Goal: Task Accomplishment & Management: Use online tool/utility

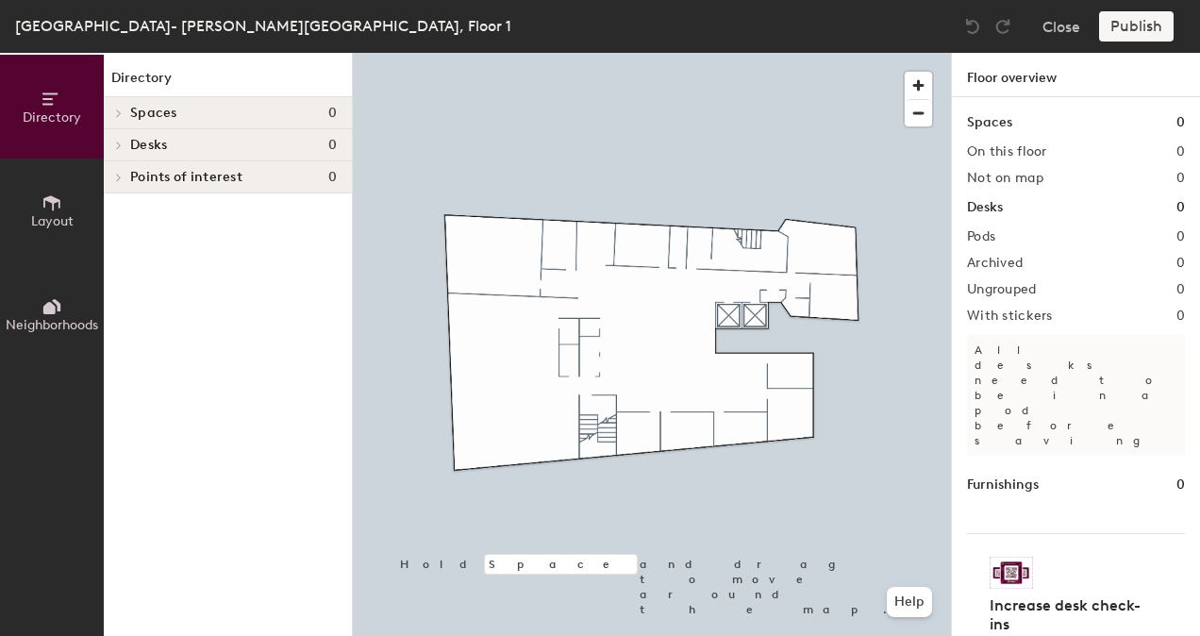
click at [64, 202] on button "Layout" at bounding box center [52, 210] width 104 height 104
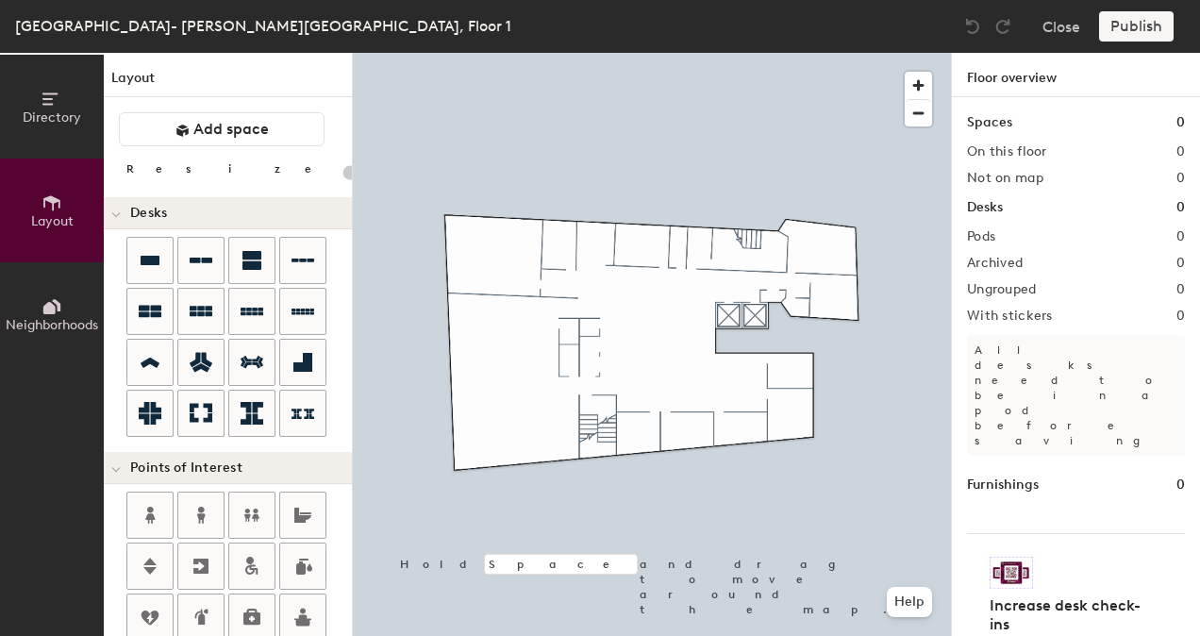
click at [67, 120] on span "Directory" at bounding box center [52, 117] width 58 height 16
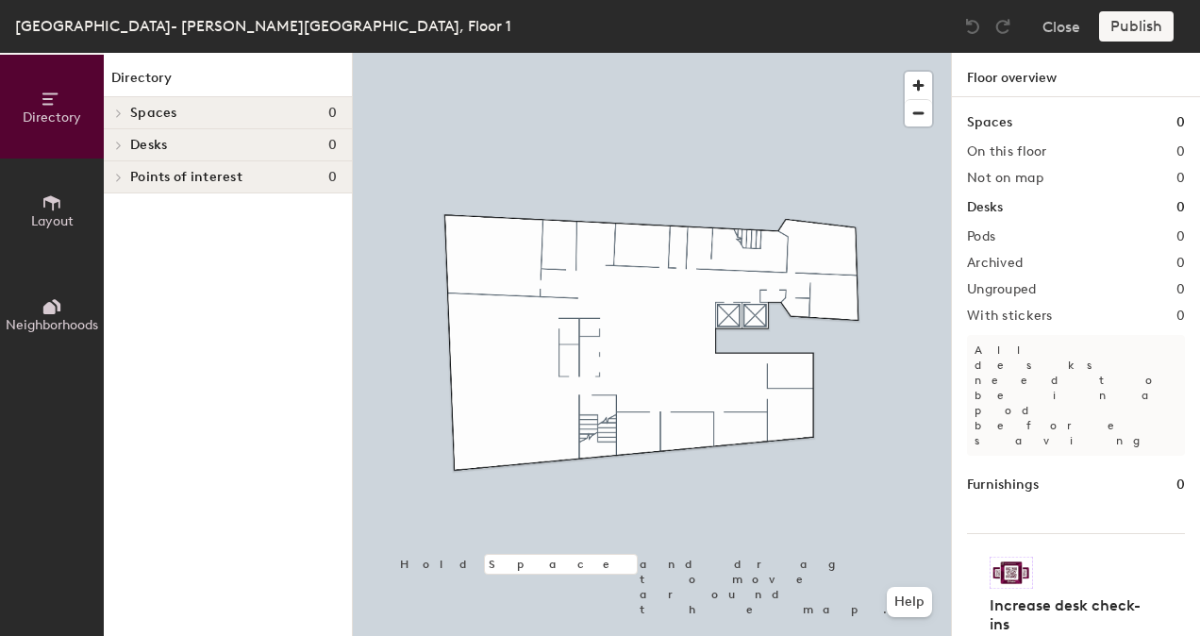
click at [58, 205] on icon at bounding box center [52, 202] width 21 height 21
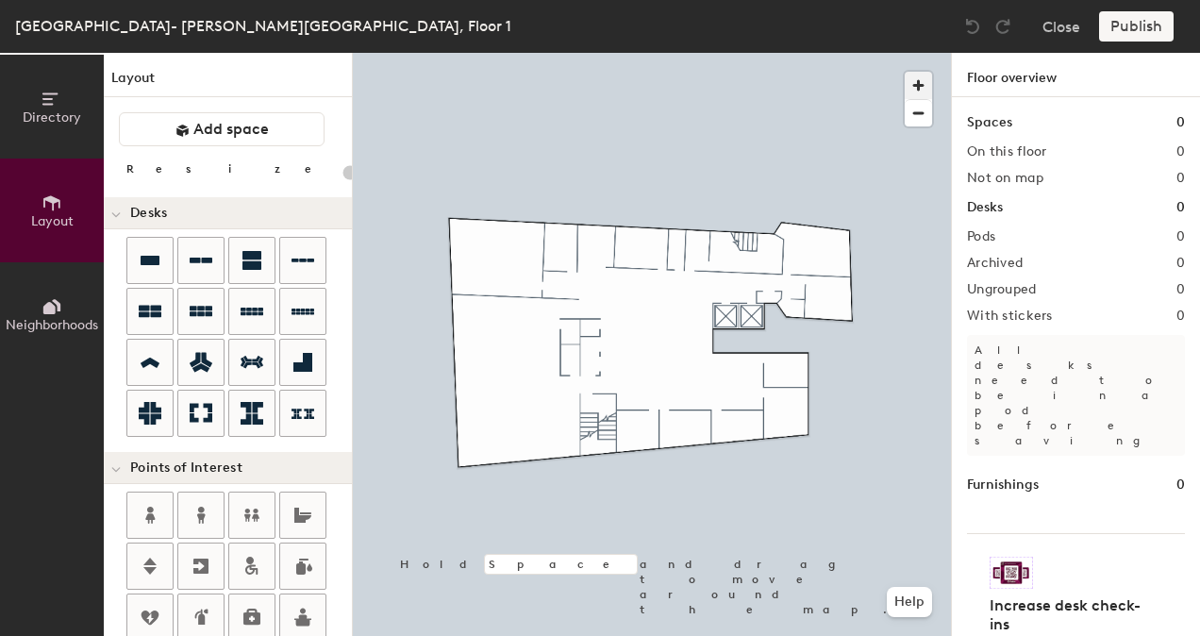
click at [919, 83] on span "button" at bounding box center [918, 85] width 27 height 27
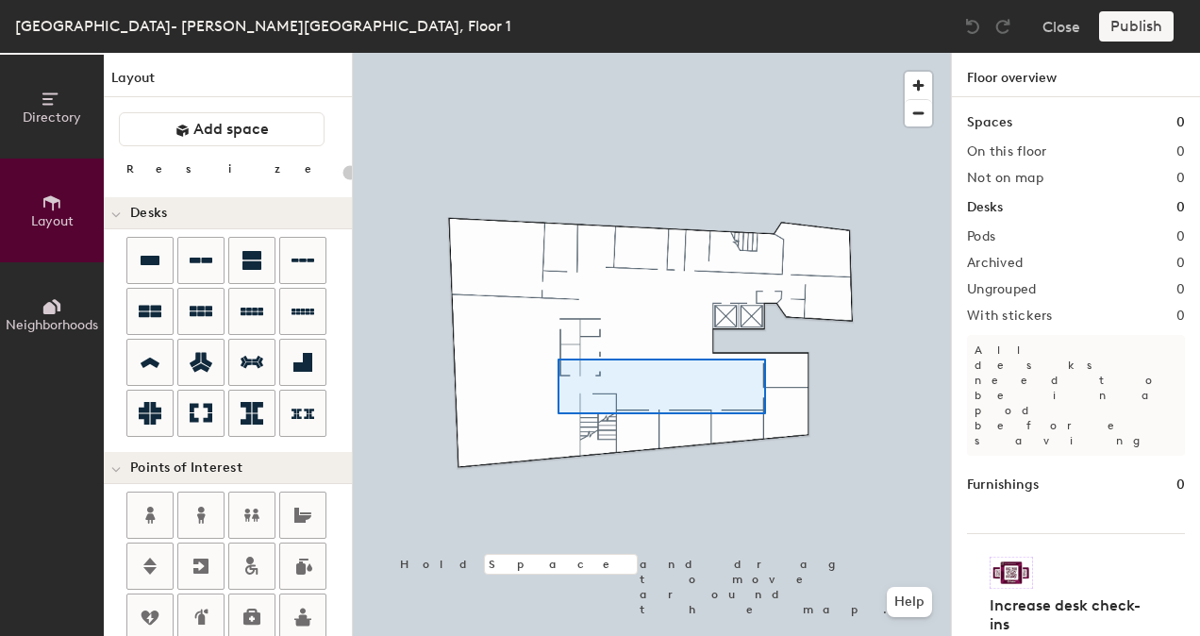
click at [558, 53] on div at bounding box center [652, 53] width 598 height 0
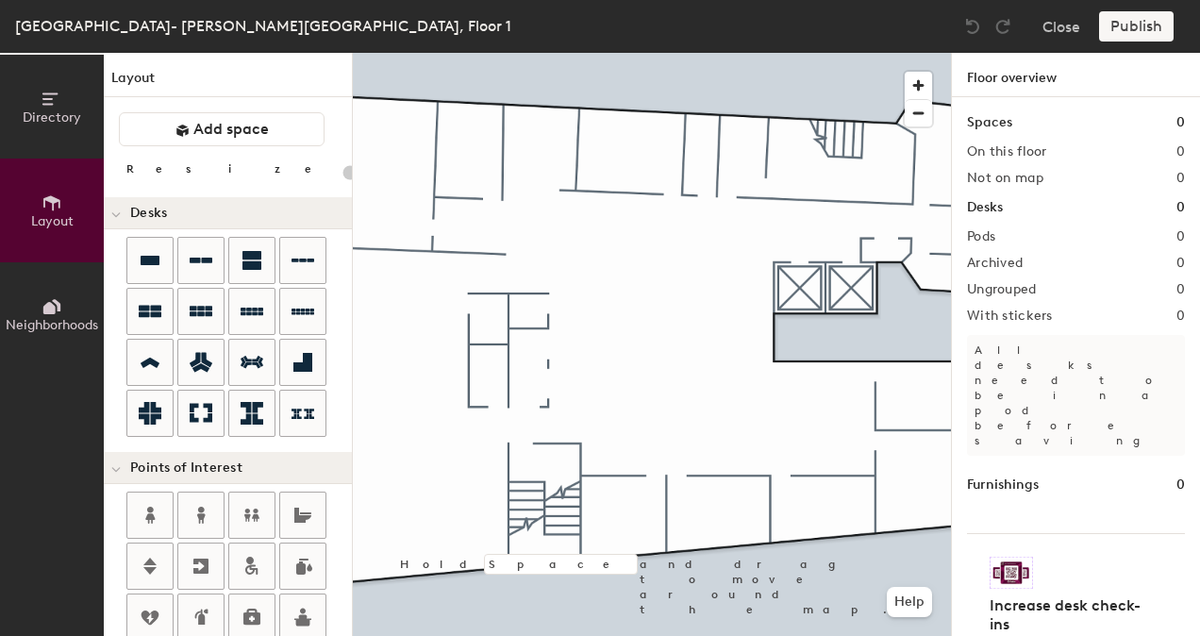
click at [883, 53] on div at bounding box center [652, 53] width 598 height 0
click at [913, 85] on span "button" at bounding box center [918, 85] width 27 height 27
click at [929, 110] on span "button" at bounding box center [918, 113] width 27 height 26
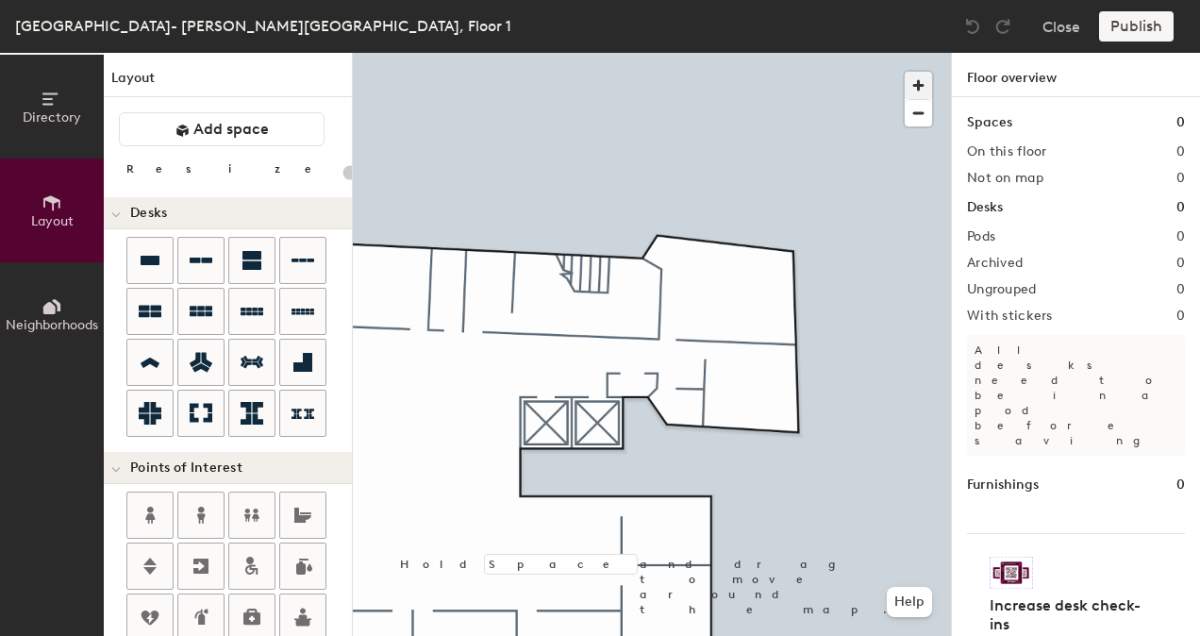
click at [906, 79] on span "button" at bounding box center [918, 85] width 27 height 27
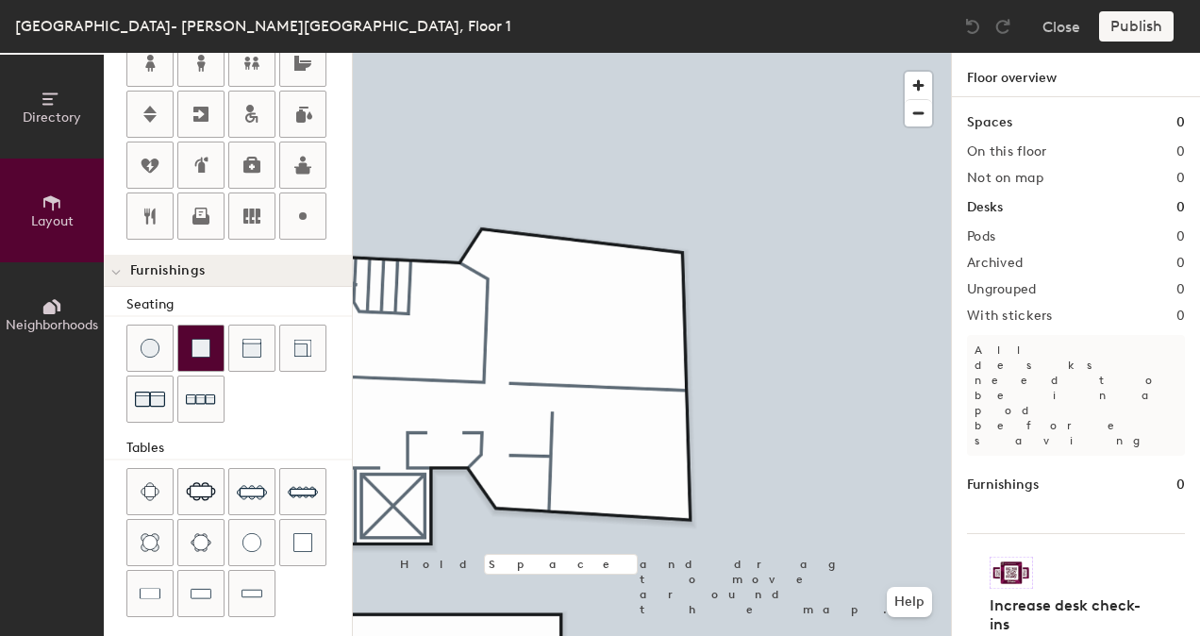
scroll to position [546, 0]
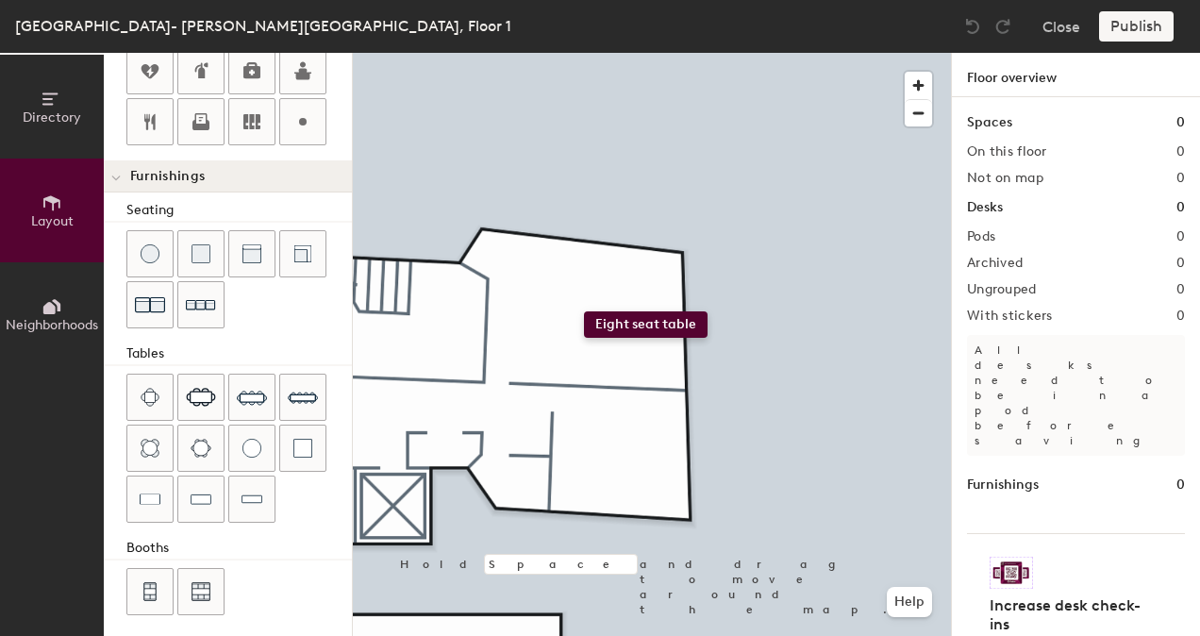
click at [584, 311] on div "Directory Layout Neighborhoods Layout Add space Resize Desks Points of Interest…" at bounding box center [600, 344] width 1200 height 583
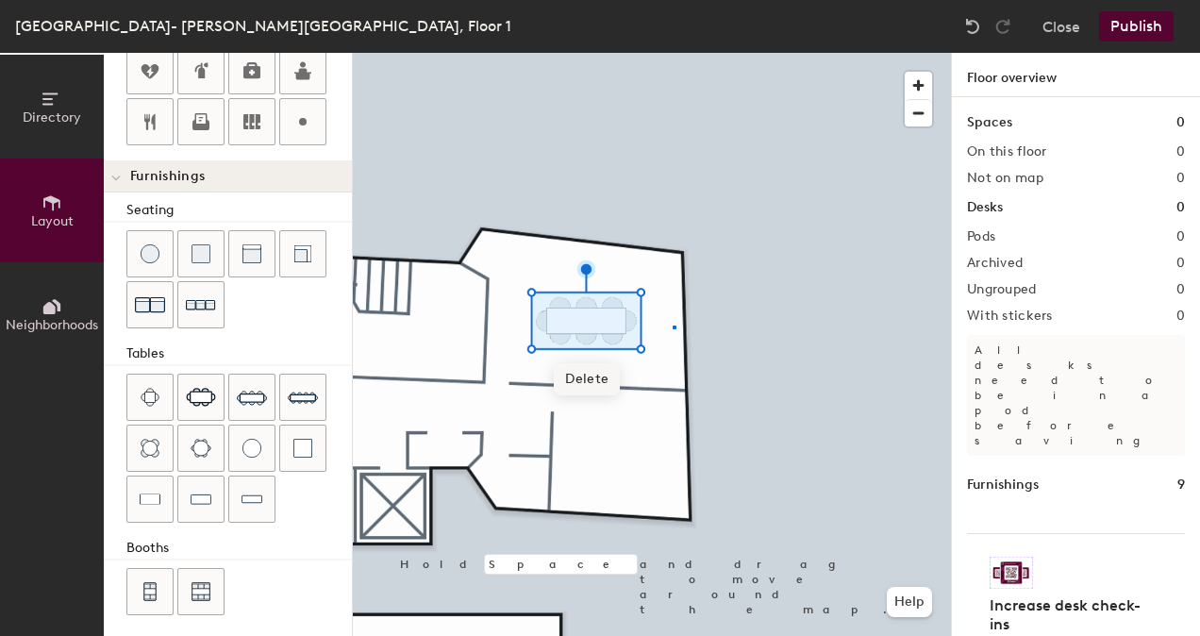
drag, startPoint x: 258, startPoint y: 381, endPoint x: 615, endPoint y: 370, distance: 357.7
click at [673, 53] on div at bounding box center [652, 53] width 598 height 0
click at [607, 364] on span "Delete" at bounding box center [588, 358] width 66 height 32
click at [636, 370] on span "Delete" at bounding box center [613, 379] width 66 height 32
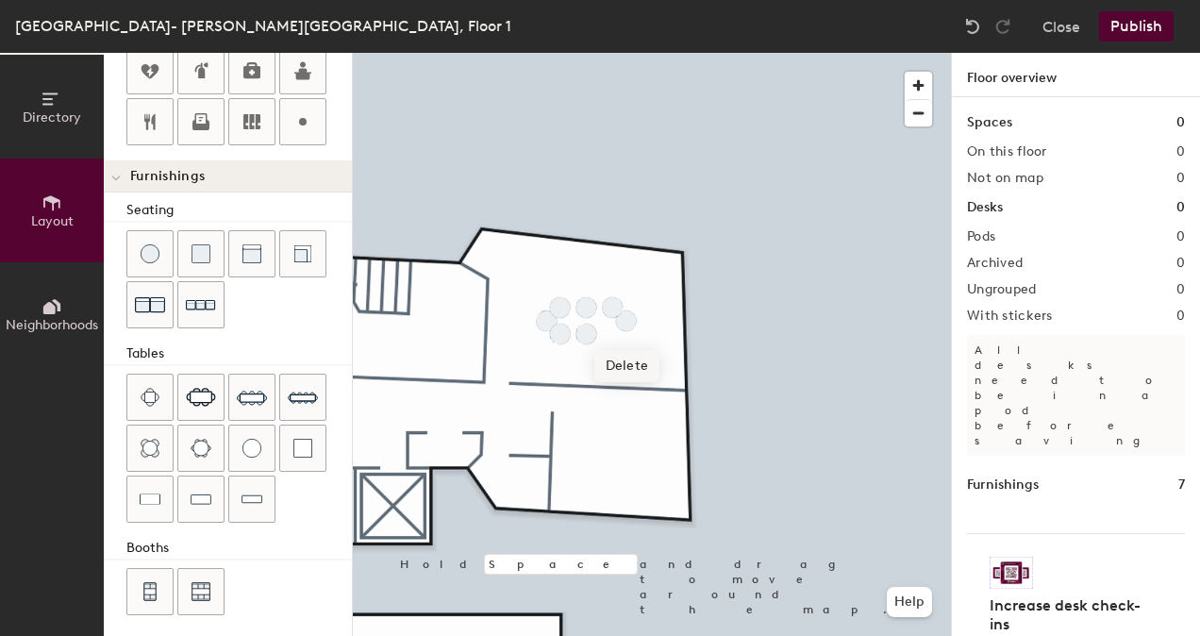
click at [630, 373] on span "Delete" at bounding box center [627, 366] width 66 height 32
click at [594, 53] on div at bounding box center [652, 53] width 598 height 0
click at [595, 375] on span "Delete" at bounding box center [587, 379] width 66 height 32
click at [564, 370] on span "Delete" at bounding box center [561, 379] width 66 height 32
click at [558, 360] on span "Delete" at bounding box center [547, 366] width 66 height 32
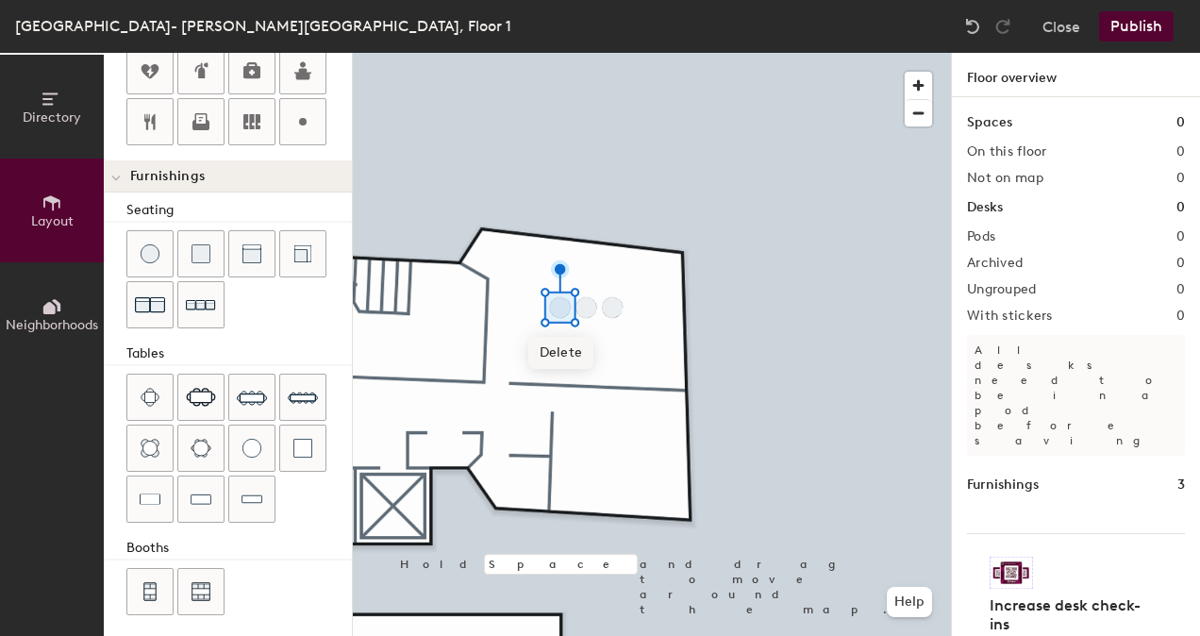
click at [560, 347] on span "Delete" at bounding box center [561, 353] width 66 height 32
click at [585, 351] on span "Delete" at bounding box center [587, 353] width 66 height 32
click at [606, 348] on span "Delete" at bounding box center [613, 353] width 66 height 32
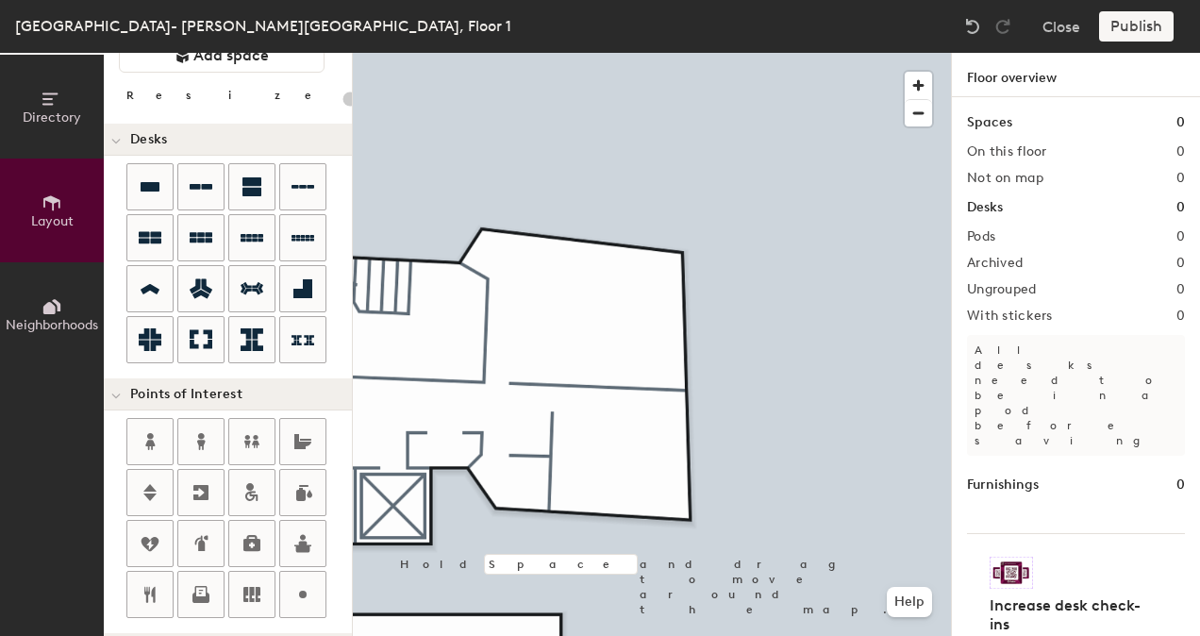
scroll to position [283, 0]
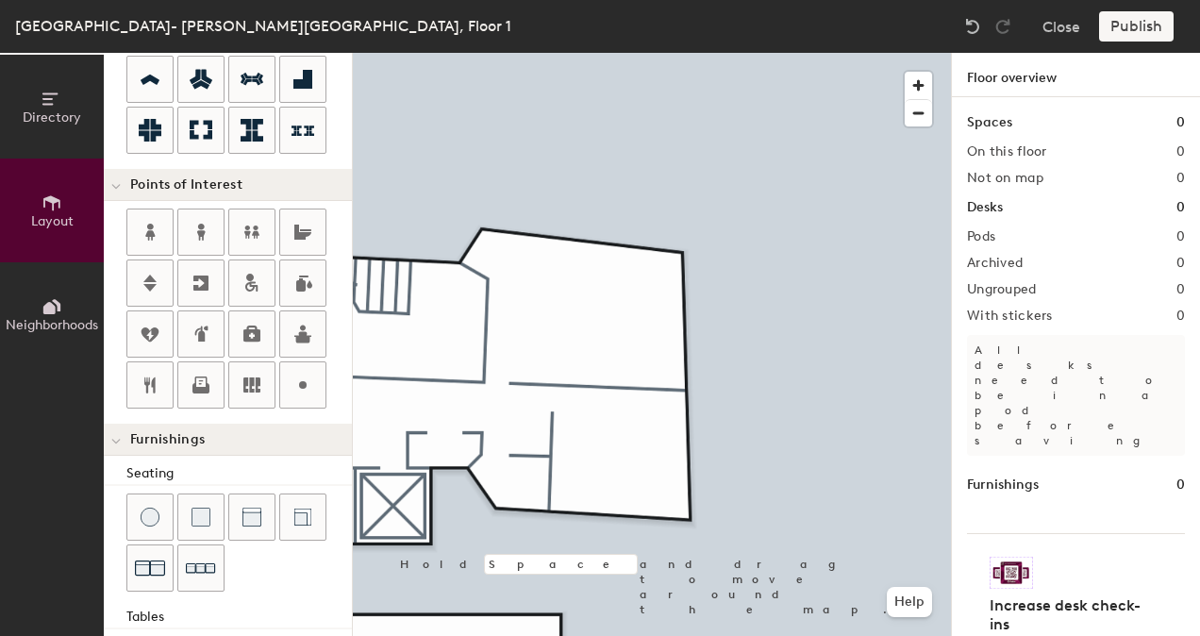
click at [121, 188] on div at bounding box center [116, 184] width 25 height 31
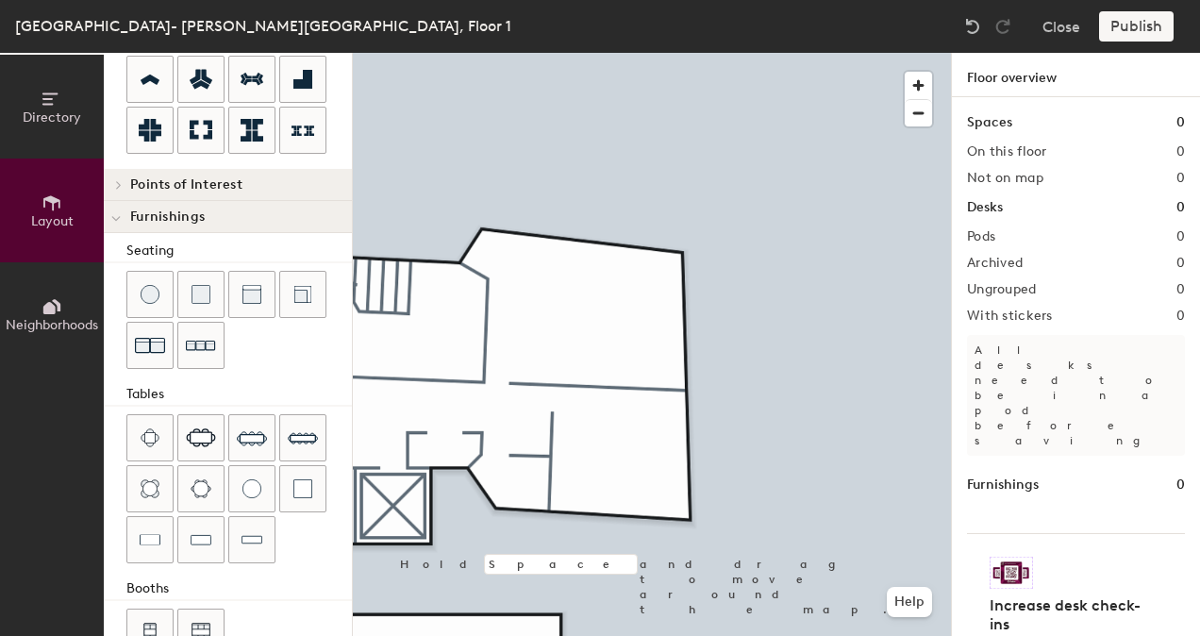
click at [118, 182] on icon at bounding box center [119, 184] width 8 height 9
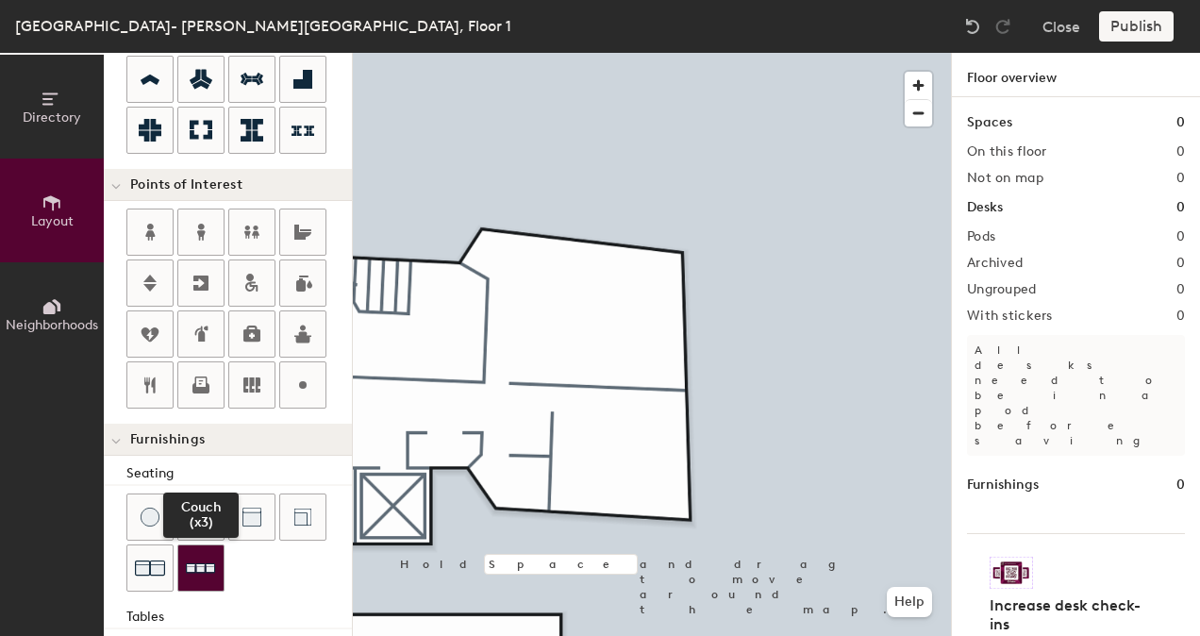
scroll to position [546, 0]
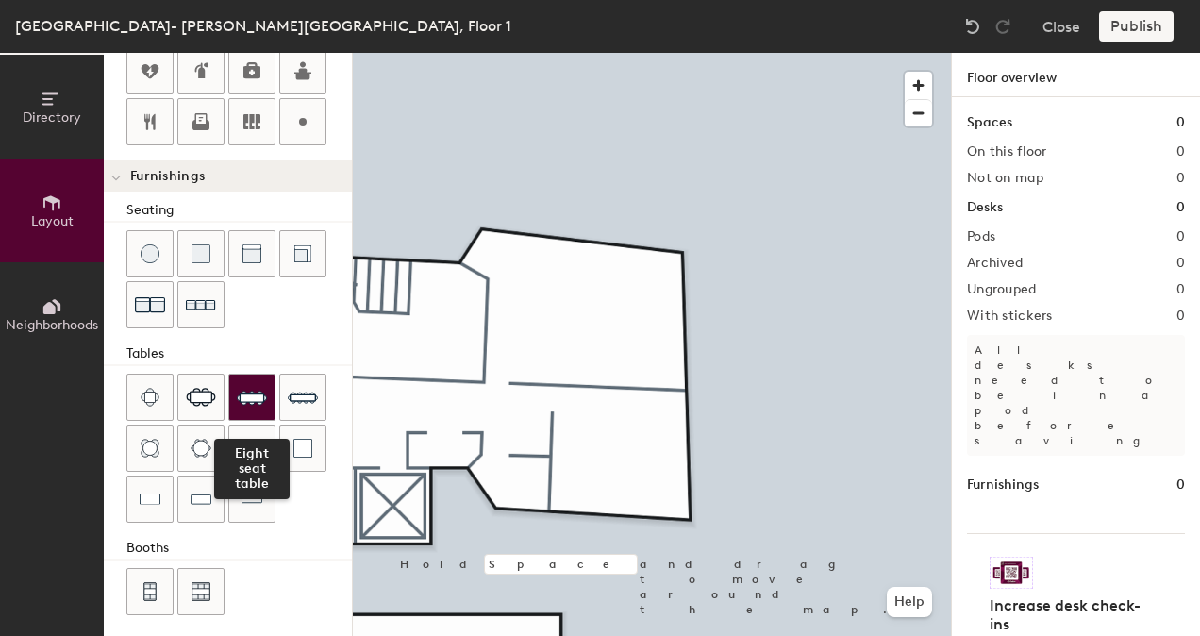
click at [244, 389] on img at bounding box center [252, 397] width 30 height 30
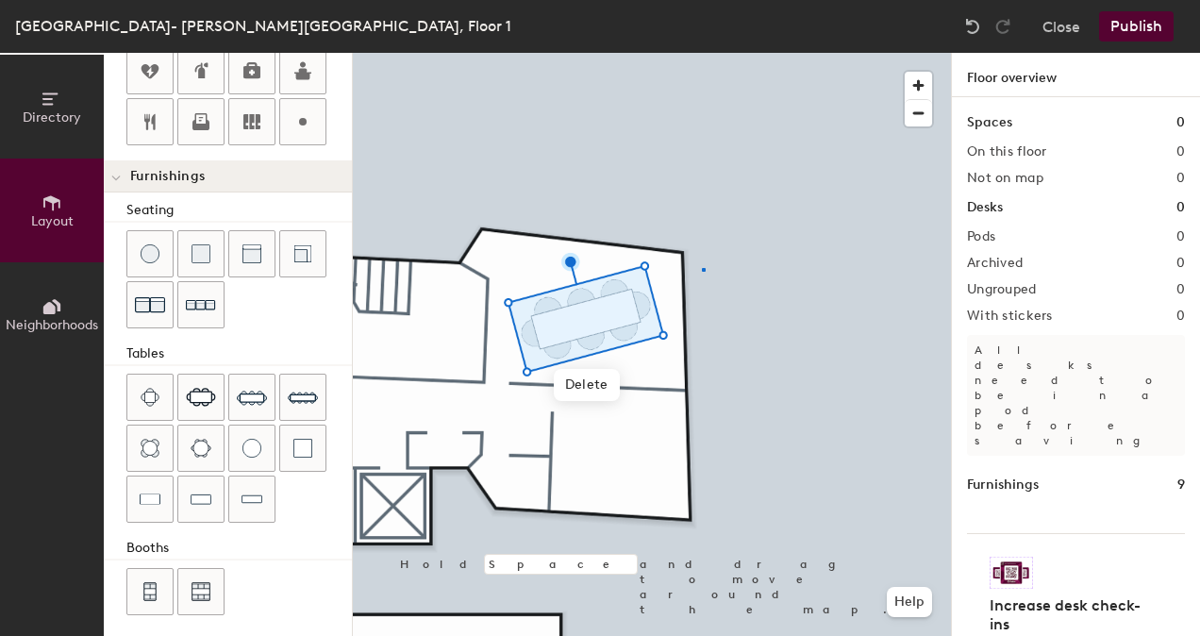
click at [702, 53] on div at bounding box center [652, 53] width 598 height 0
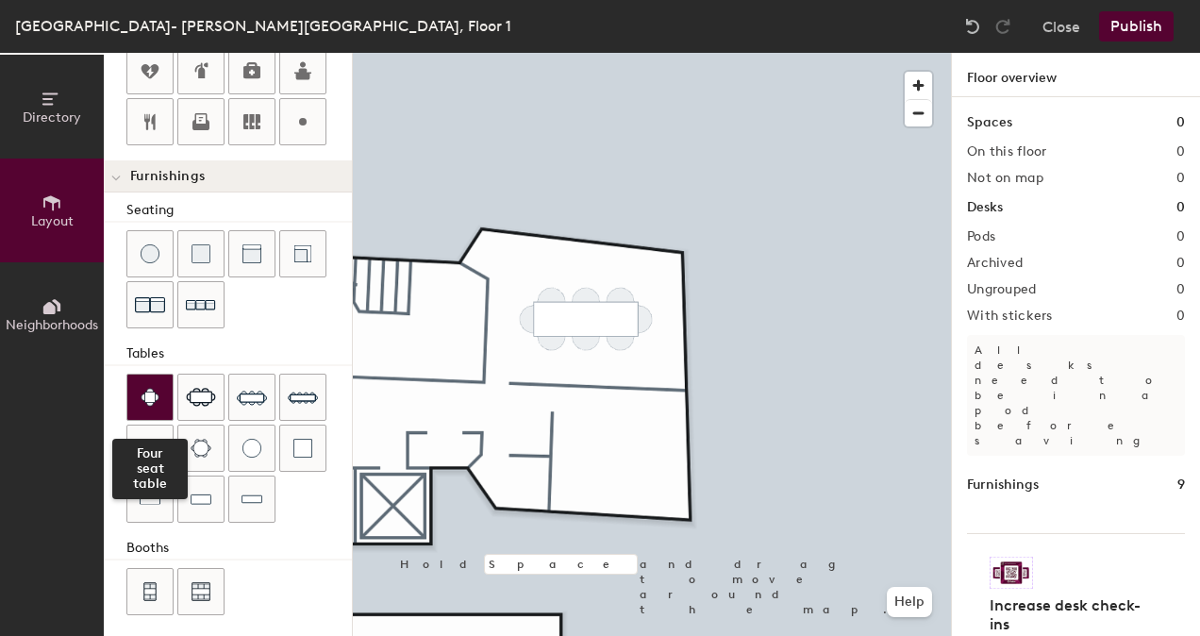
click at [162, 391] on div at bounding box center [149, 396] width 45 height 45
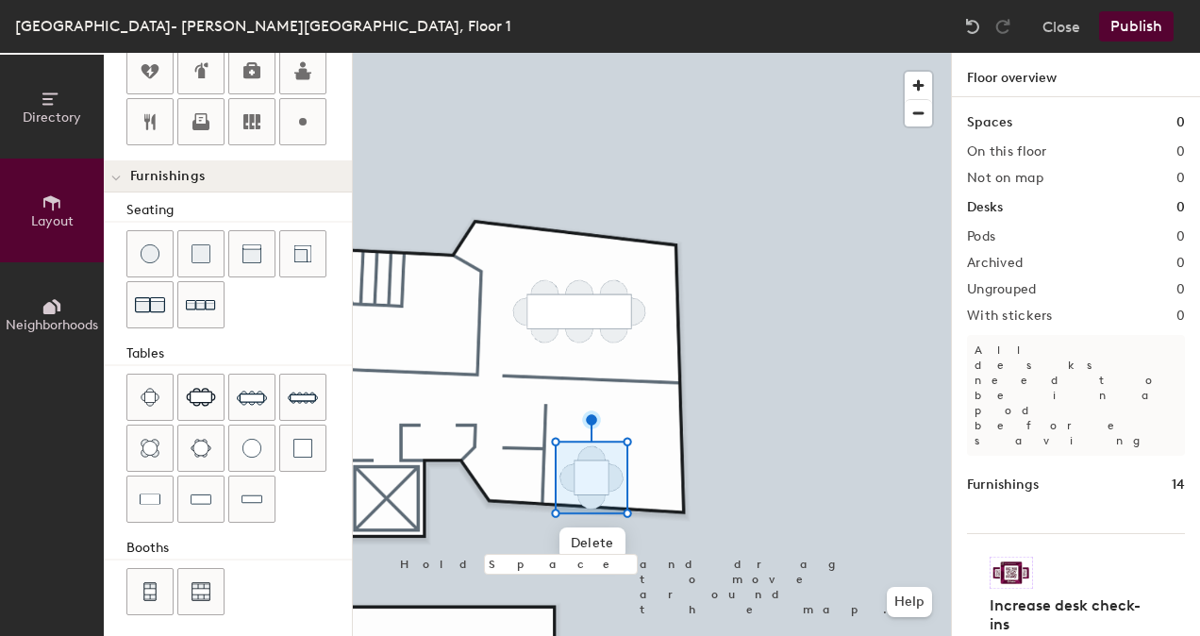
click at [658, 53] on div at bounding box center [652, 53] width 598 height 0
click at [606, 520] on span "Delete" at bounding box center [592, 529] width 66 height 32
click at [605, 539] on span "Delete" at bounding box center [592, 543] width 66 height 32
click at [607, 530] on span "Delete" at bounding box center [610, 526] width 66 height 32
click at [595, 519] on span "Delete" at bounding box center [592, 508] width 66 height 32
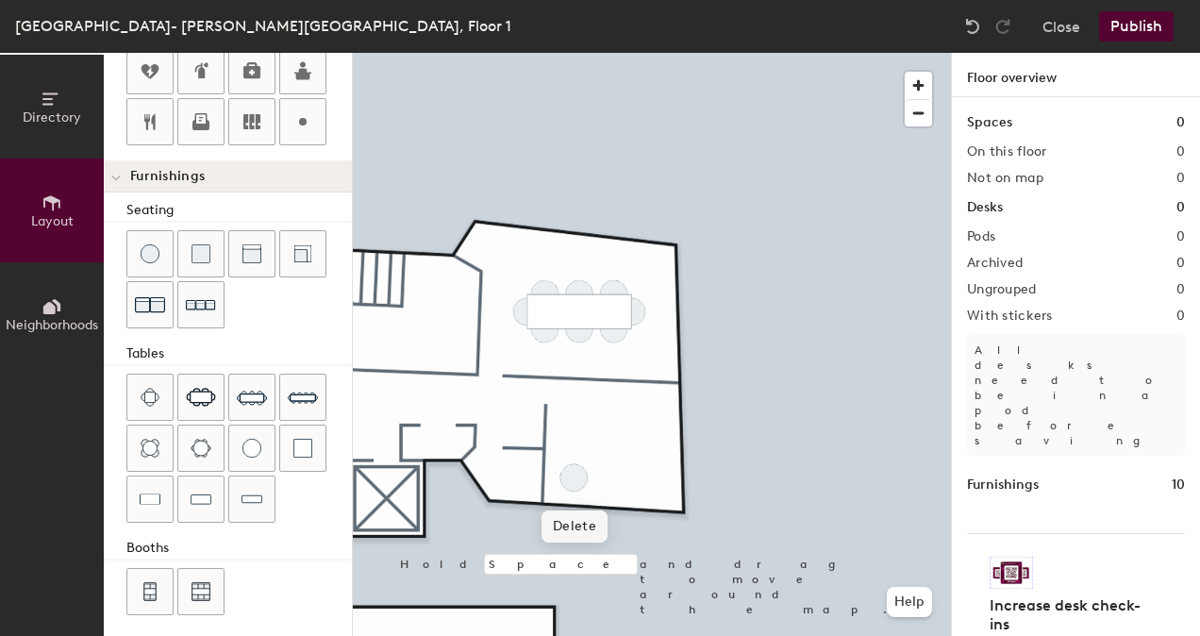
click at [598, 524] on span "Delete" at bounding box center [574, 526] width 66 height 32
click at [924, 73] on span "button" at bounding box center [918, 85] width 27 height 27
click at [925, 74] on span "button" at bounding box center [918, 85] width 27 height 27
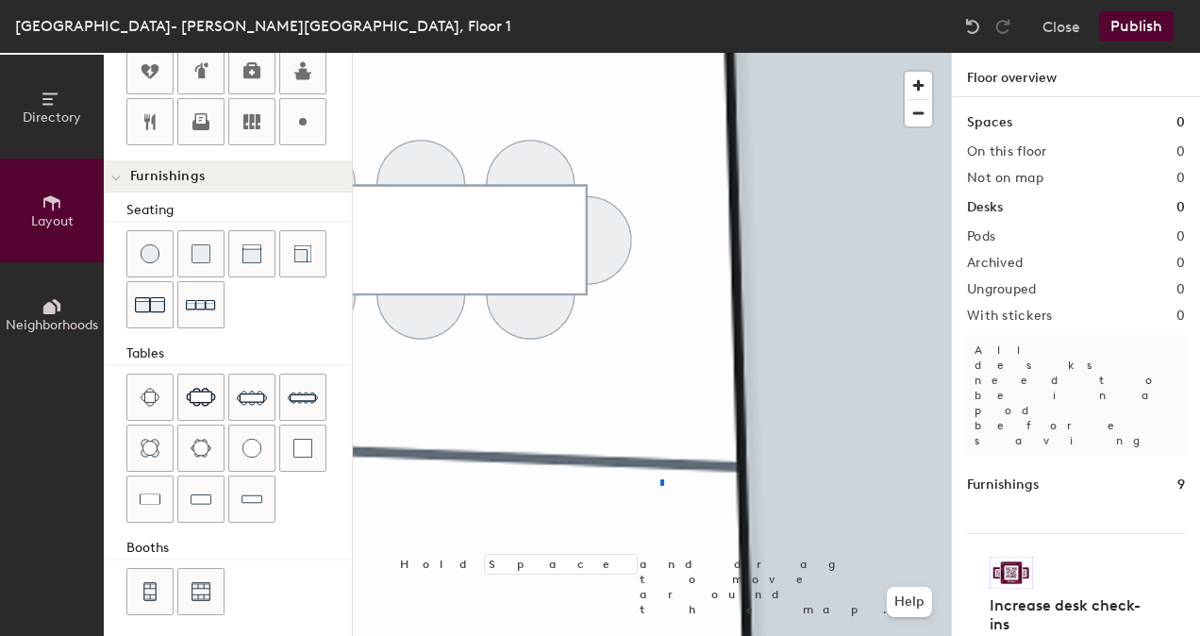
click at [662, 53] on div at bounding box center [652, 53] width 598 height 0
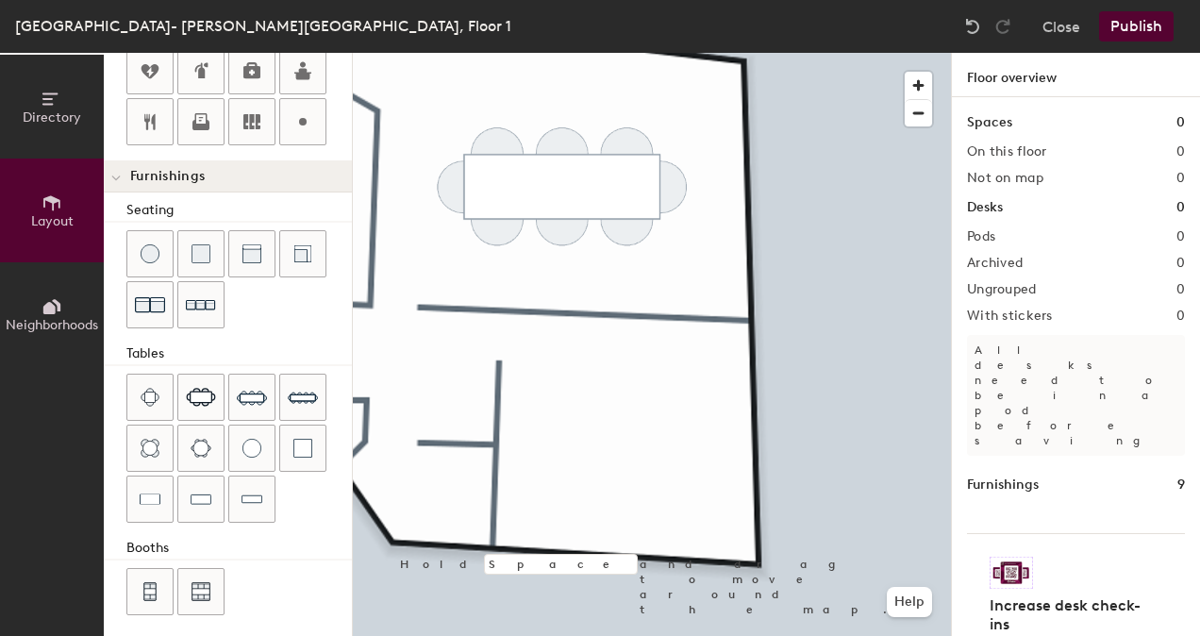
click at [558, 474] on div "Directory Layout Neighborhoods Layout Add space Resize Desks Points of Interest…" at bounding box center [600, 344] width 1200 height 583
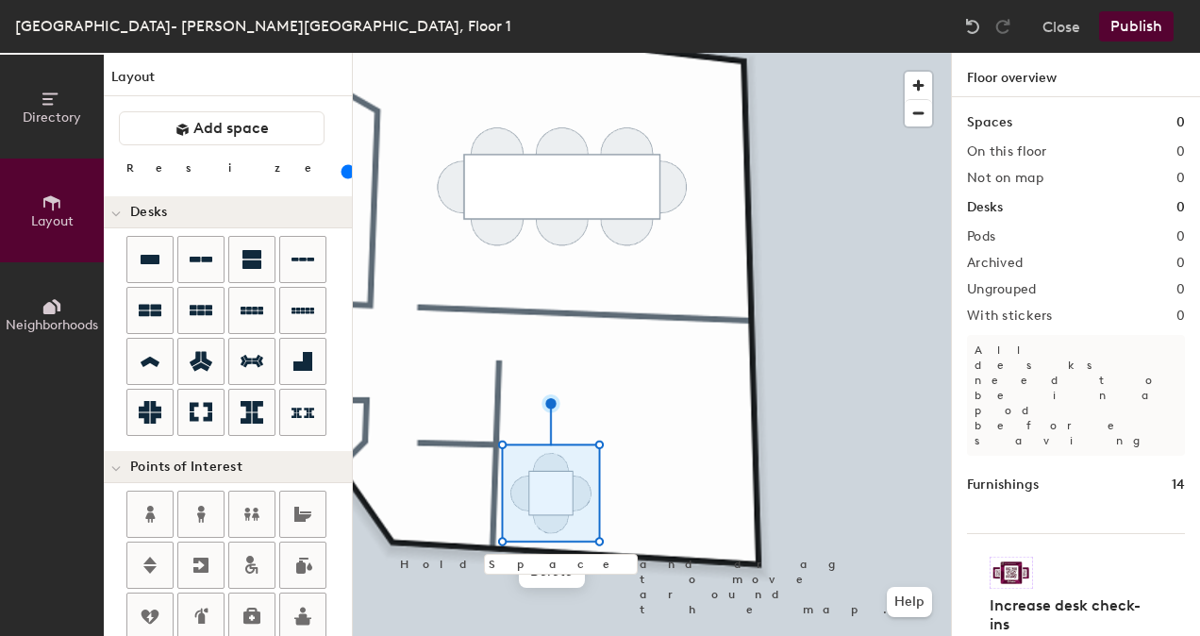
scroll to position [0, 0]
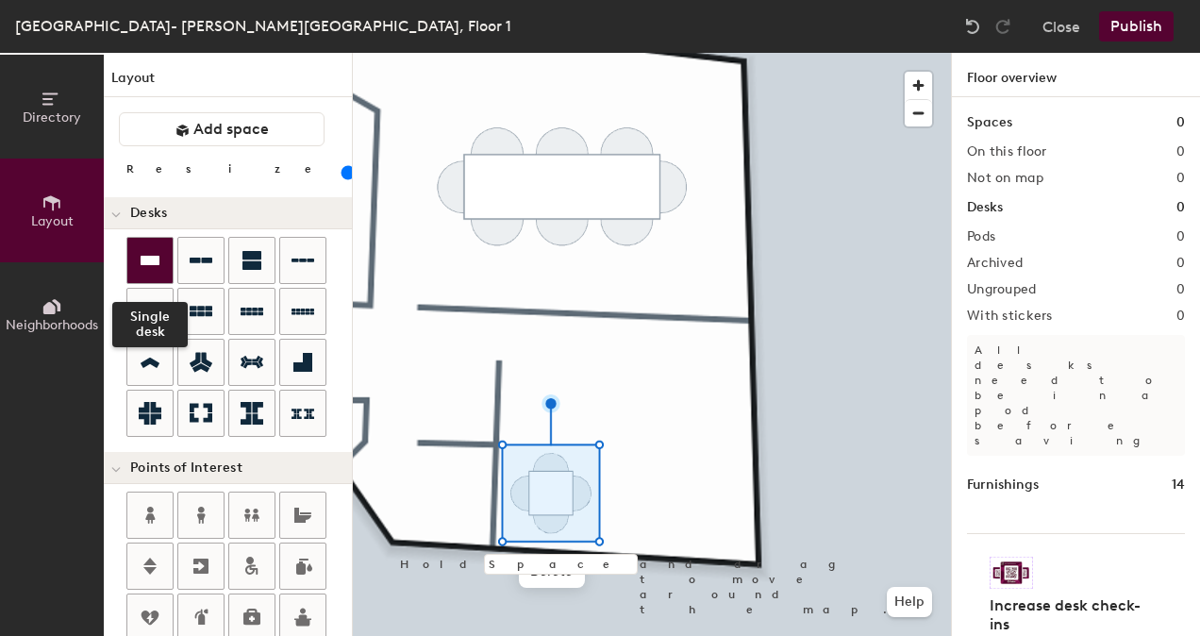
click at [155, 262] on icon at bounding box center [150, 260] width 19 height 9
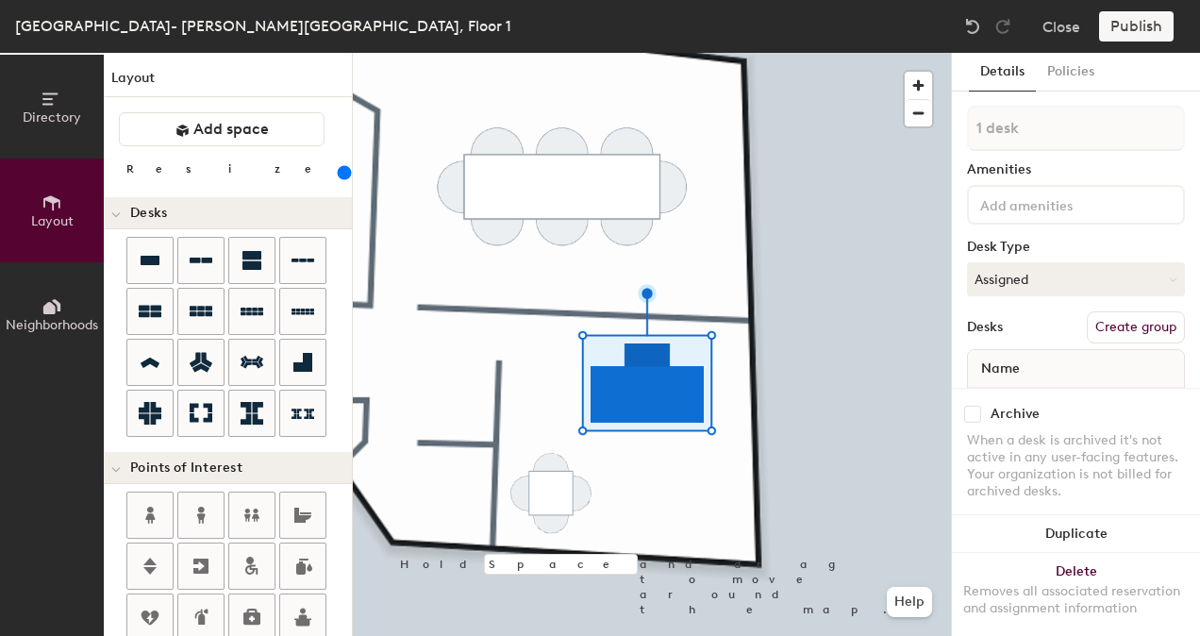
click at [698, 53] on div at bounding box center [652, 53] width 598 height 0
click at [666, 53] on div at bounding box center [652, 53] width 598 height 0
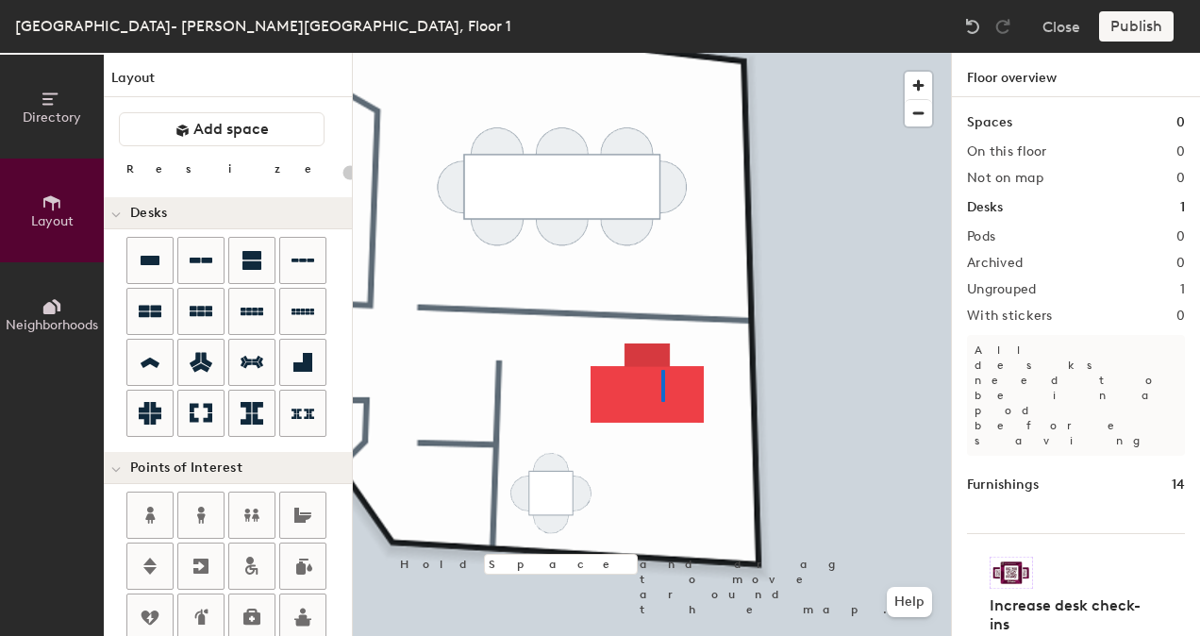
click at [661, 53] on div at bounding box center [652, 53] width 598 height 0
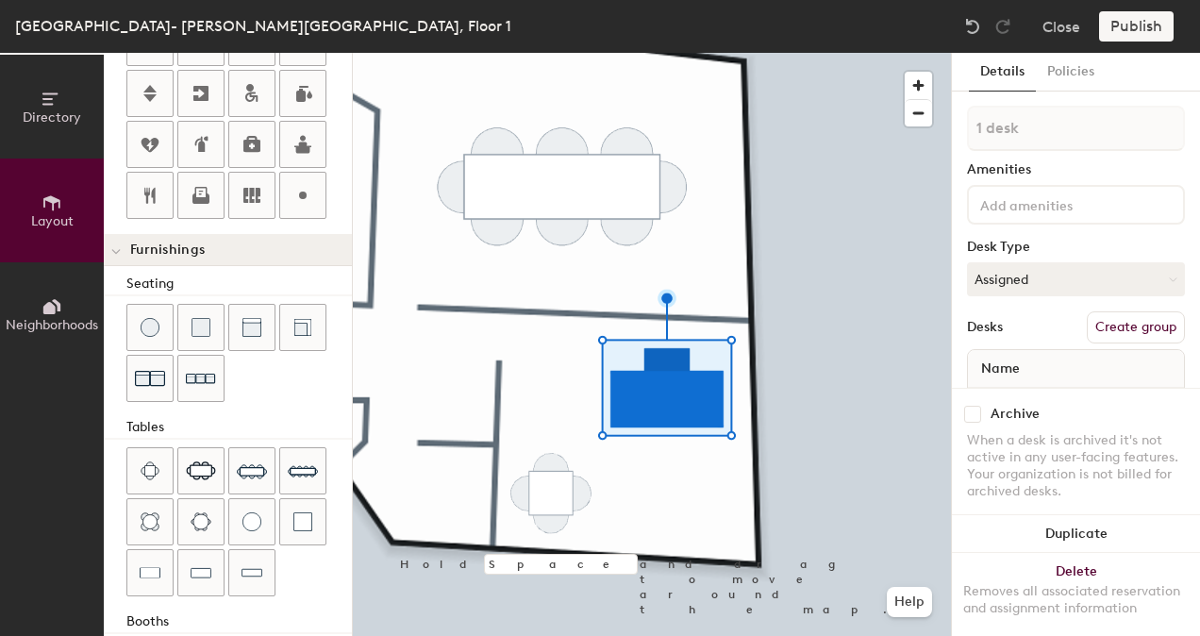
scroll to position [452, 0]
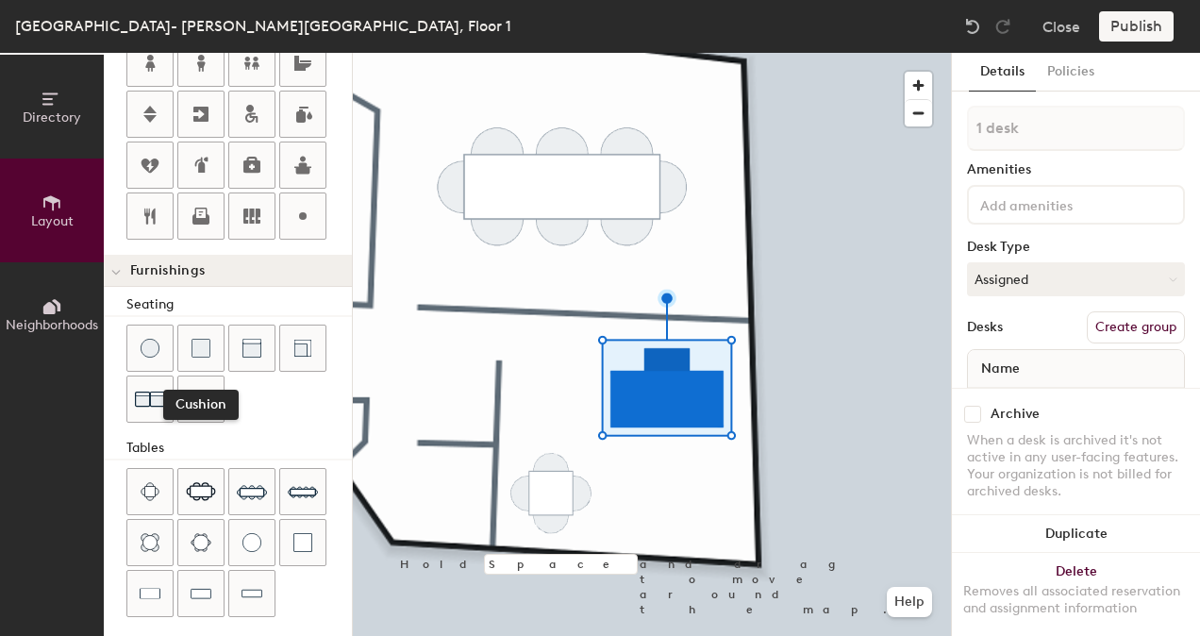
drag, startPoint x: 203, startPoint y: 351, endPoint x: 225, endPoint y: 354, distance: 22.8
click at [208, 354] on div at bounding box center [200, 347] width 45 height 45
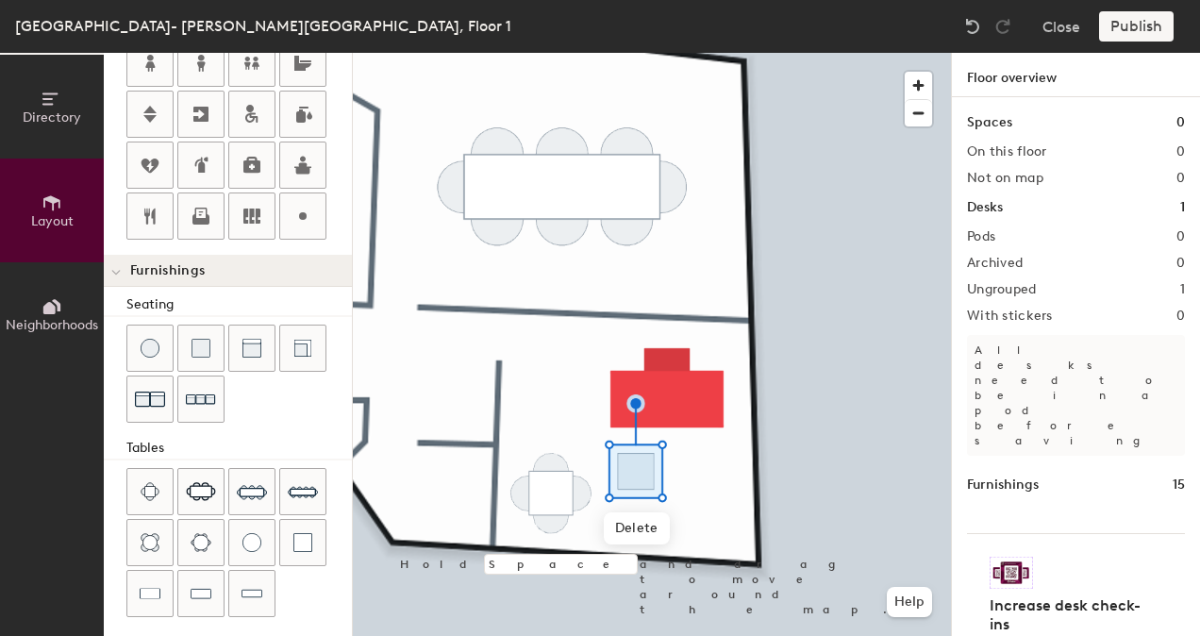
click at [704, 463] on div "Directory Layout Neighborhoods Layout Add space Resize Desks Points of Interest…" at bounding box center [600, 344] width 1200 height 583
type input "60"
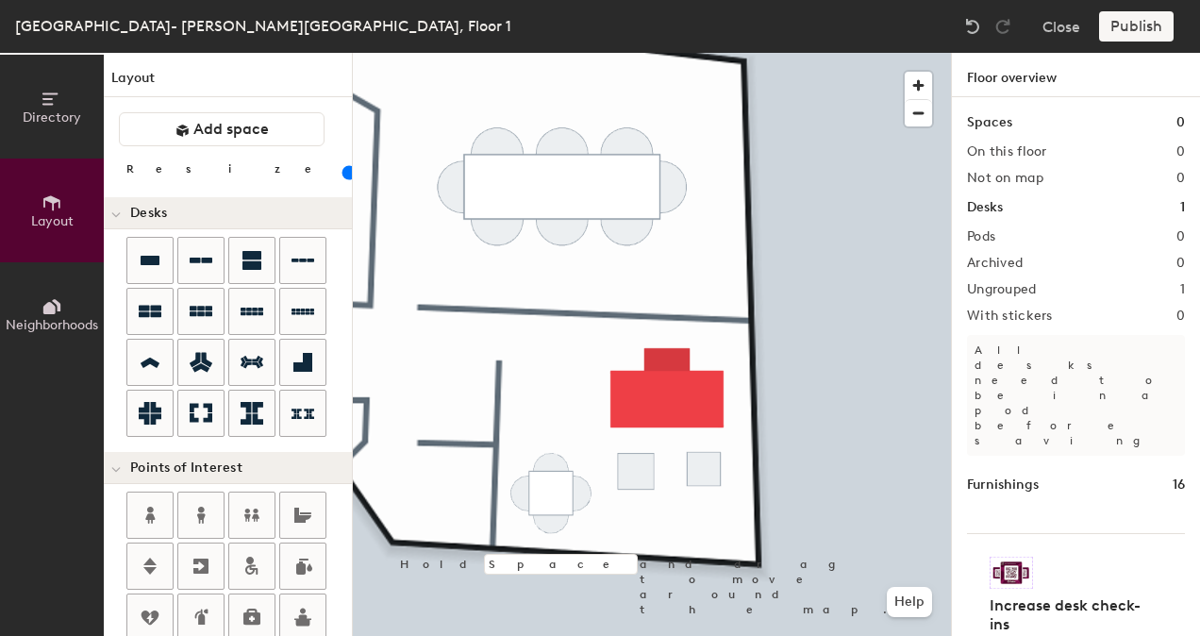
scroll to position [452, 0]
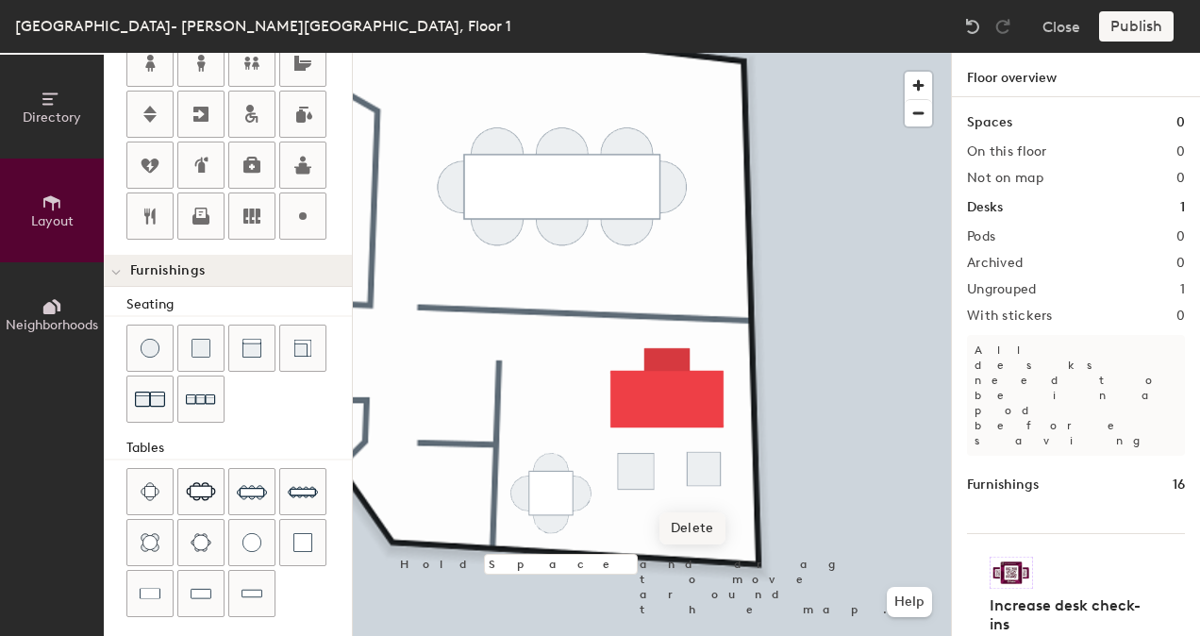
click at [708, 523] on span "Delete" at bounding box center [692, 528] width 66 height 32
click at [633, 53] on div at bounding box center [652, 53] width 598 height 0
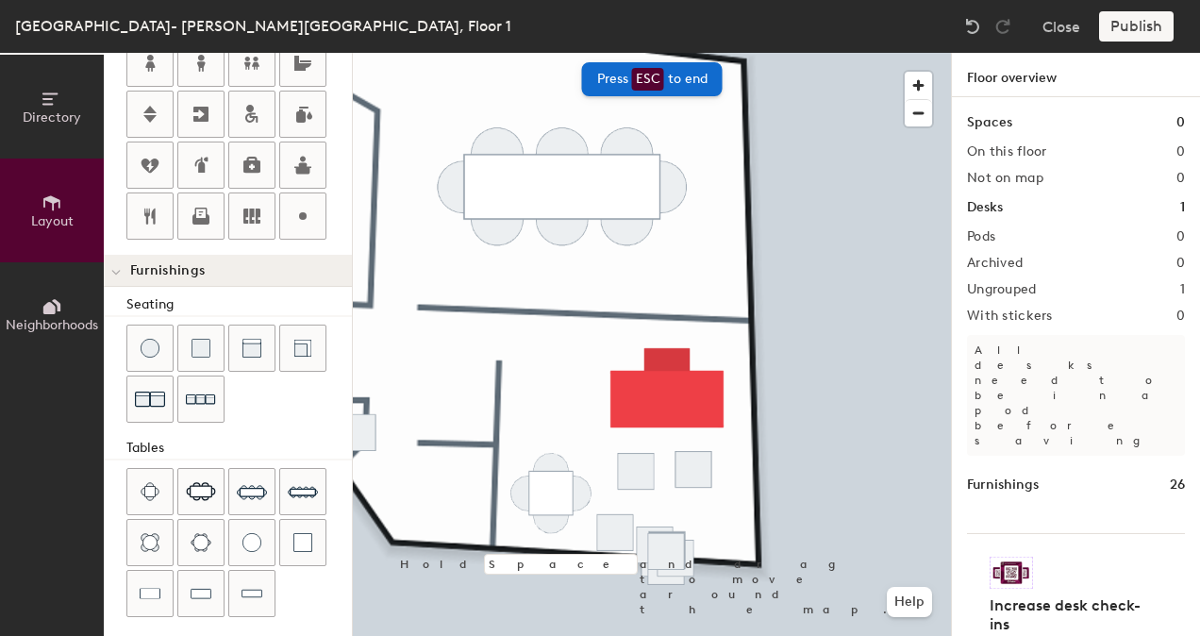
drag, startPoint x: 262, startPoint y: 394, endPoint x: 277, endPoint y: 396, distance: 15.2
click at [263, 395] on div at bounding box center [238, 375] width 225 height 102
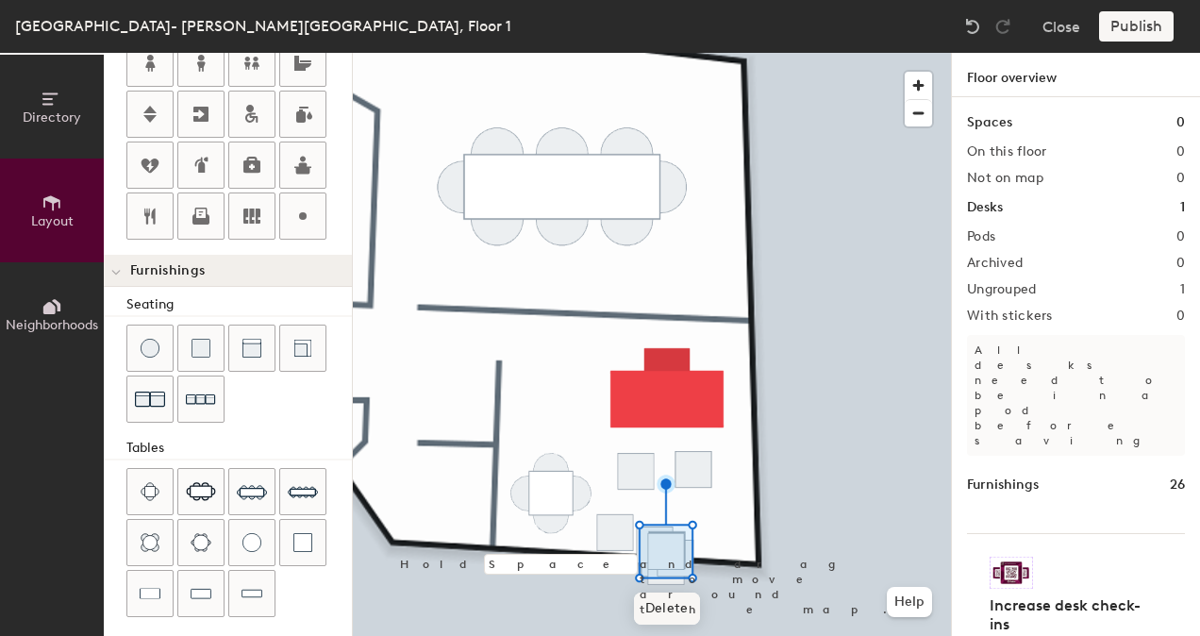
click at [675, 609] on span "Delete" at bounding box center [667, 608] width 66 height 32
click at [667, 596] on span "Delete" at bounding box center [667, 608] width 66 height 32
click at [681, 615] on span "Delete" at bounding box center [668, 607] width 66 height 32
click at [679, 606] on span "Delete" at bounding box center [668, 607] width 66 height 32
click at [681, 598] on span "Delete" at bounding box center [668, 606] width 66 height 32
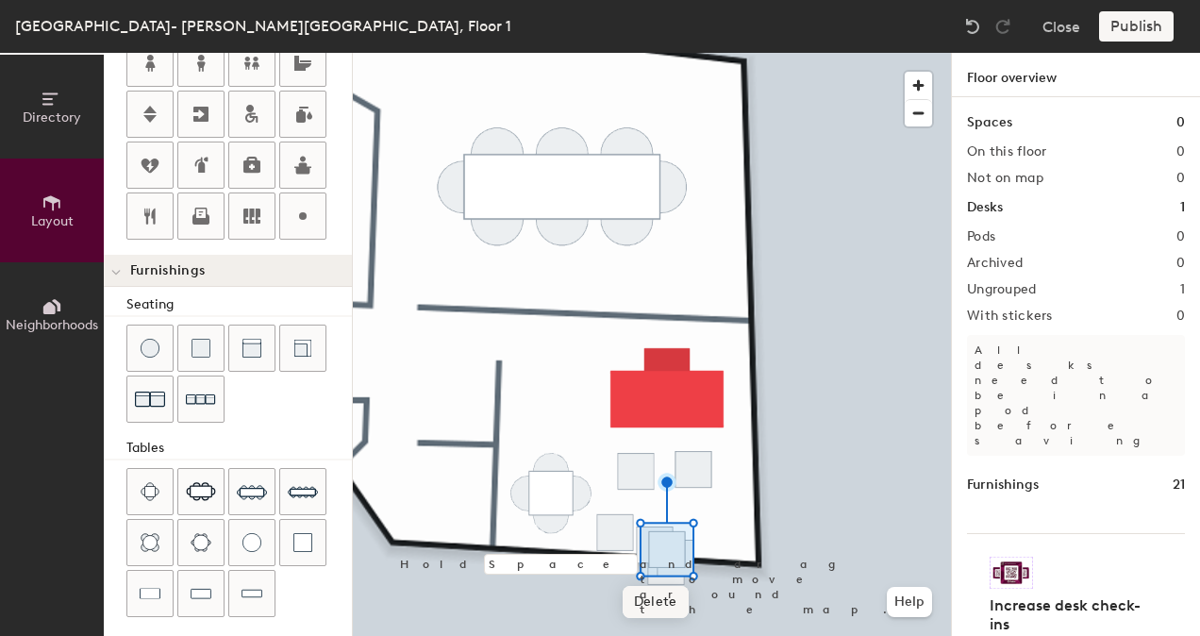
click at [677, 600] on span "Delete" at bounding box center [656, 602] width 66 height 32
click at [672, 611] on span "Delete" at bounding box center [676, 615] width 66 height 32
click at [679, 619] on span "Delete" at bounding box center [667, 623] width 66 height 32
click at [674, 623] on span "Delete" at bounding box center [660, 615] width 66 height 32
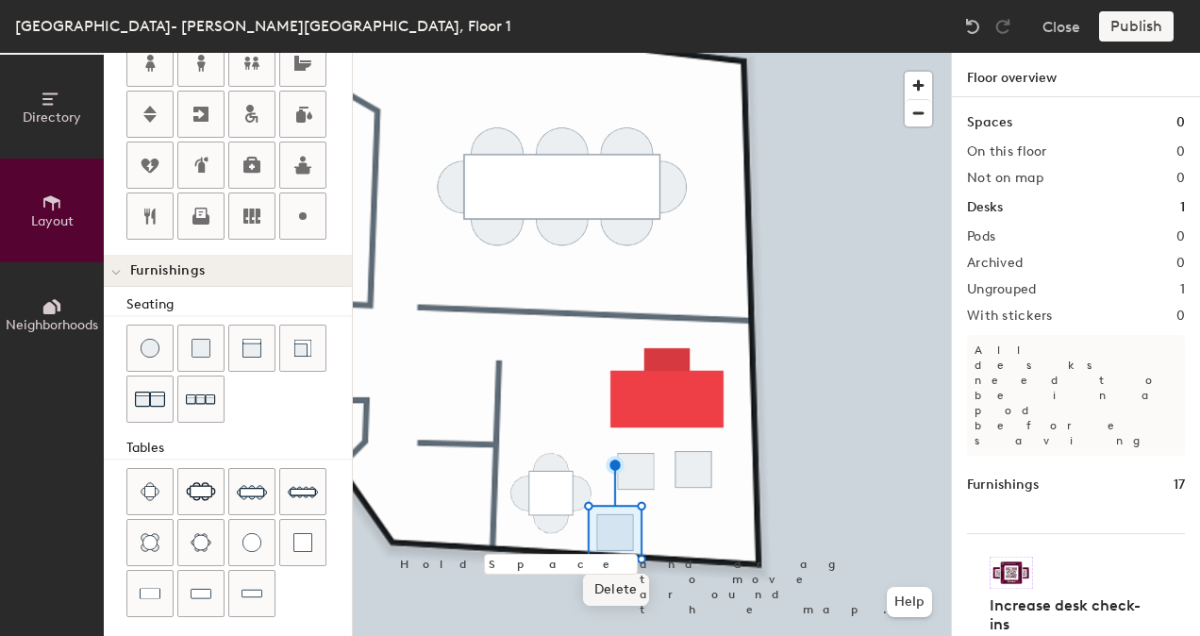
click at [627, 594] on span "Delete" at bounding box center [616, 590] width 66 height 32
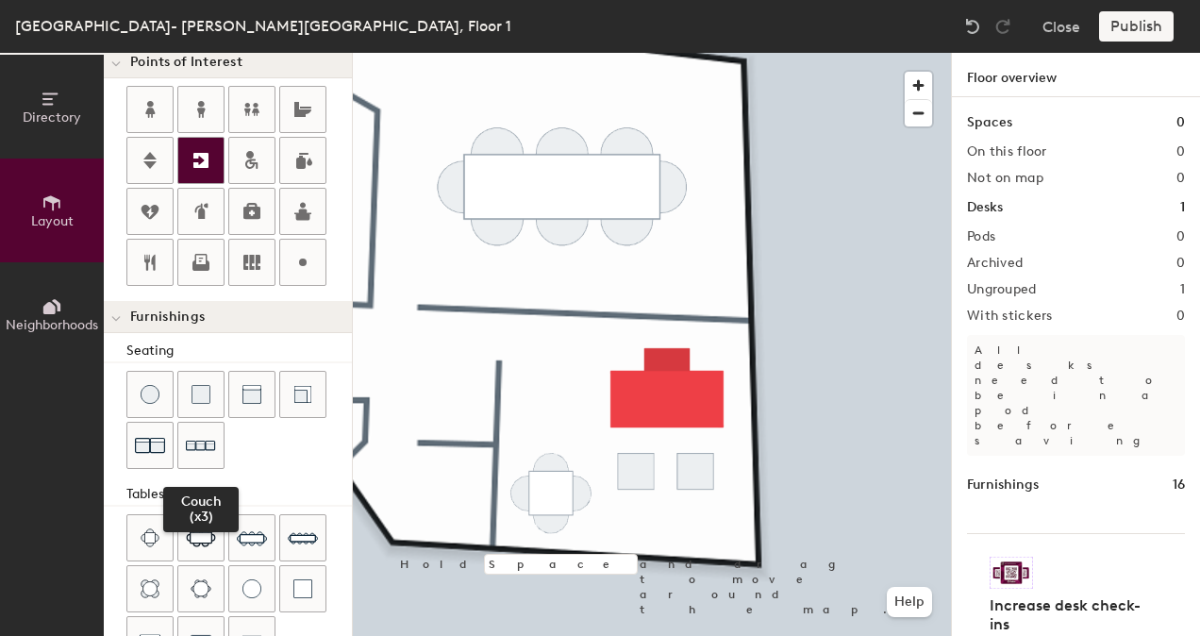
scroll to position [263, 0]
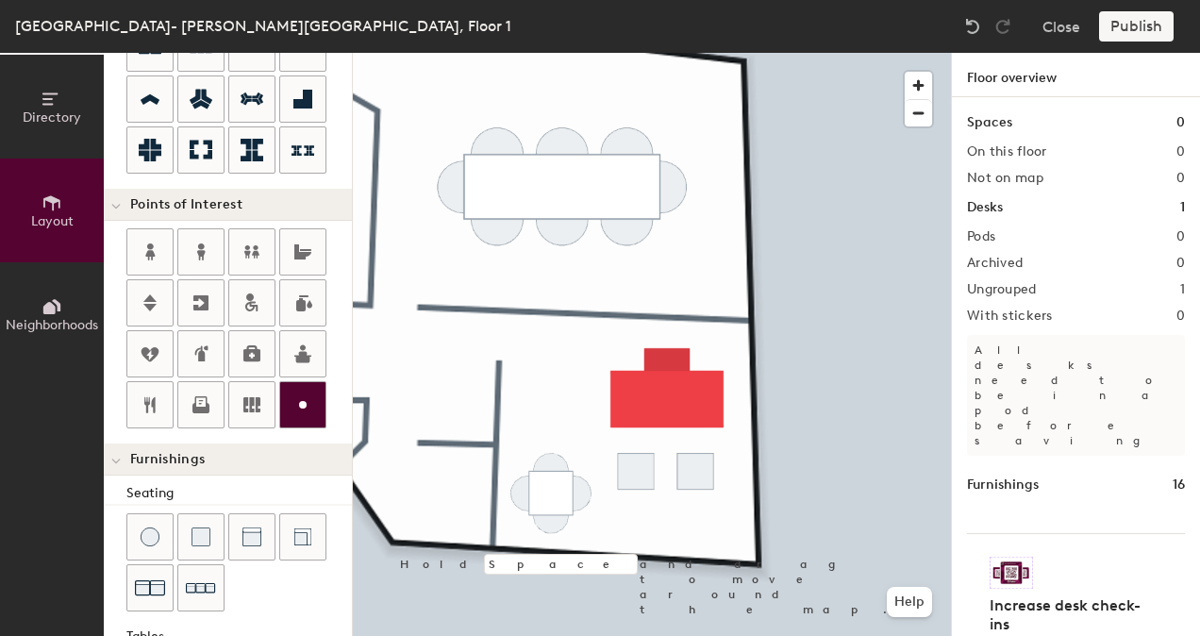
click at [301, 413] on div at bounding box center [302, 404] width 45 height 45
type input "20"
type input "AV POWER"
click at [642, 592] on span "Done" at bounding box center [640, 590] width 56 height 32
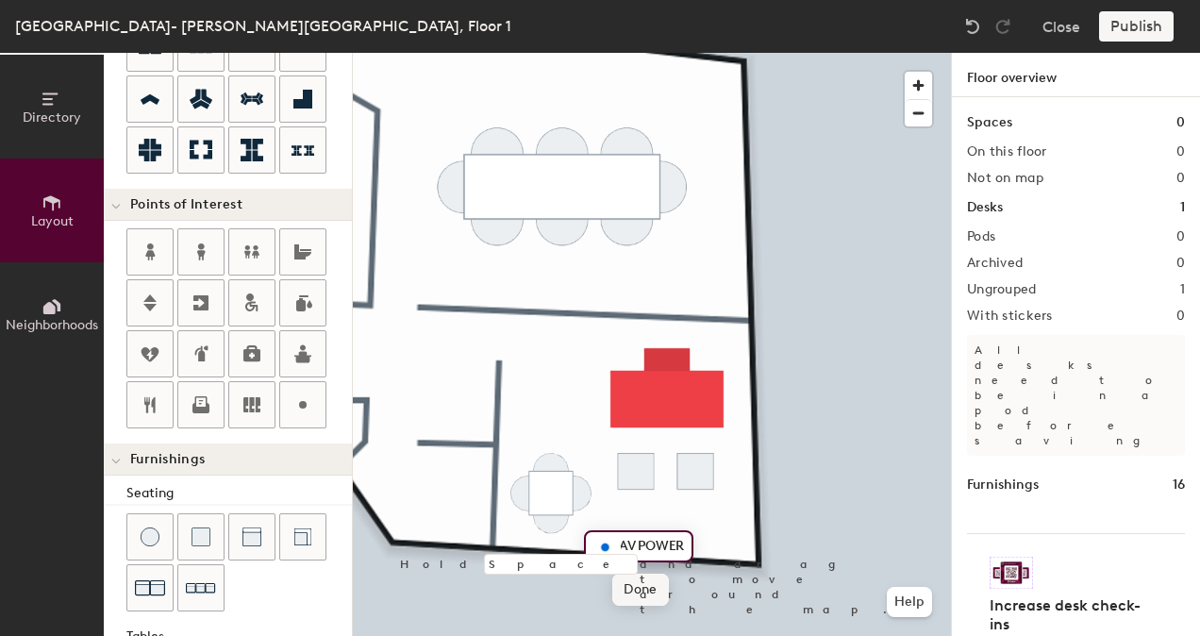
scroll to position [0, 0]
click at [582, 580] on span "Edit" at bounding box center [577, 589] width 49 height 32
type input "20"
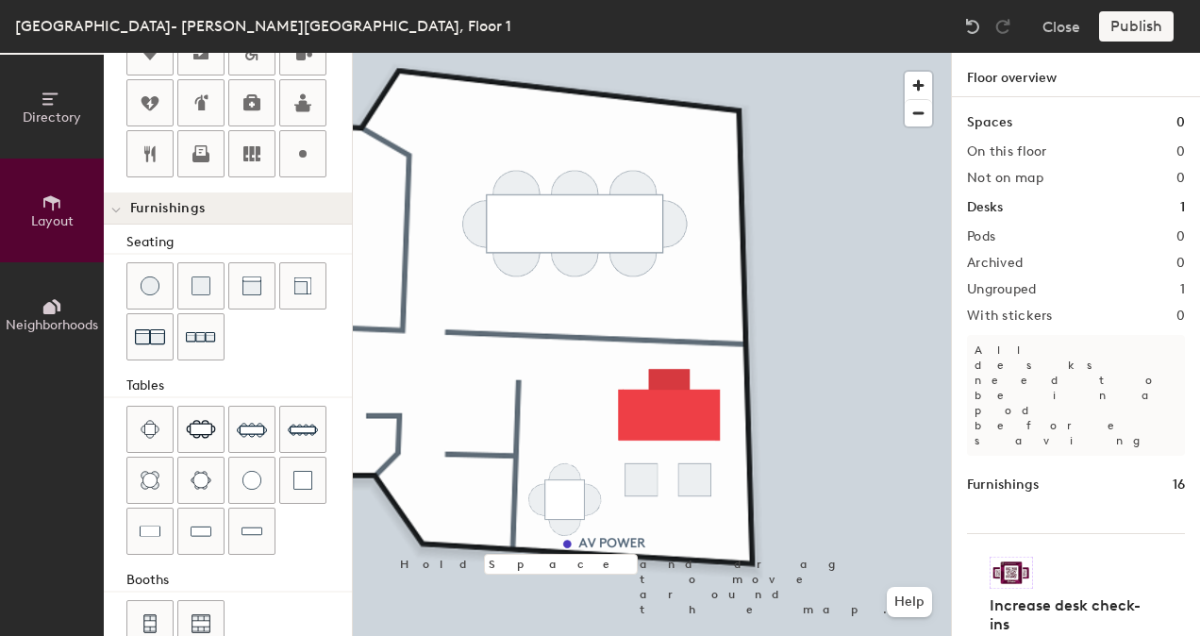
scroll to position [546, 0]
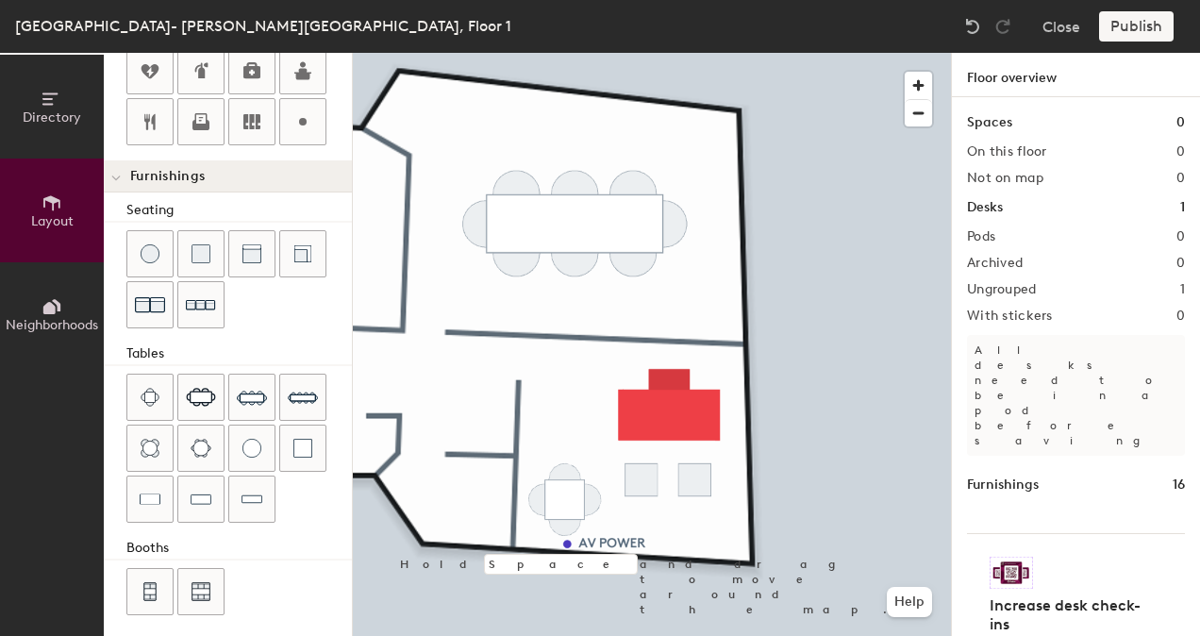
click at [1055, 206] on div "Directory Layout Neighborhoods Layout Add space Resize Desks Points of Interest…" at bounding box center [600, 344] width 1200 height 583
click at [972, 143] on div "Directory Layout Neighborhoods Layout Add space Resize Desks Points of Interest…" at bounding box center [600, 344] width 1200 height 583
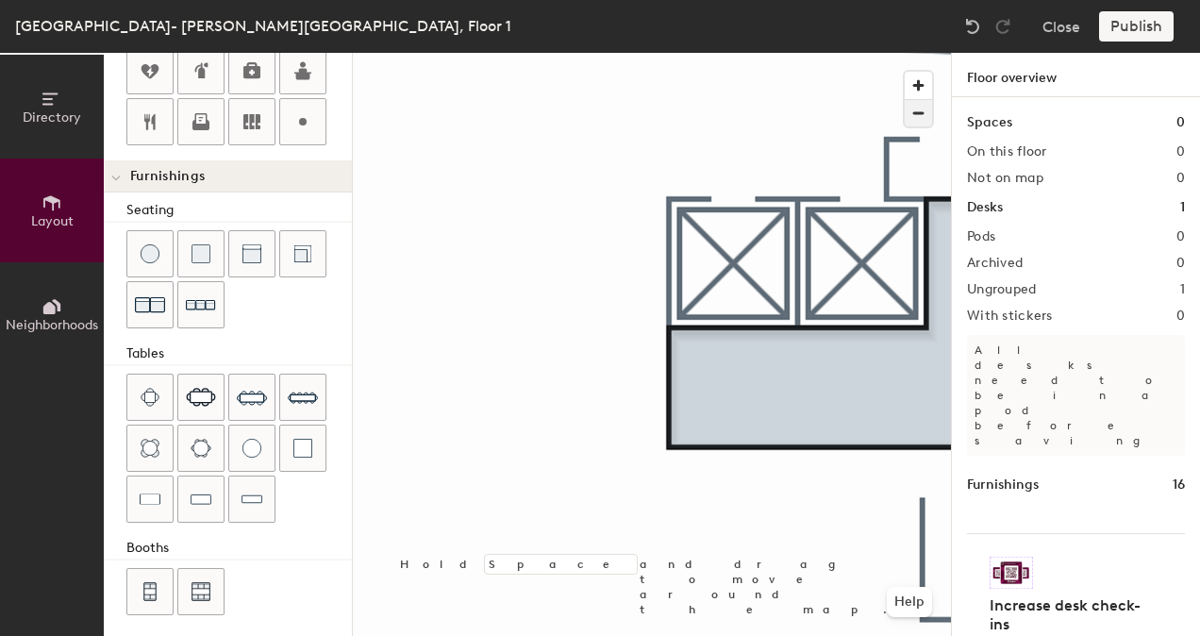
click at [909, 109] on span "button" at bounding box center [918, 113] width 27 height 26
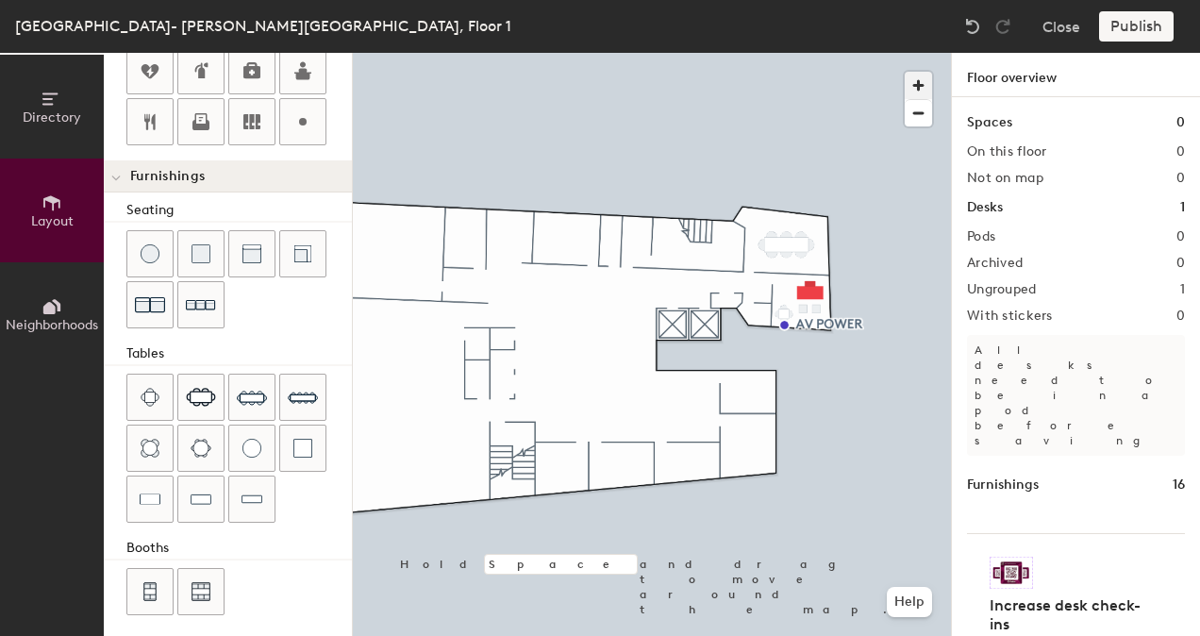
click at [907, 81] on span "button" at bounding box center [918, 85] width 27 height 27
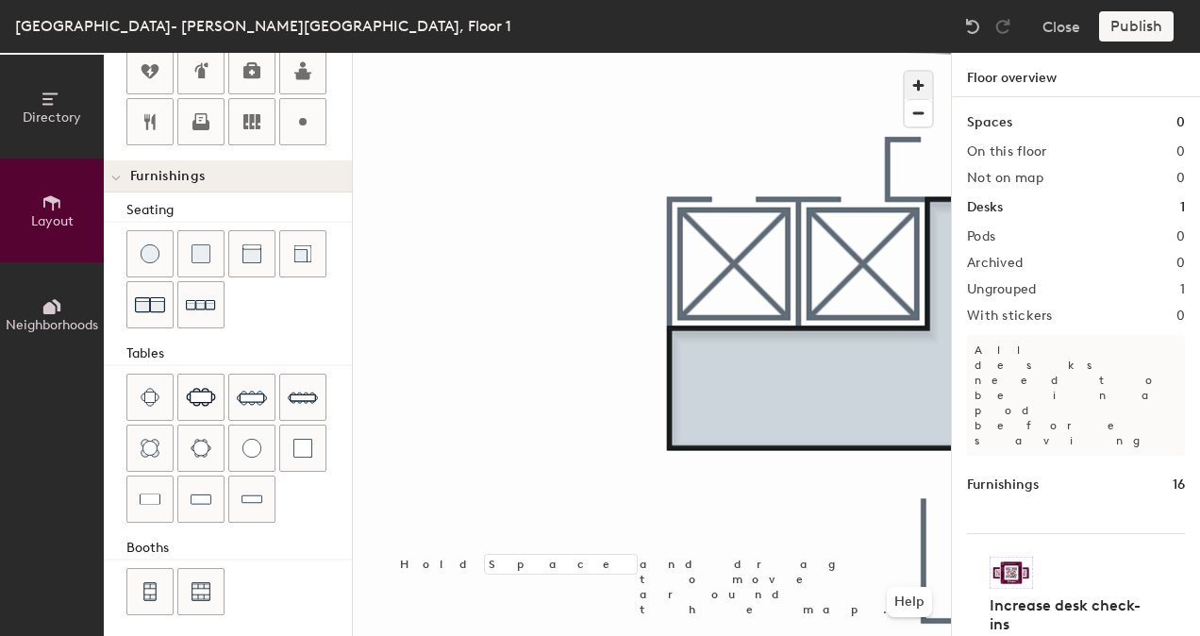
click at [919, 75] on span "button" at bounding box center [918, 85] width 27 height 27
click at [905, 72] on button "button" at bounding box center [918, 85] width 27 height 27
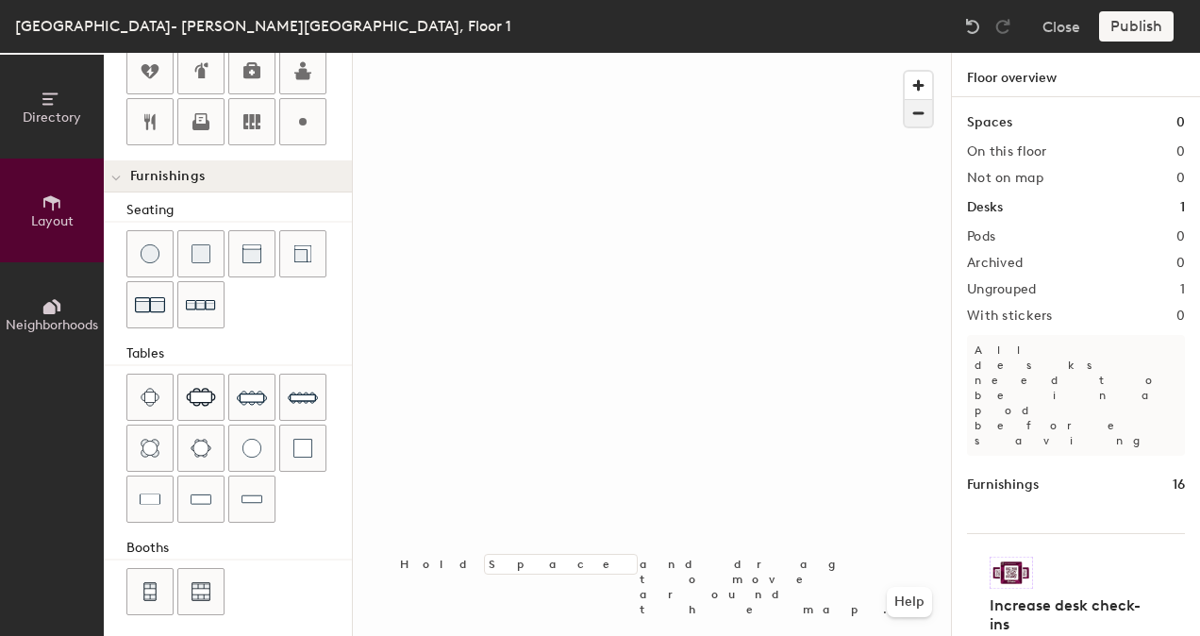
click at [919, 99] on button "button" at bounding box center [918, 112] width 27 height 27
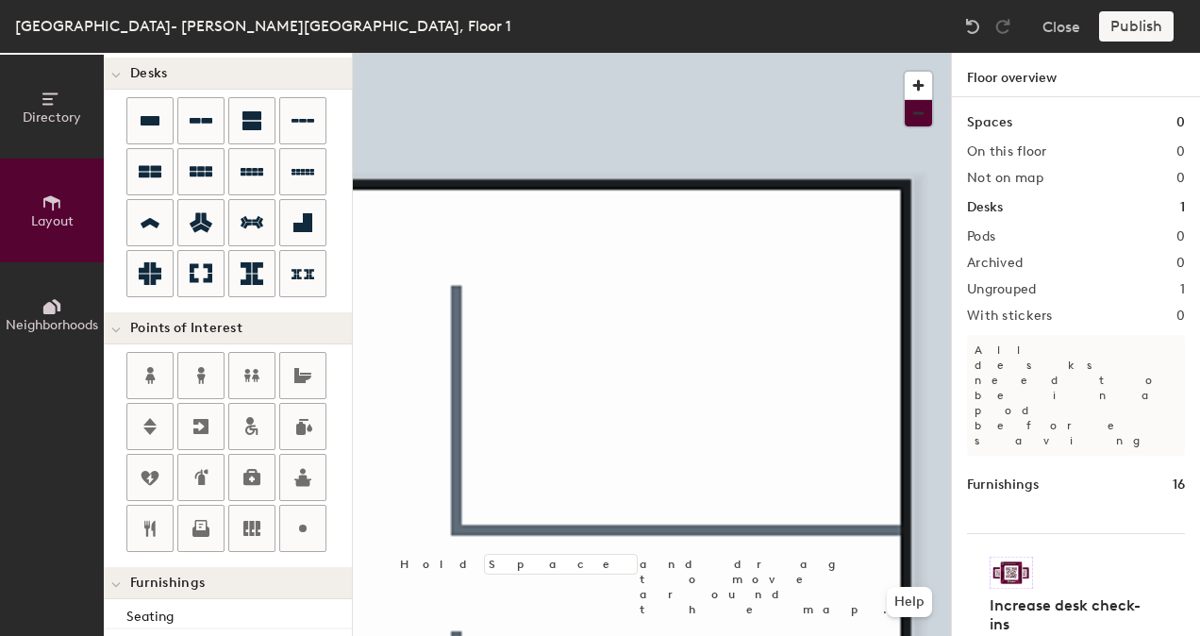
scroll to position [75, 0]
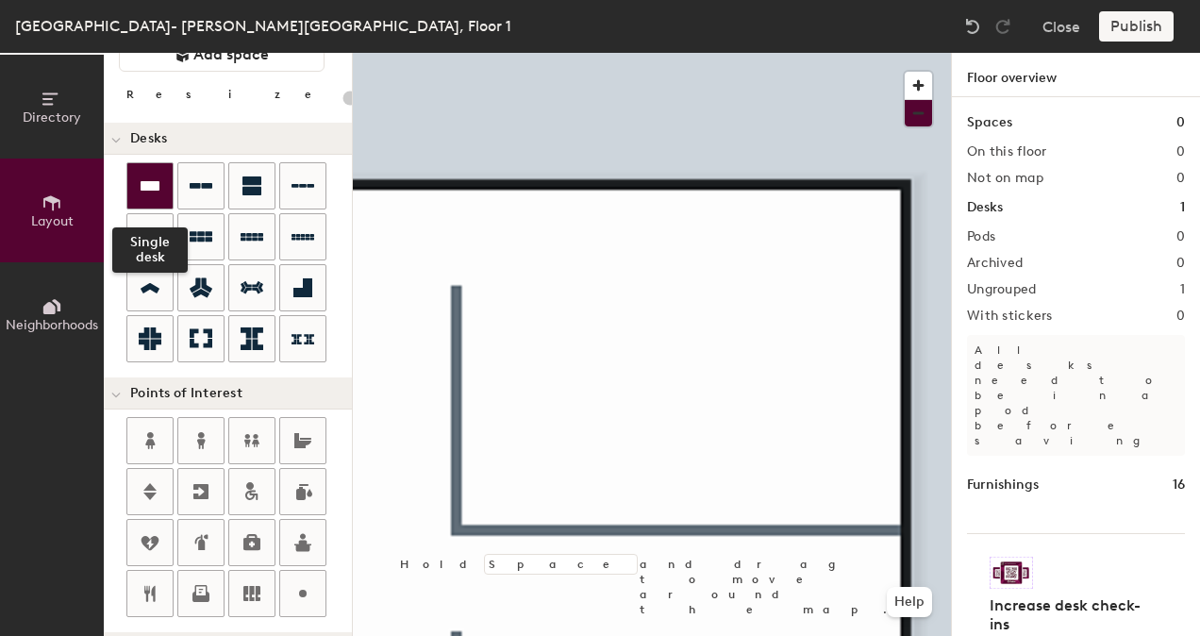
click at [165, 177] on div at bounding box center [149, 185] width 45 height 45
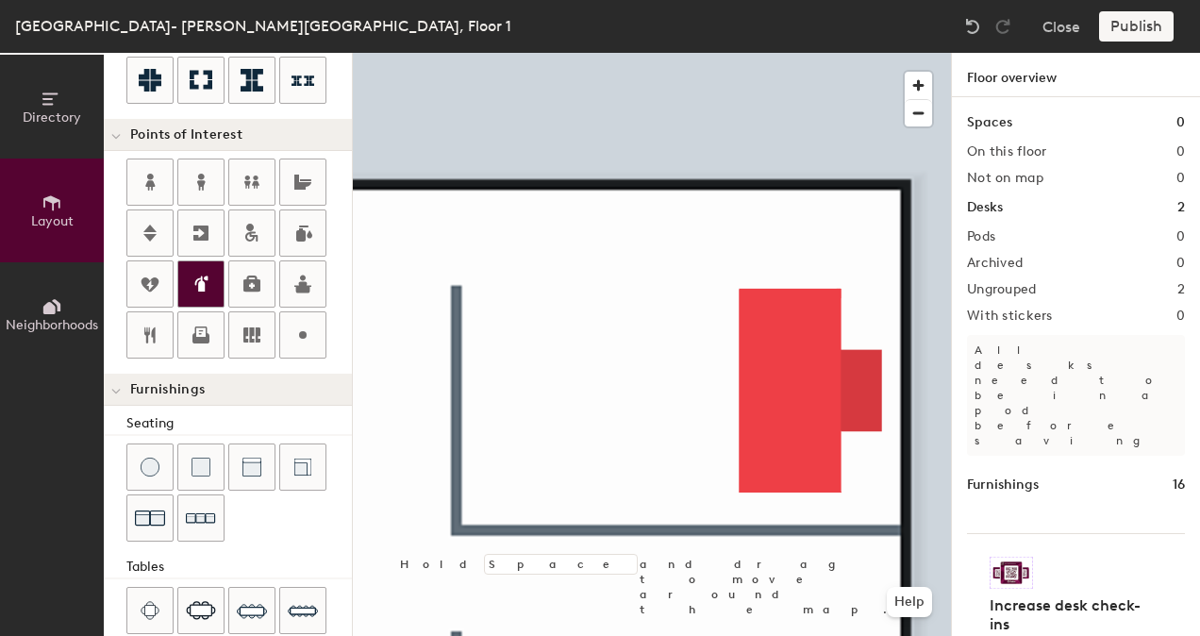
scroll to position [452, 0]
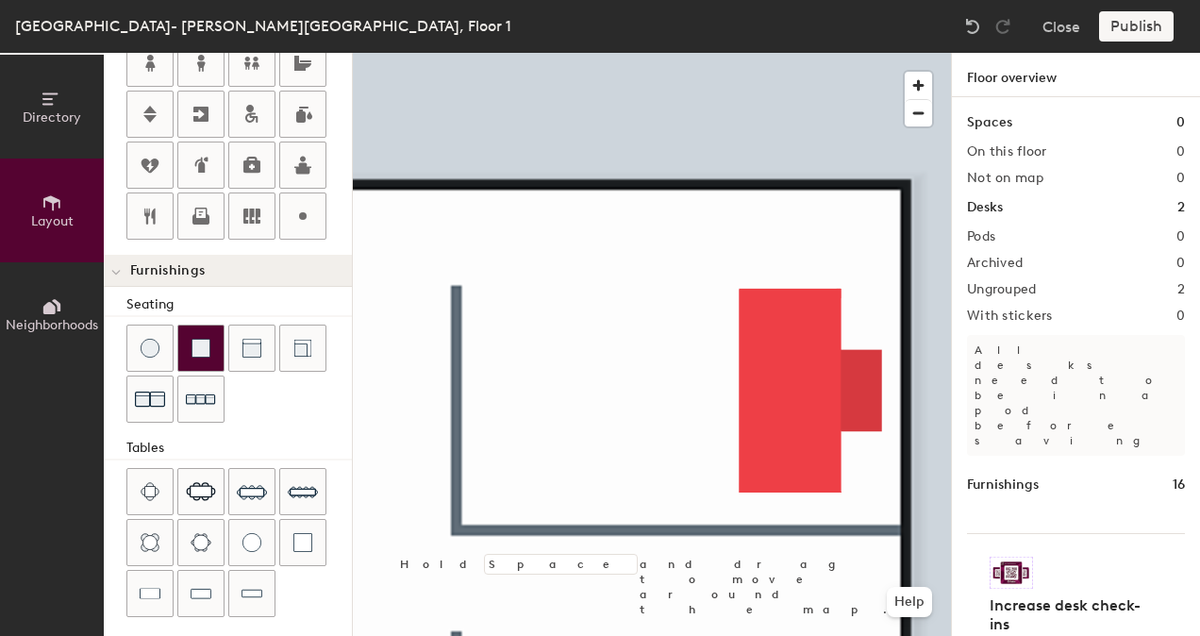
click at [193, 330] on div at bounding box center [200, 347] width 45 height 45
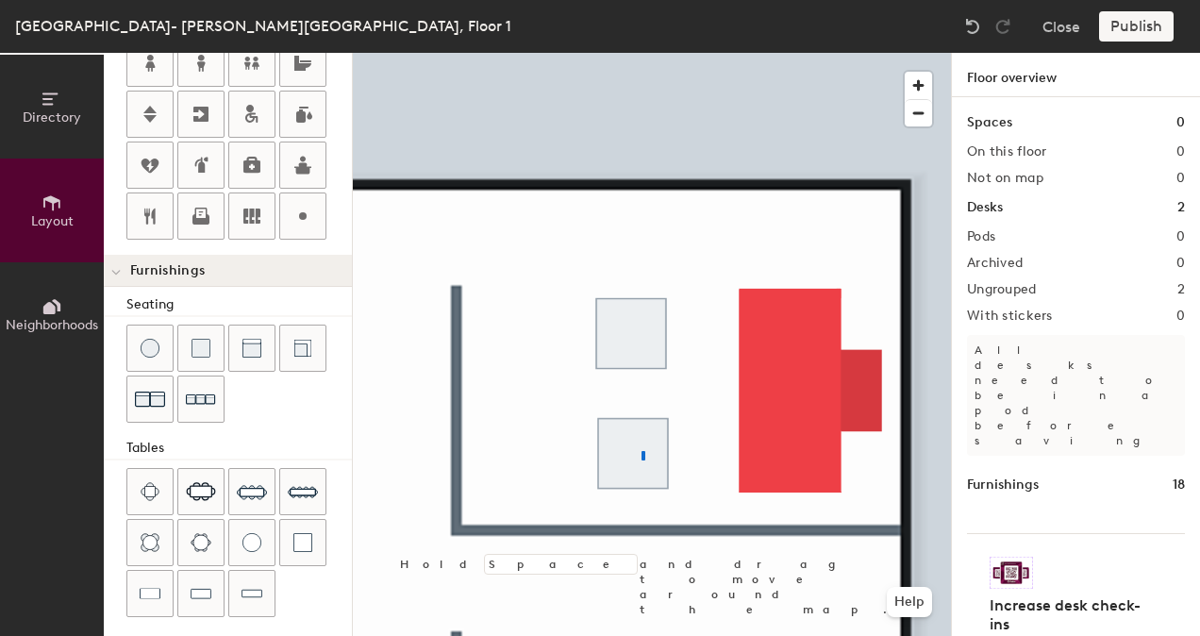
click at [644, 53] on div at bounding box center [652, 53] width 598 height 0
click at [875, 53] on div at bounding box center [652, 53] width 598 height 0
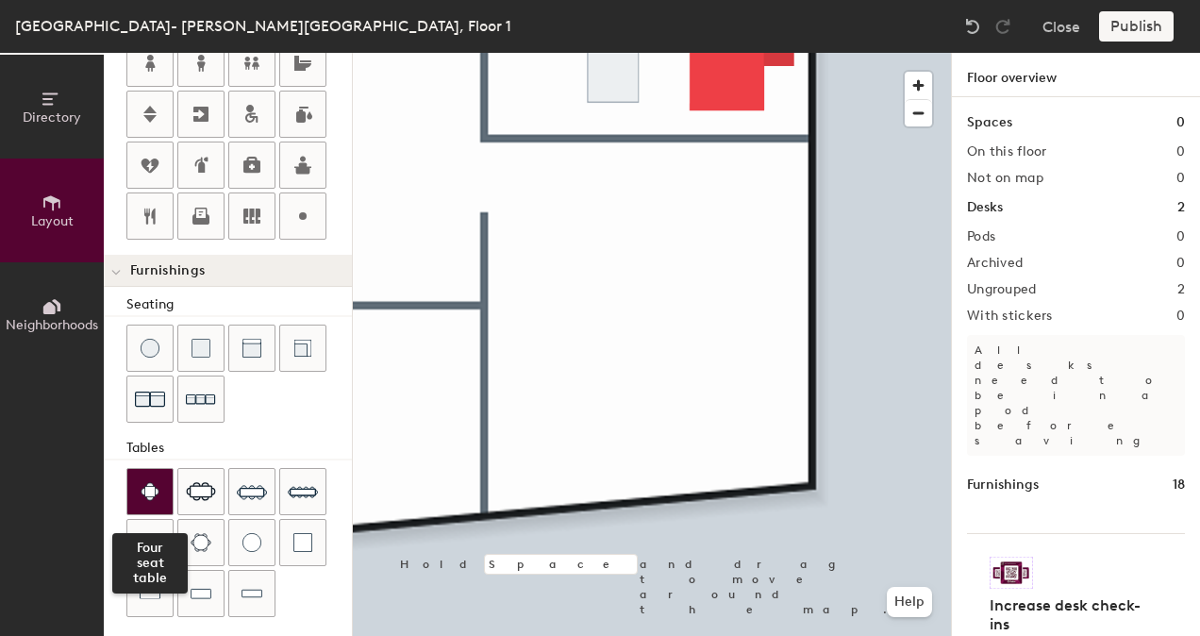
click at [138, 486] on div at bounding box center [149, 491] width 45 height 45
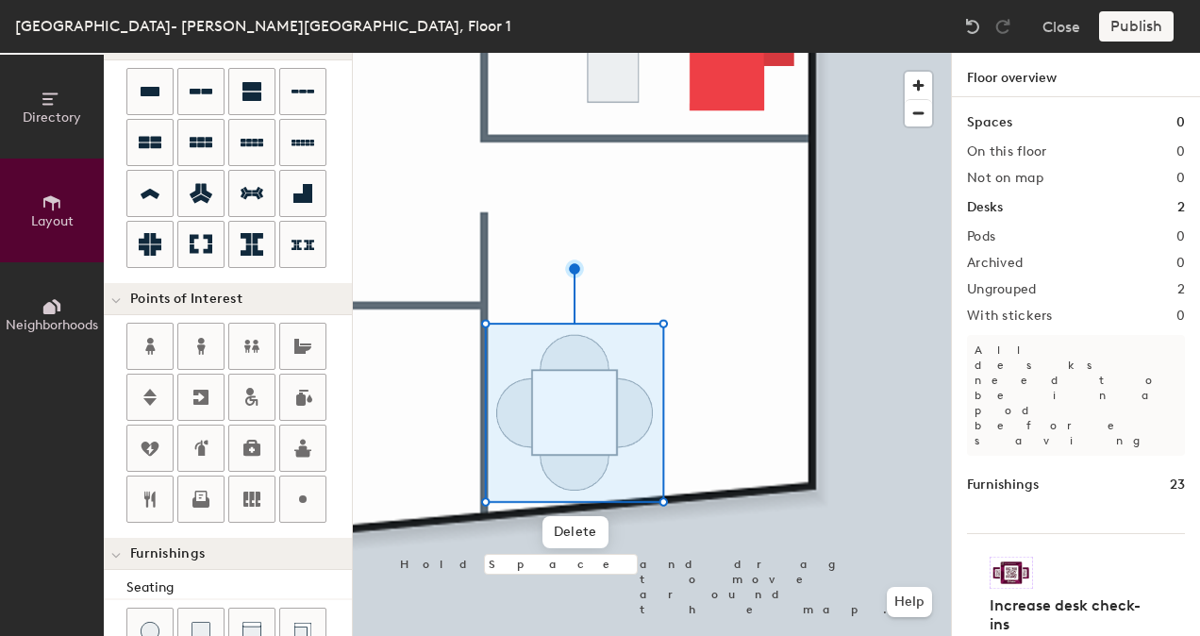
scroll to position [0, 0]
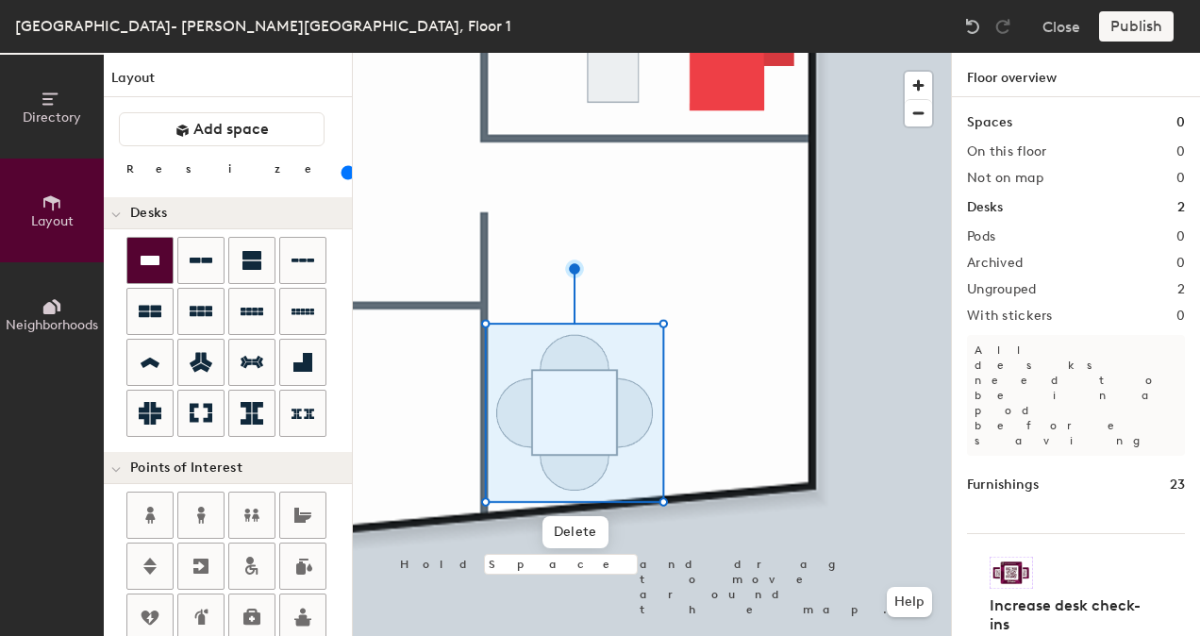
click at [141, 260] on icon at bounding box center [150, 260] width 19 height 9
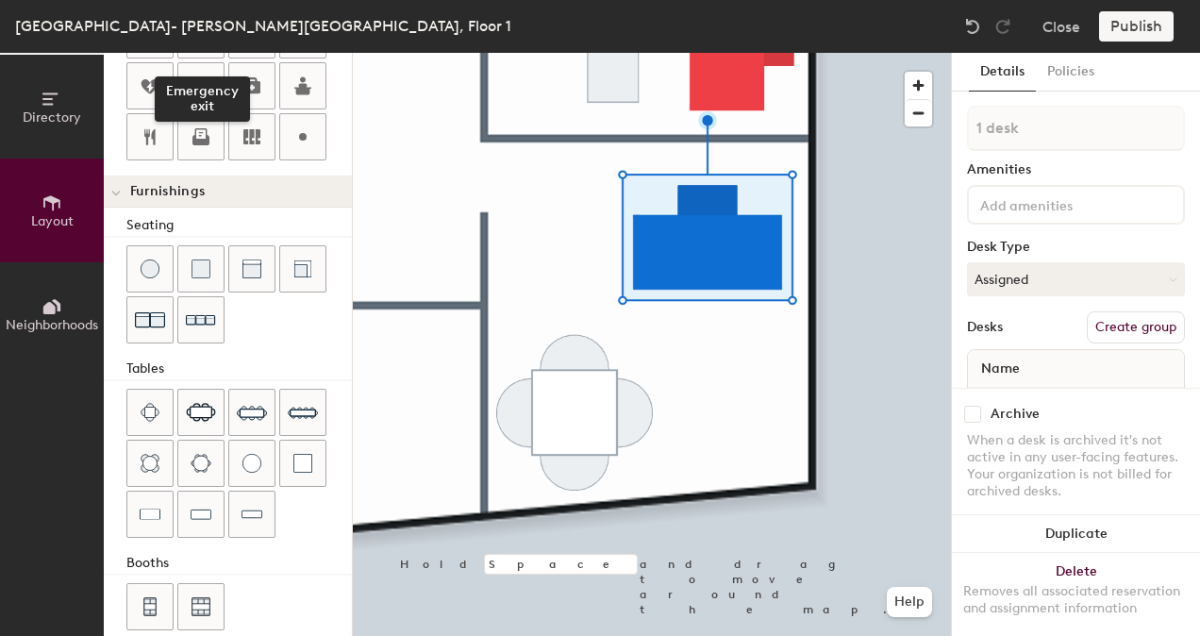
scroll to position [546, 0]
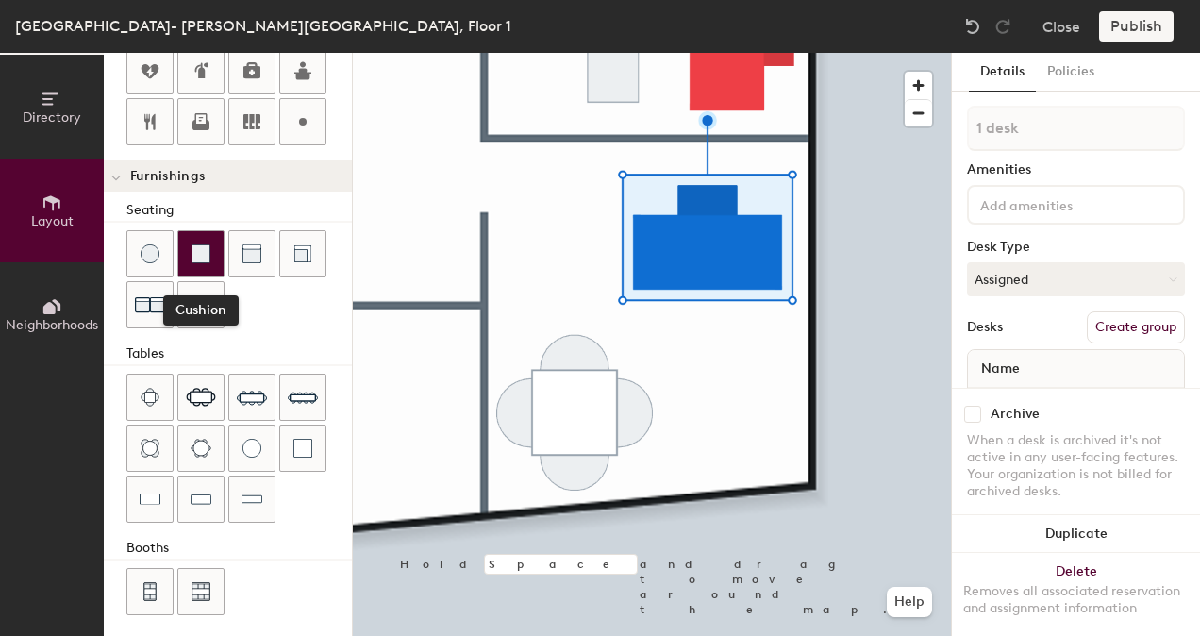
click at [212, 245] on div at bounding box center [200, 253] width 45 height 45
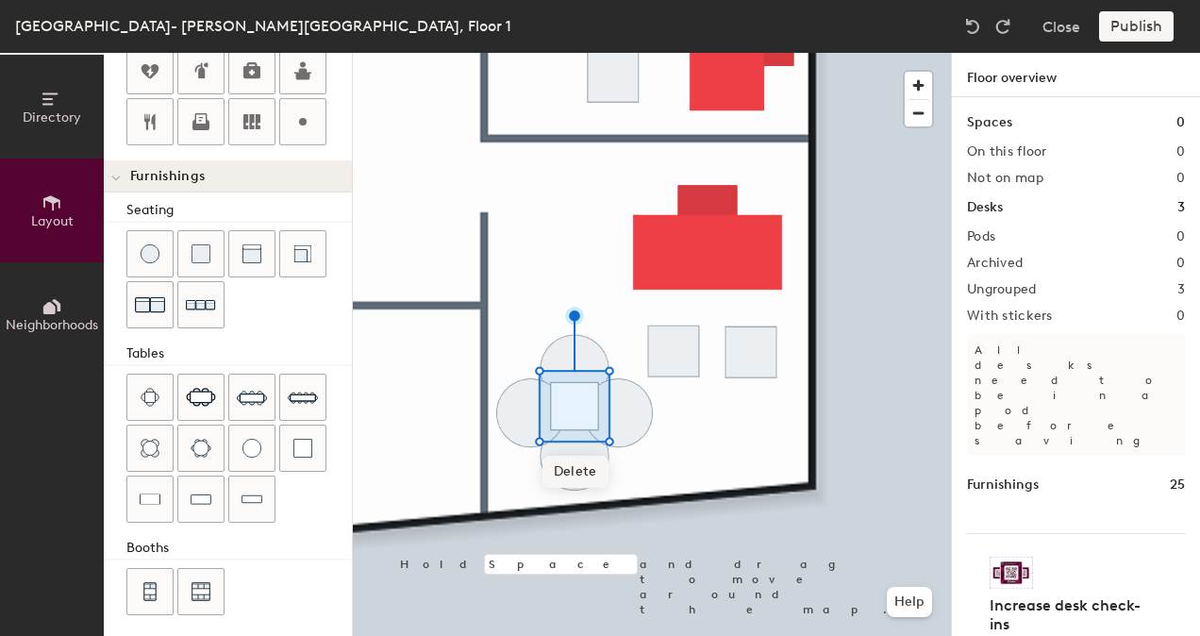
click at [595, 467] on span "Delete" at bounding box center [575, 472] width 66 height 32
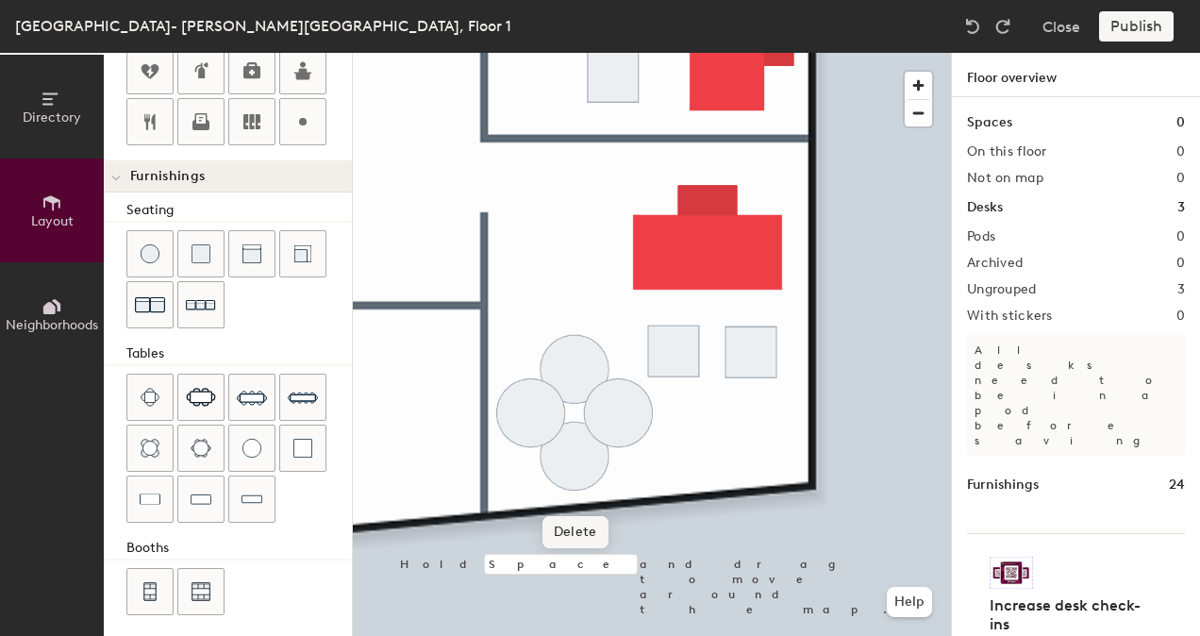
click at [594, 523] on span "Delete" at bounding box center [575, 532] width 66 height 32
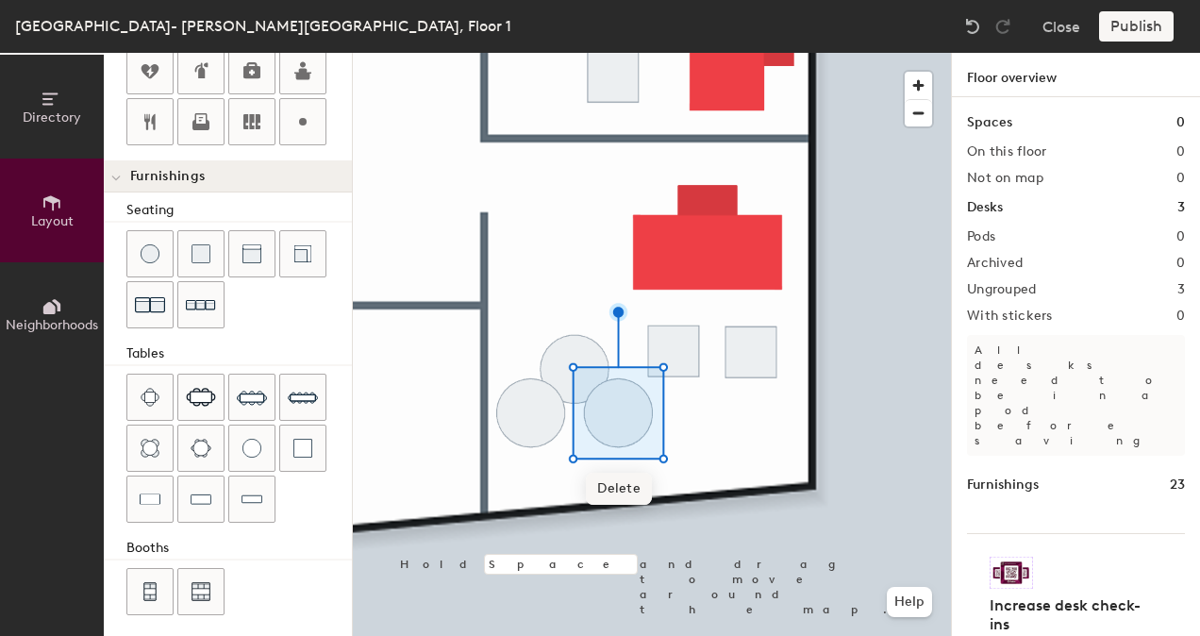
click at [596, 484] on span "Delete" at bounding box center [619, 489] width 66 height 32
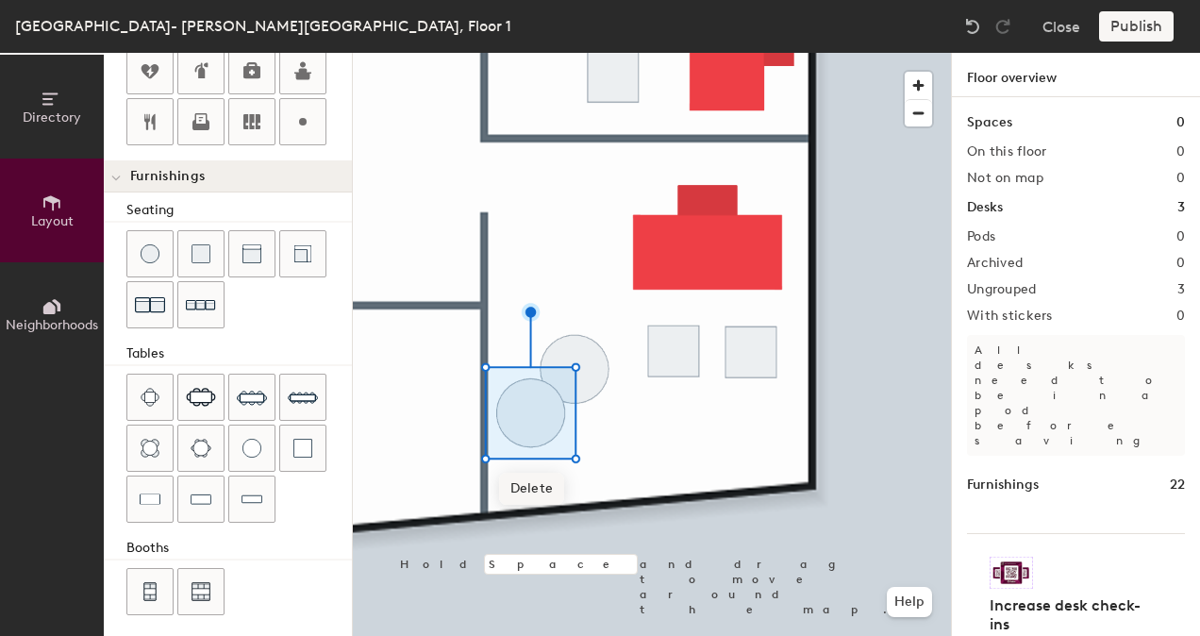
click at [557, 489] on span "Delete" at bounding box center [532, 489] width 66 height 32
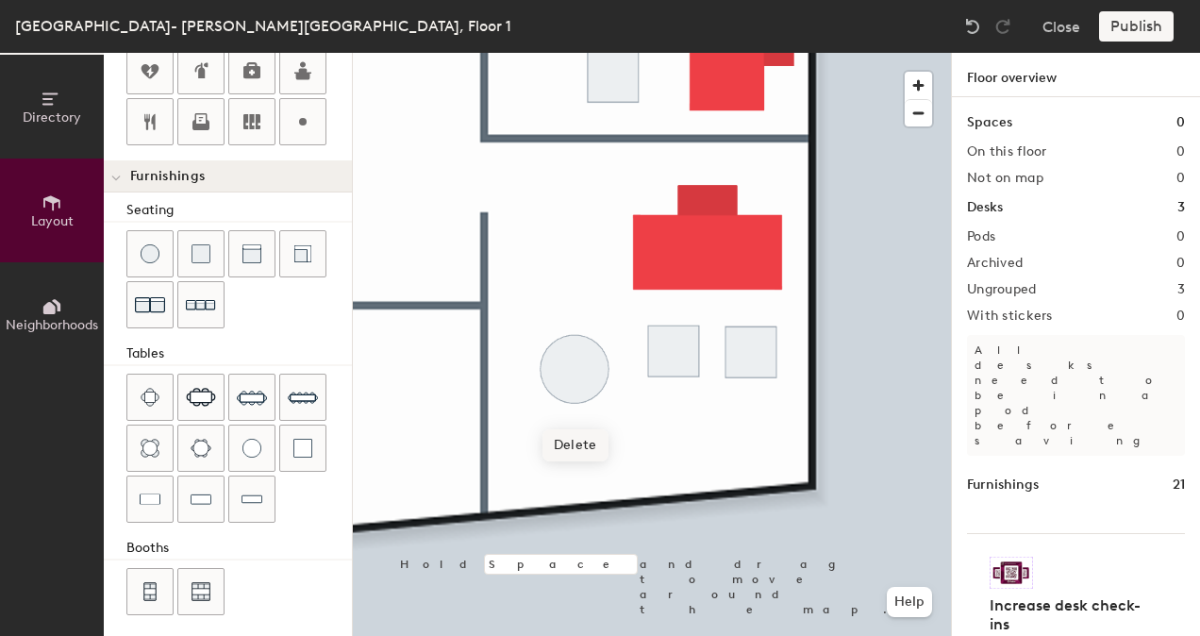
click at [577, 449] on span "Delete" at bounding box center [575, 445] width 66 height 32
click at [150, 439] on img at bounding box center [150, 448] width 19 height 19
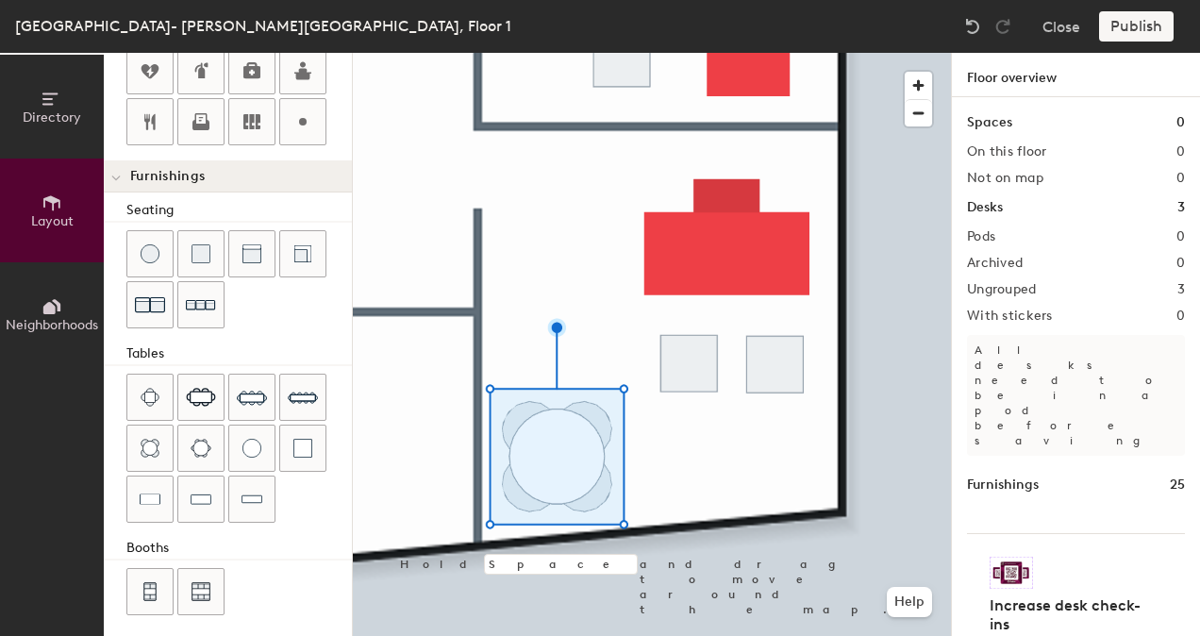
click at [856, 635] on html "Skip navigation Schedule Office People Analytics Manage AC London- Eldon House,…" at bounding box center [600, 318] width 1200 height 636
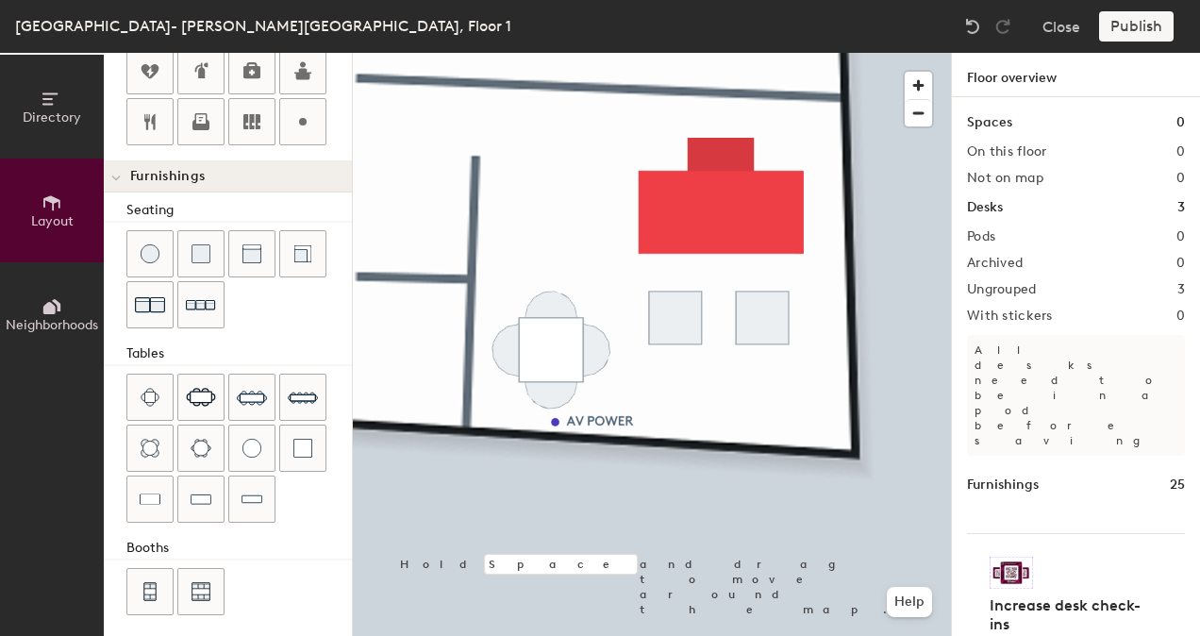
click at [561, 53] on div at bounding box center [652, 53] width 598 height 0
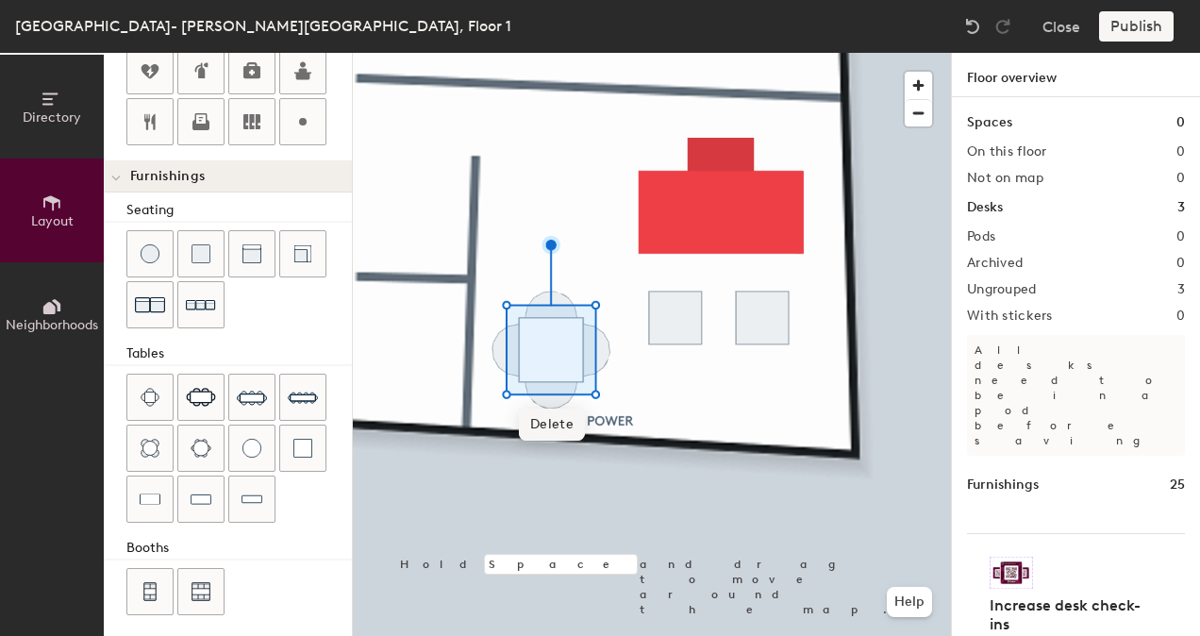
click at [539, 430] on span "Delete" at bounding box center [552, 424] width 66 height 32
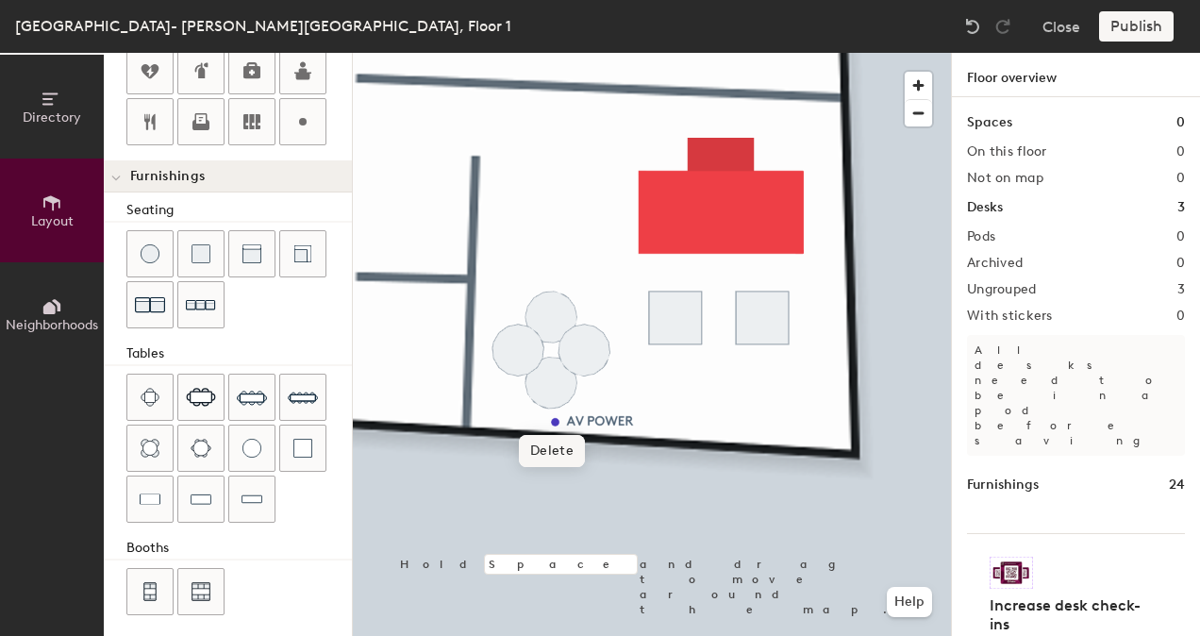
click at [556, 445] on span "Delete" at bounding box center [552, 451] width 66 height 32
click at [564, 423] on span "Delete" at bounding box center [585, 419] width 66 height 32
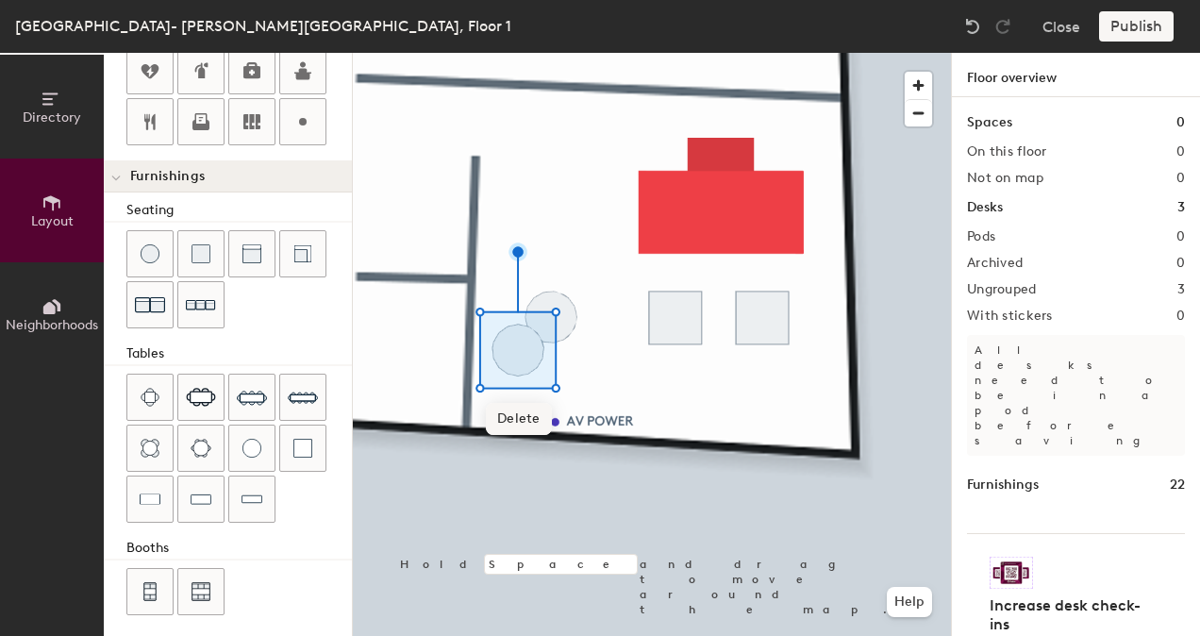
click at [540, 428] on span "Delete" at bounding box center [519, 419] width 66 height 32
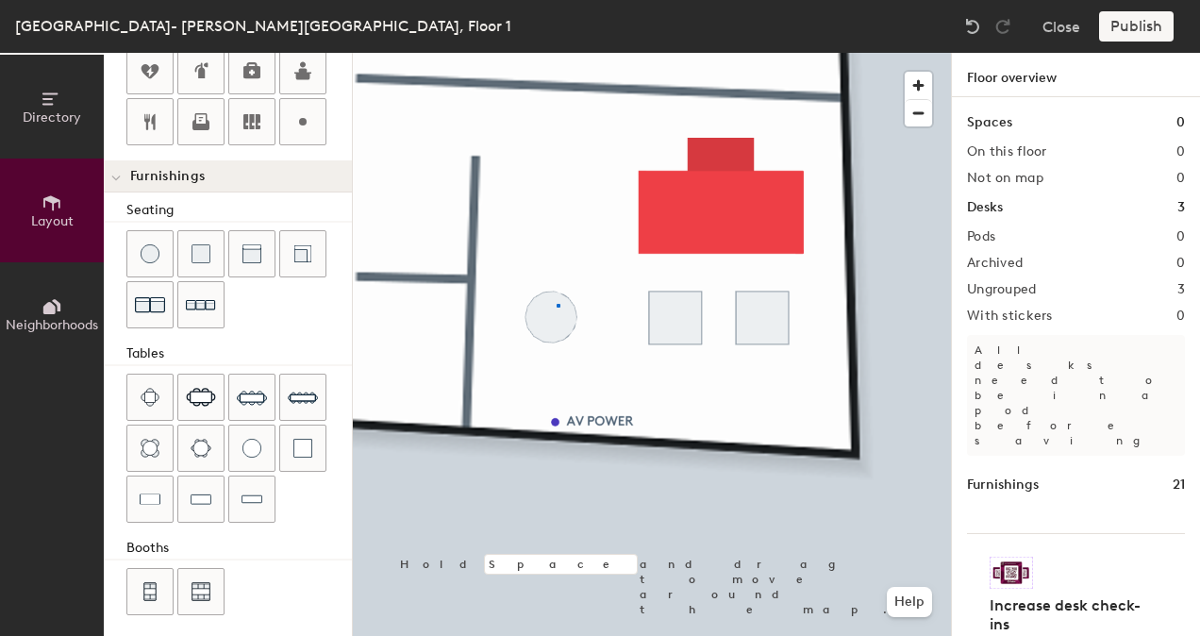
click at [558, 53] on div at bounding box center [652, 53] width 598 height 0
click at [555, 385] on span "Delete" at bounding box center [552, 385] width 66 height 32
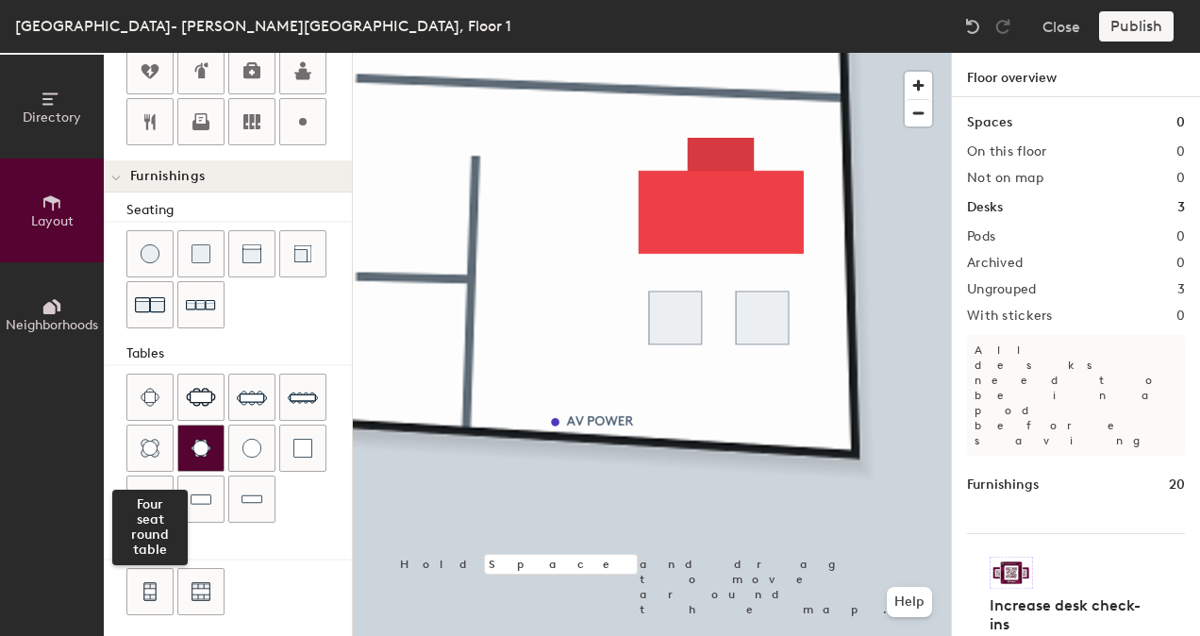
click at [168, 430] on div at bounding box center [149, 447] width 45 height 45
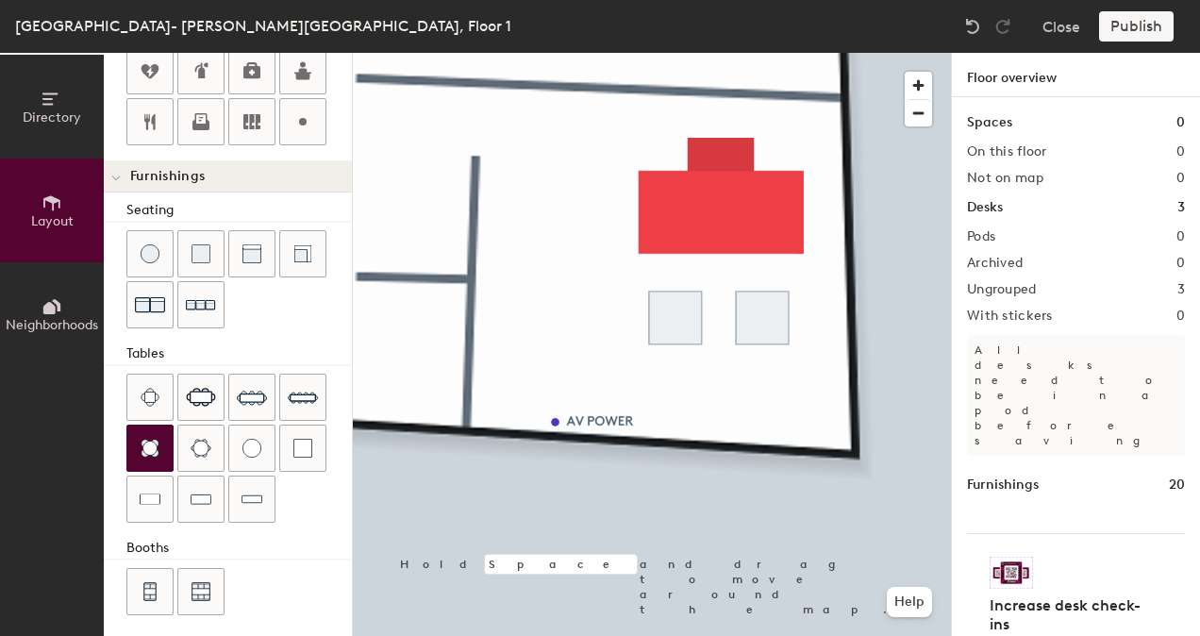
type input "20"
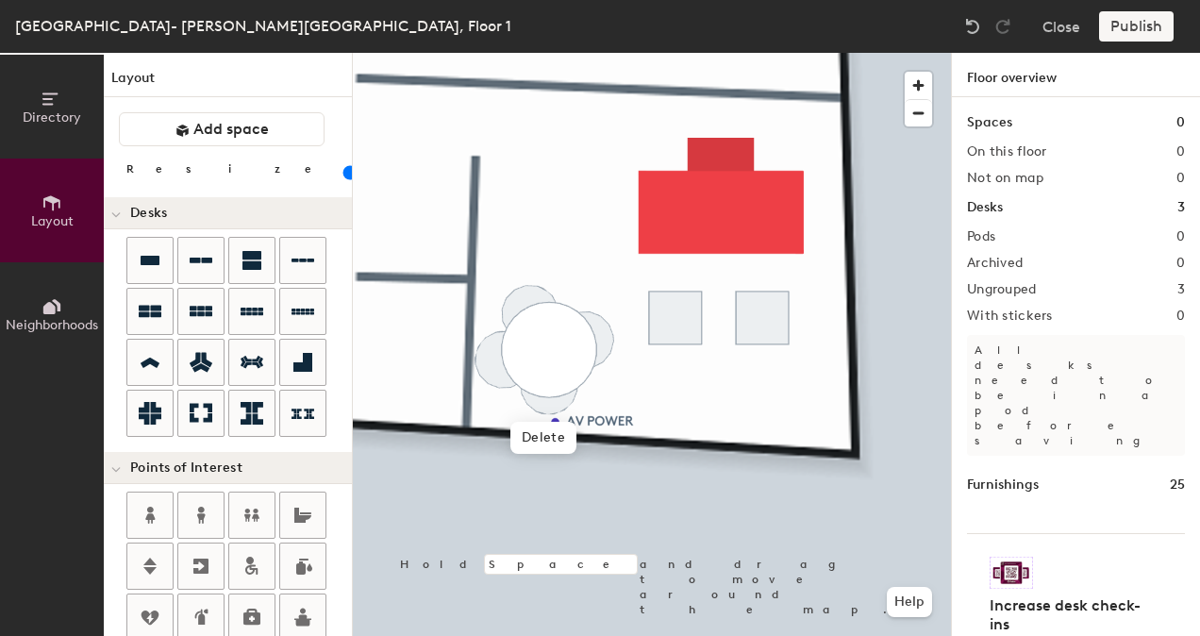
scroll to position [546, 0]
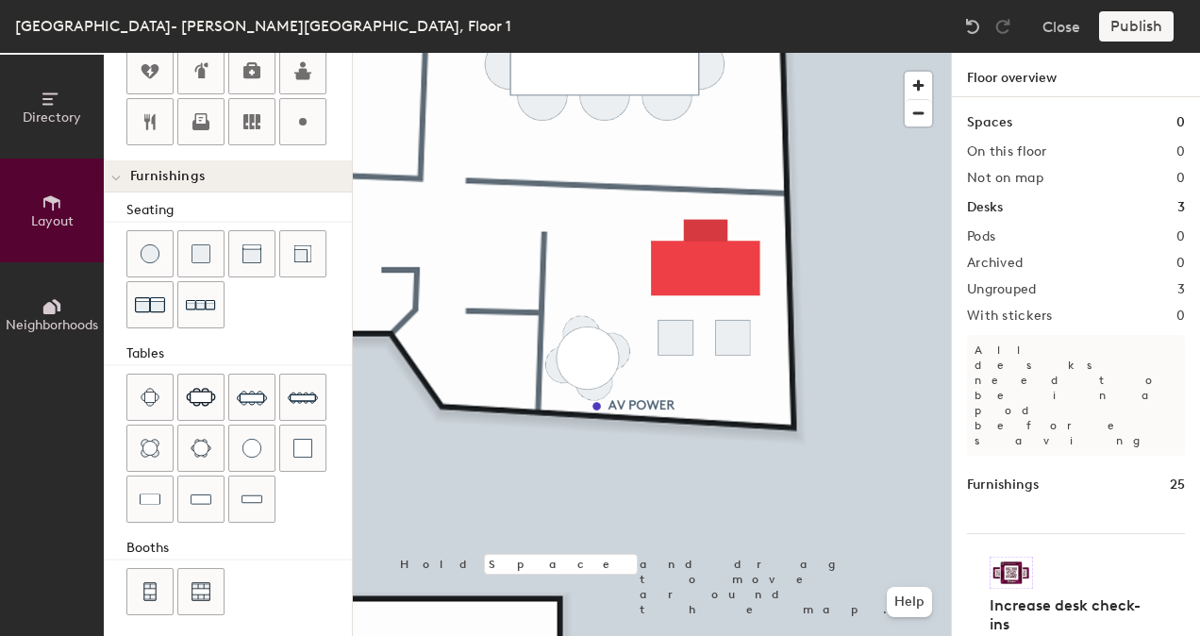
click at [624, 40] on div "[GEOGRAPHIC_DATA]- [PERSON_NAME][GEOGRAPHIC_DATA], Floor 1 Close Publish Direct…" at bounding box center [600, 318] width 1200 height 636
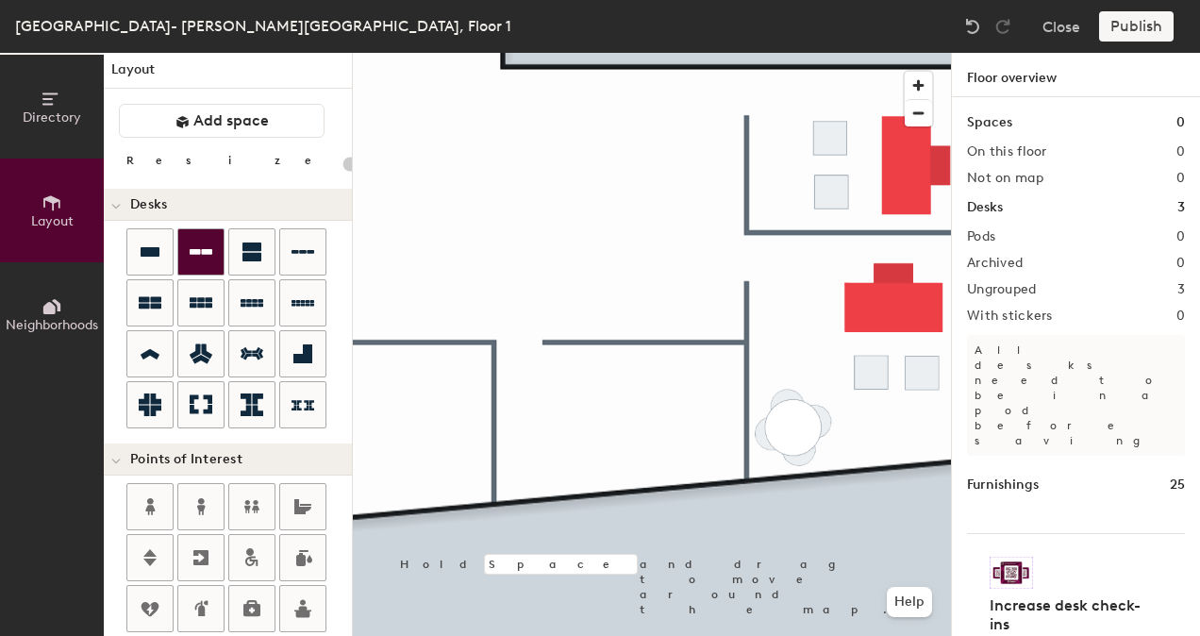
scroll to position [0, 0]
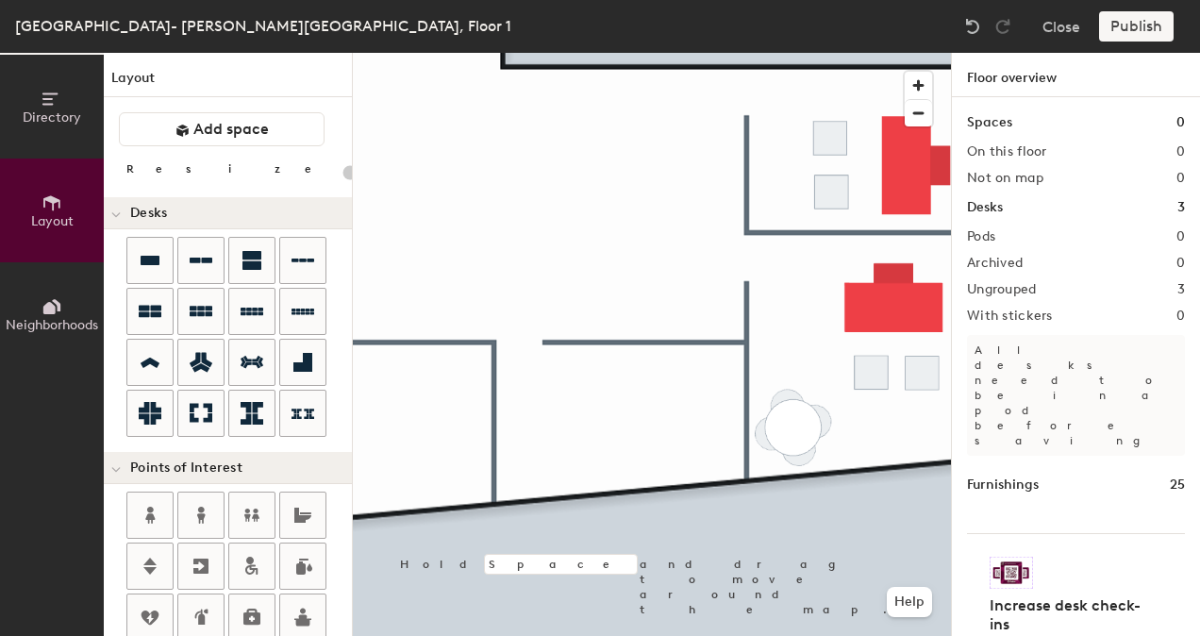
drag, startPoint x: 153, startPoint y: 255, endPoint x: 348, endPoint y: 300, distance: 200.4
click at [153, 255] on icon at bounding box center [150, 260] width 23 height 23
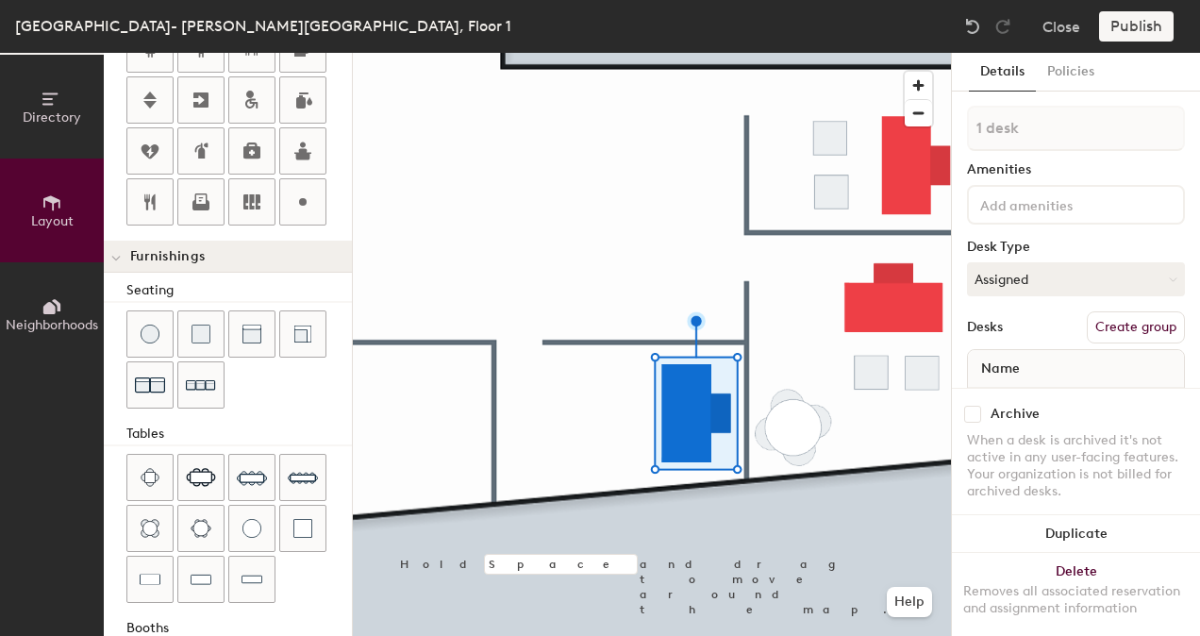
scroll to position [472, 0]
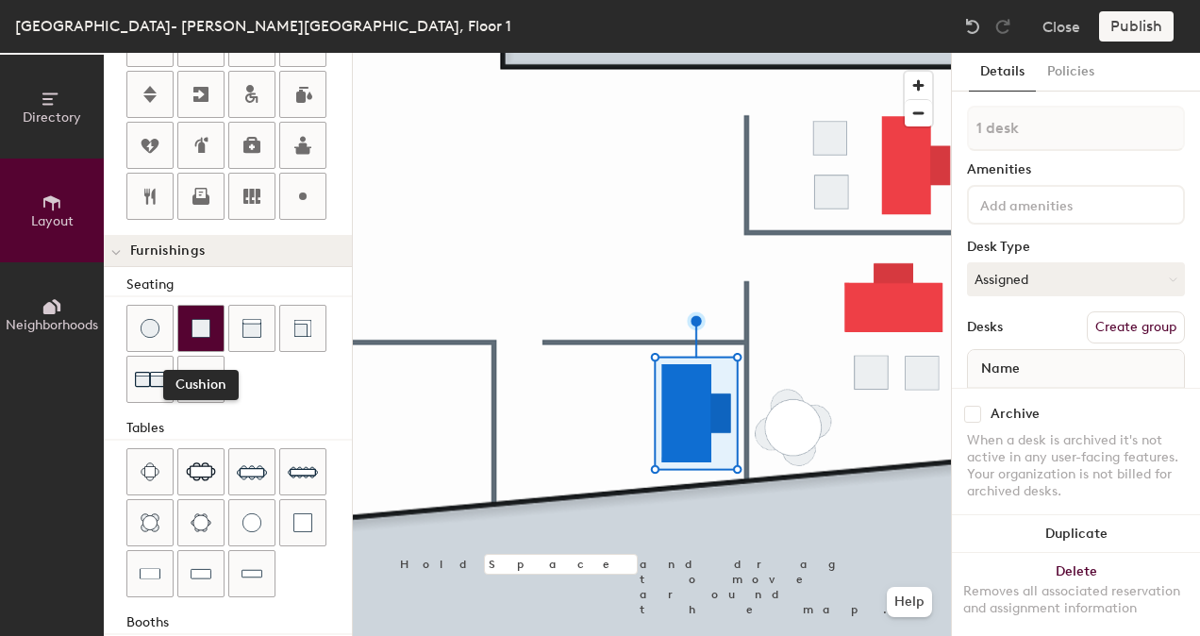
click at [208, 324] on img at bounding box center [200, 328] width 19 height 19
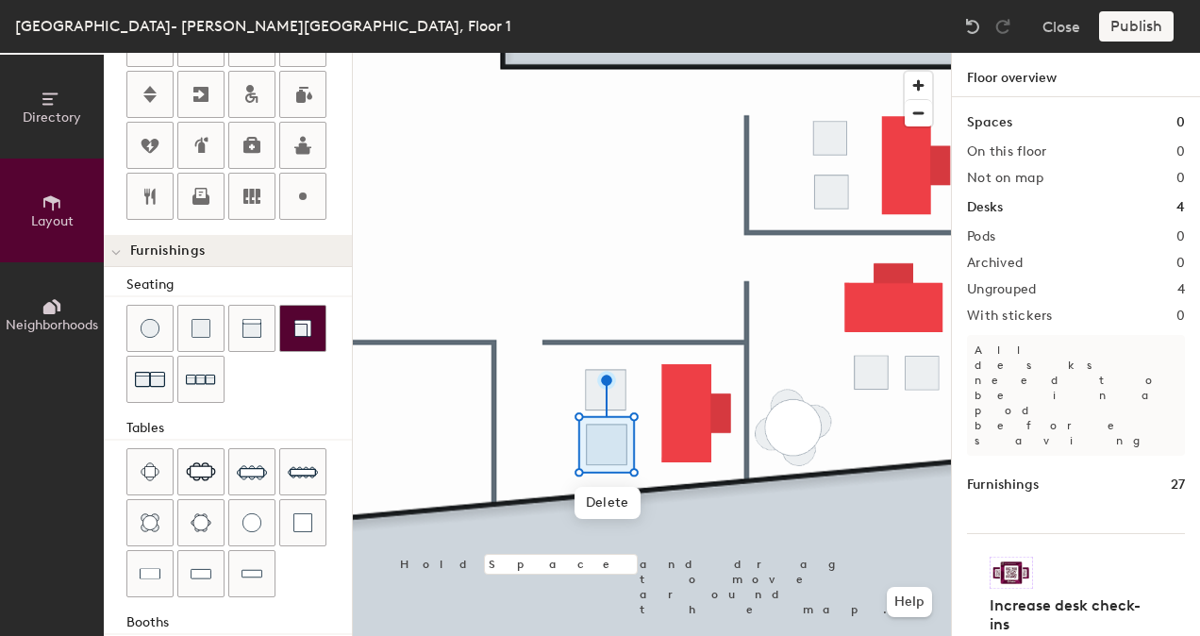
click at [544, 53] on div at bounding box center [652, 53] width 598 height 0
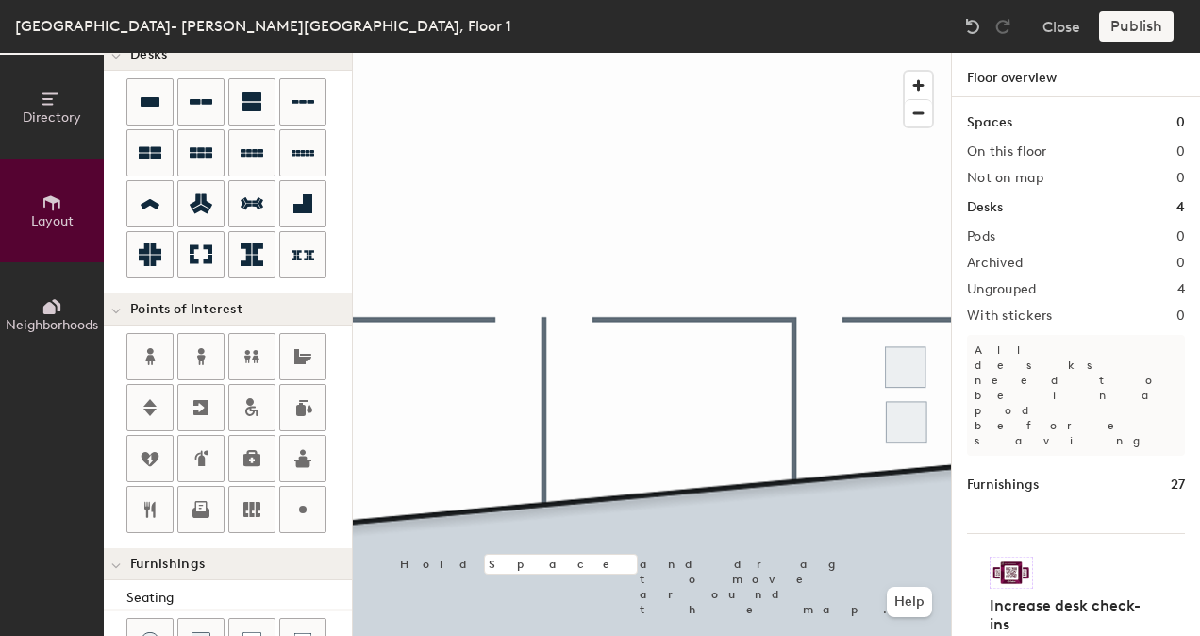
scroll to position [0, 0]
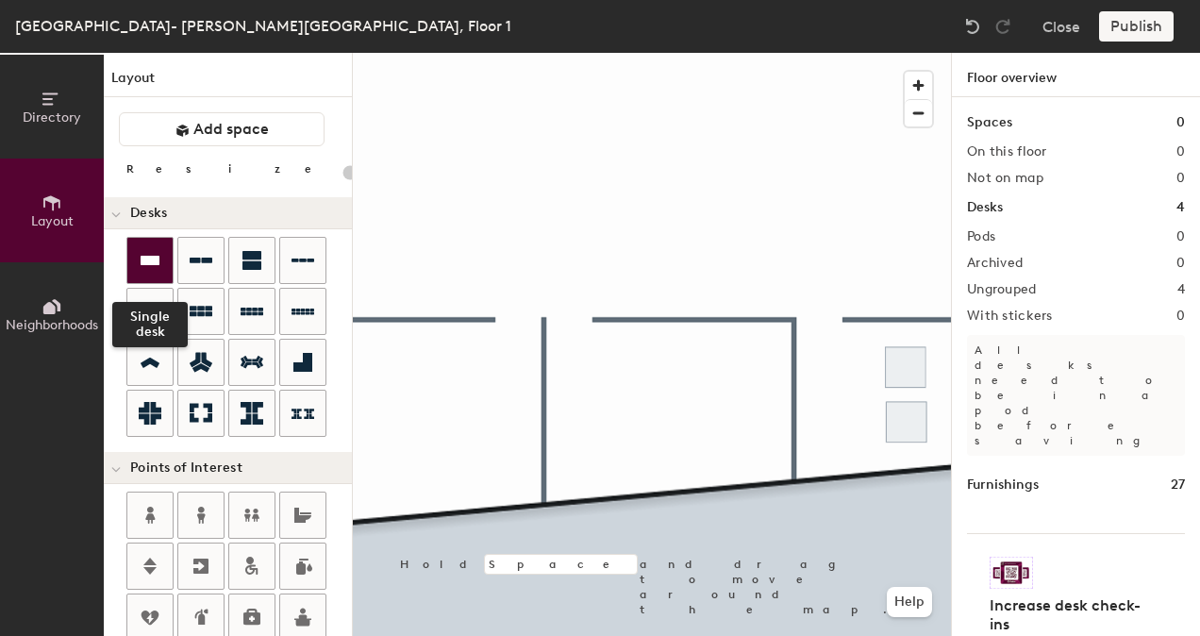
click at [148, 256] on icon at bounding box center [150, 260] width 19 height 9
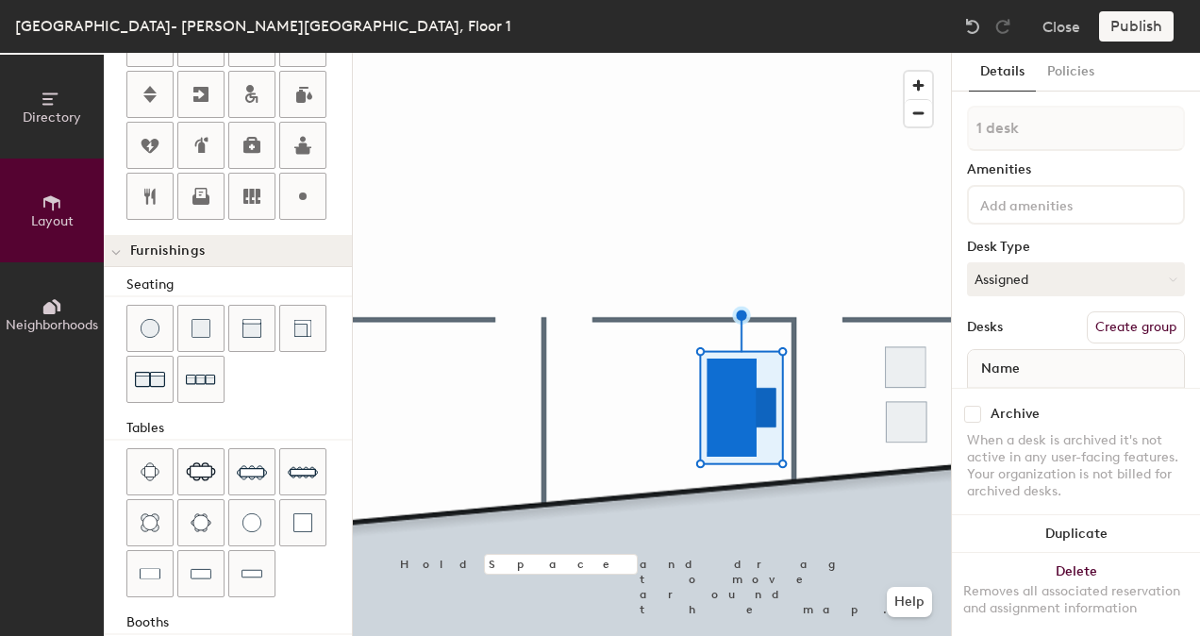
scroll to position [546, 0]
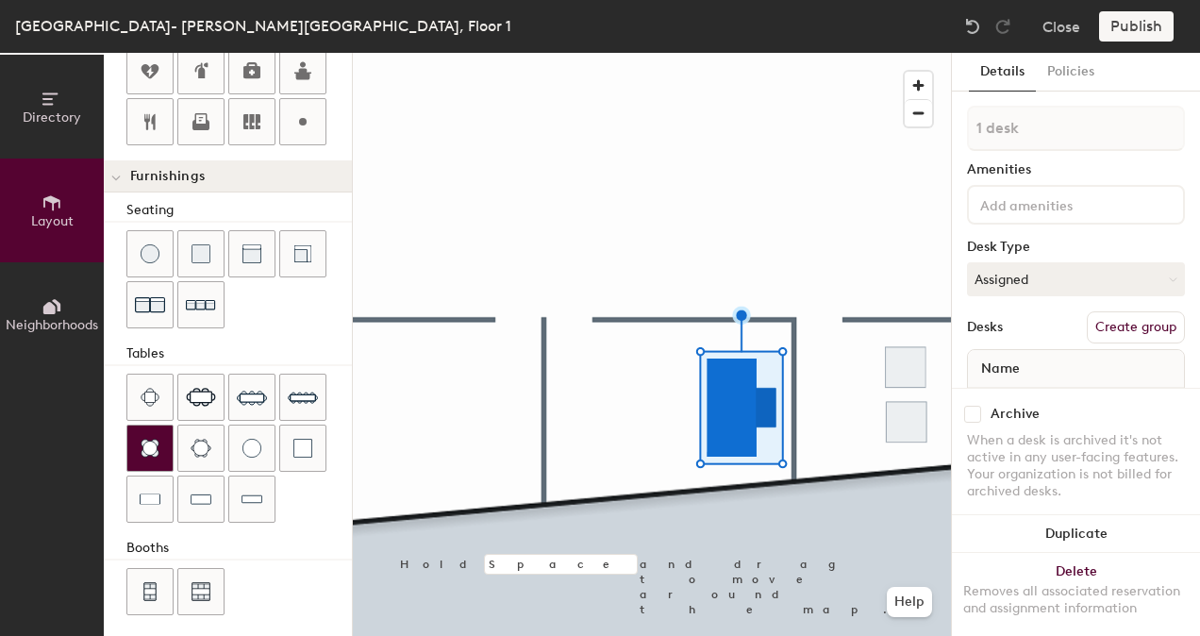
click at [157, 425] on div at bounding box center [149, 447] width 45 height 45
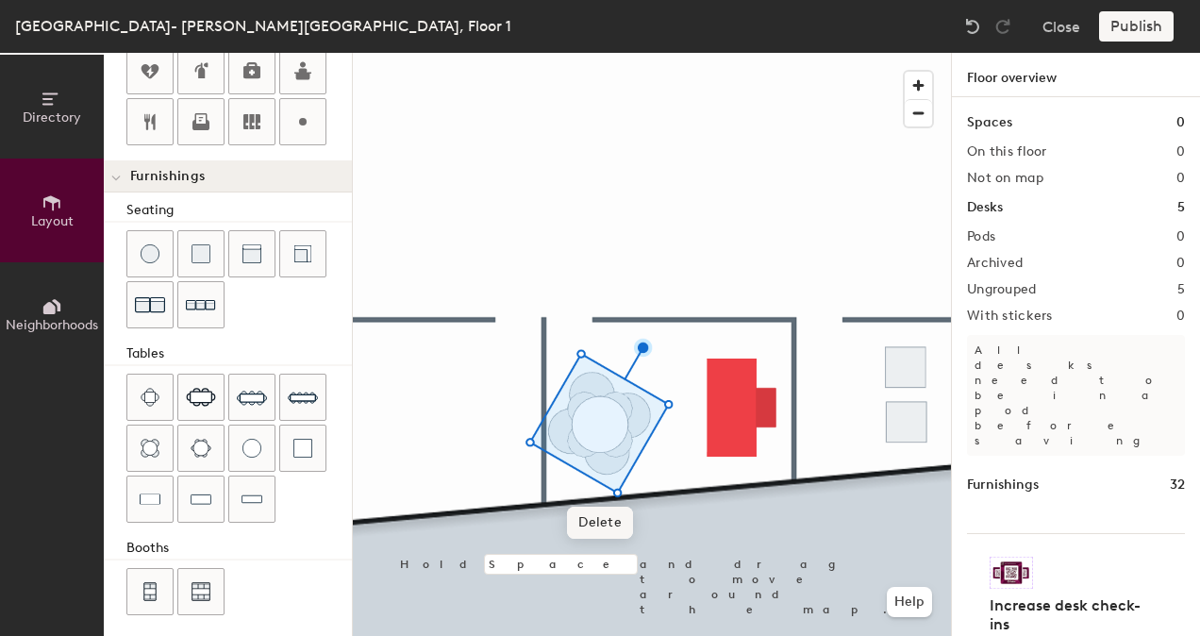
click at [604, 523] on span "Delete" at bounding box center [600, 523] width 66 height 32
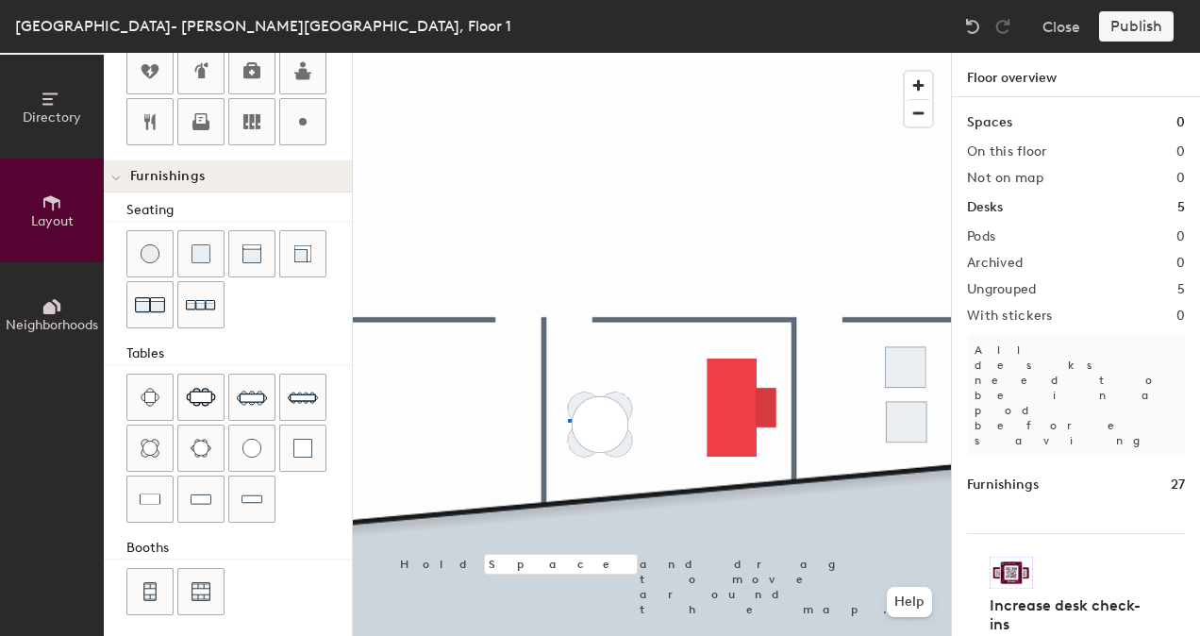
click at [569, 53] on div at bounding box center [652, 53] width 598 height 0
click at [604, 53] on div at bounding box center [652, 53] width 598 height 0
click at [604, 421] on div at bounding box center [605, 422] width 4 height 4
drag, startPoint x: 569, startPoint y: 420, endPoint x: 605, endPoint y: 423, distance: 36.0
click at [604, 421] on div at bounding box center [605, 422] width 4 height 4
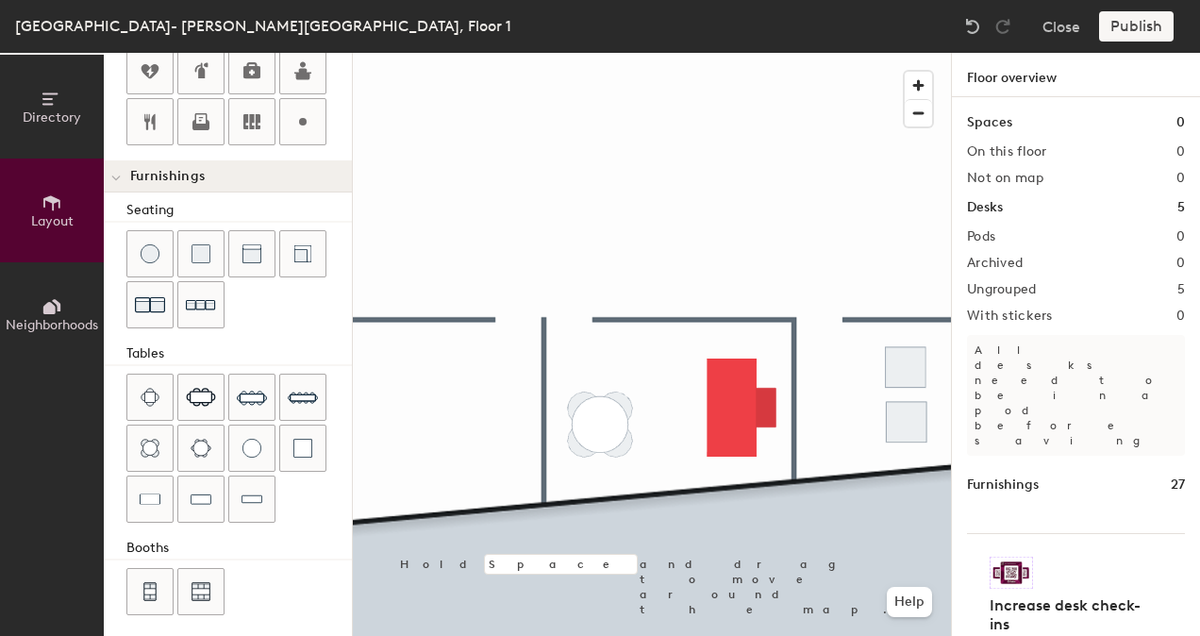
click at [606, 424] on div at bounding box center [606, 423] width 4 height 4
click at [607, 426] on div at bounding box center [609, 426] width 4 height 4
click at [577, 53] on div at bounding box center [652, 53] width 598 height 0
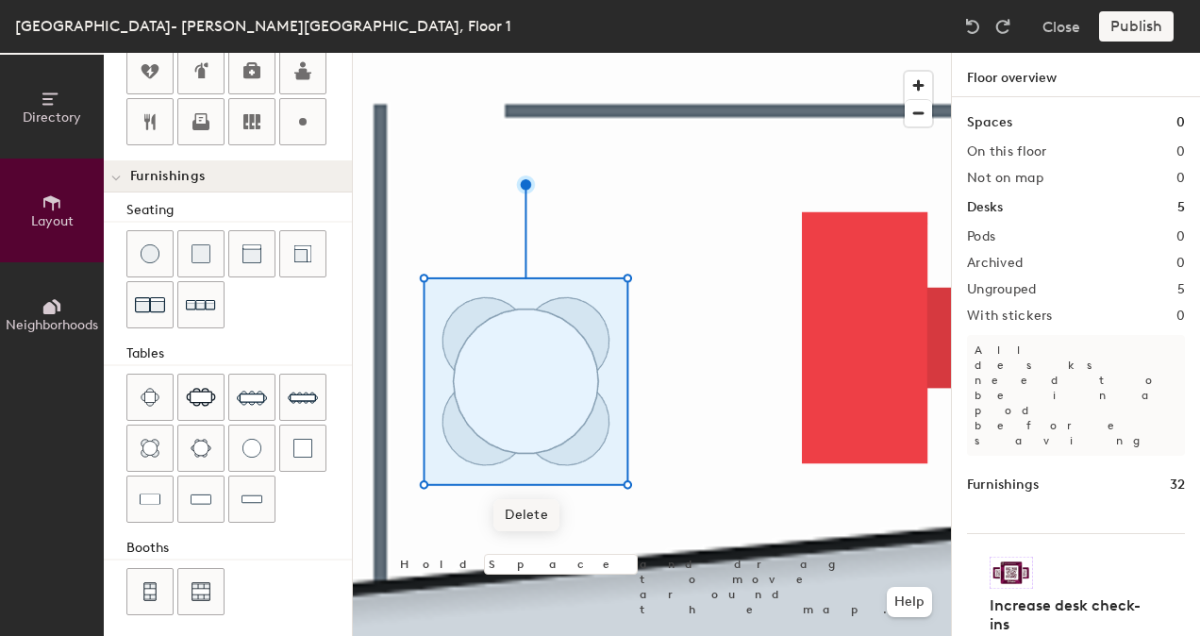
click at [553, 519] on span "Delete" at bounding box center [526, 515] width 66 height 32
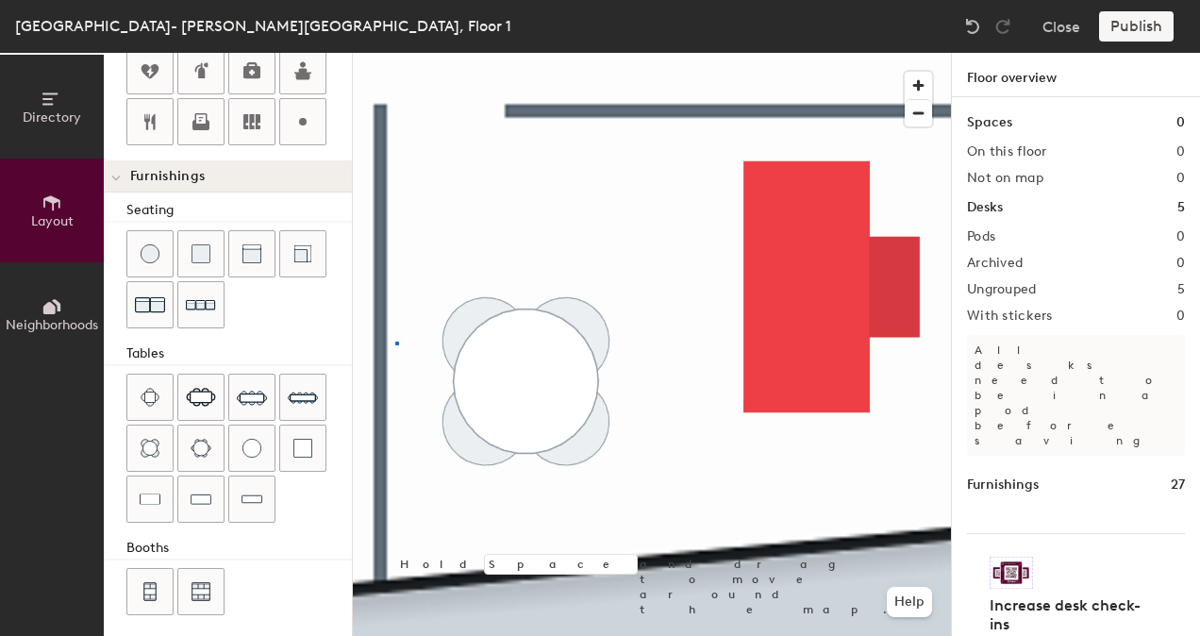
click at [396, 53] on div at bounding box center [652, 53] width 598 height 0
click at [398, 342] on div at bounding box center [397, 343] width 4 height 4
click at [398, 342] on div at bounding box center [399, 343] width 4 height 4
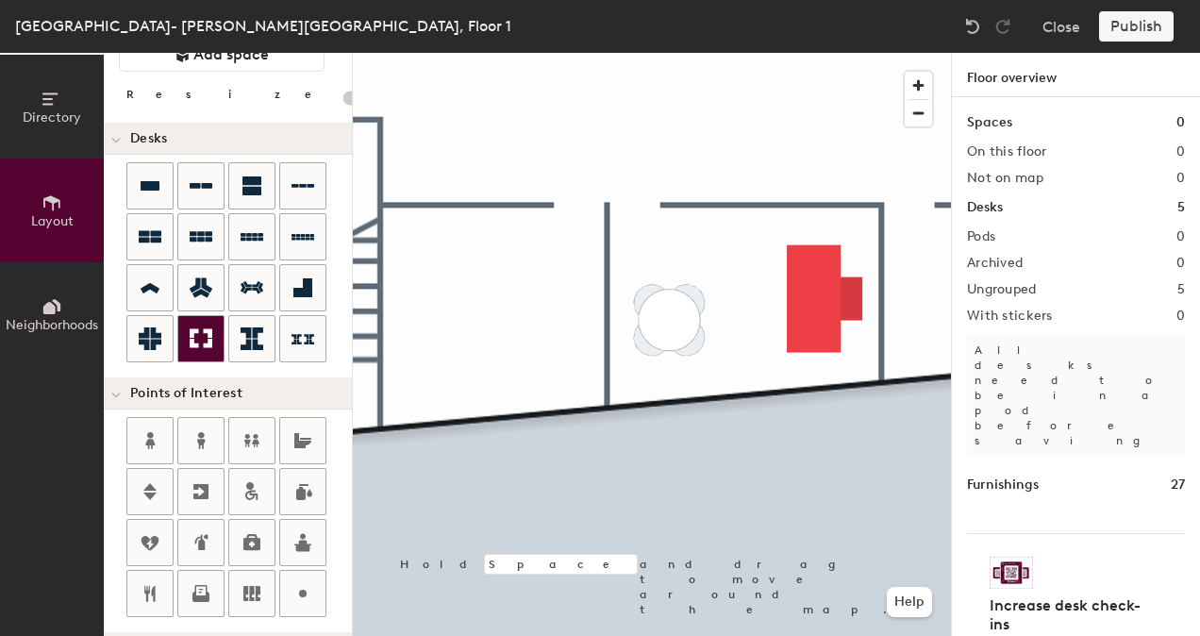
scroll to position [0, 0]
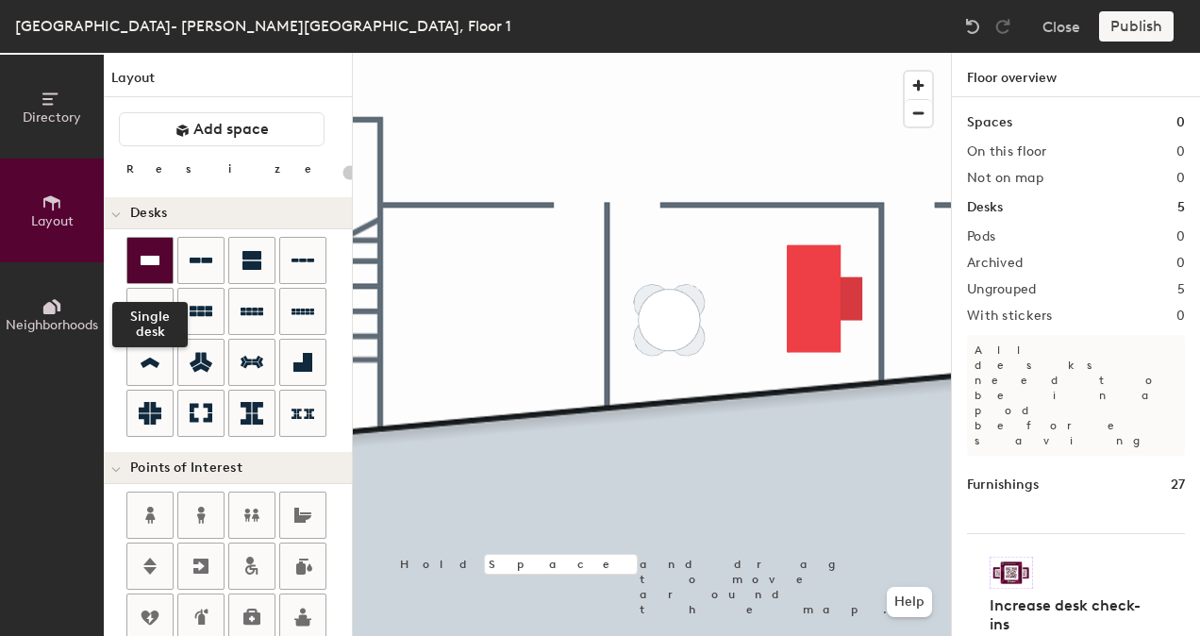
drag, startPoint x: 144, startPoint y: 274, endPoint x: 164, endPoint y: 270, distance: 20.2
click at [145, 273] on div at bounding box center [149, 260] width 45 height 45
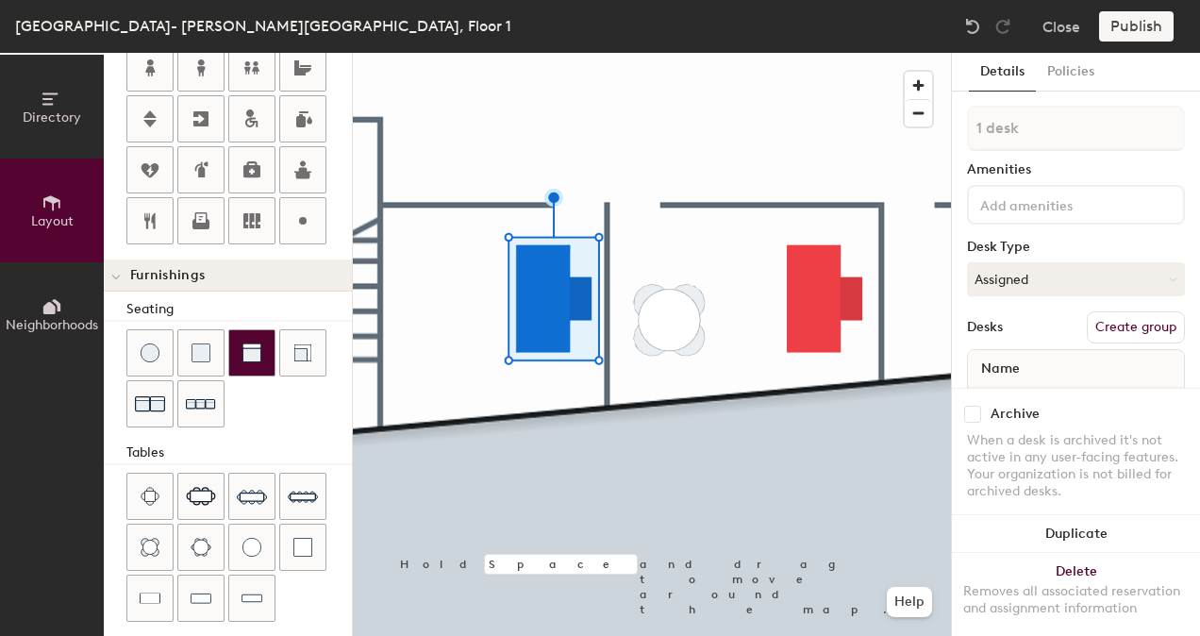
scroll to position [472, 0]
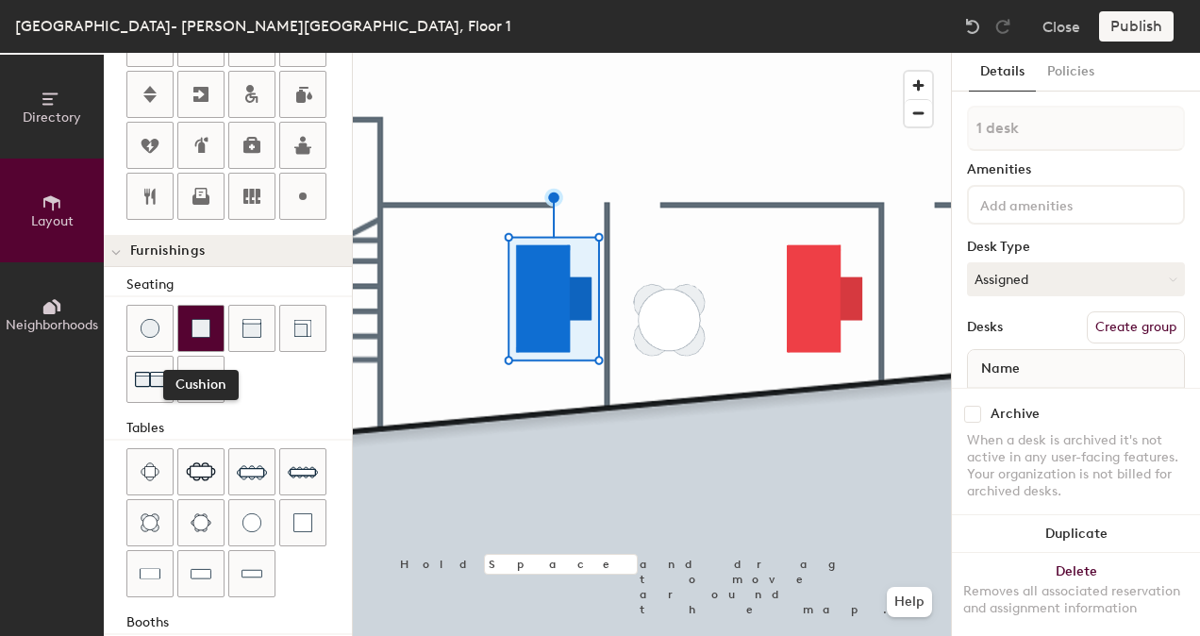
click at [206, 319] on img at bounding box center [200, 328] width 19 height 19
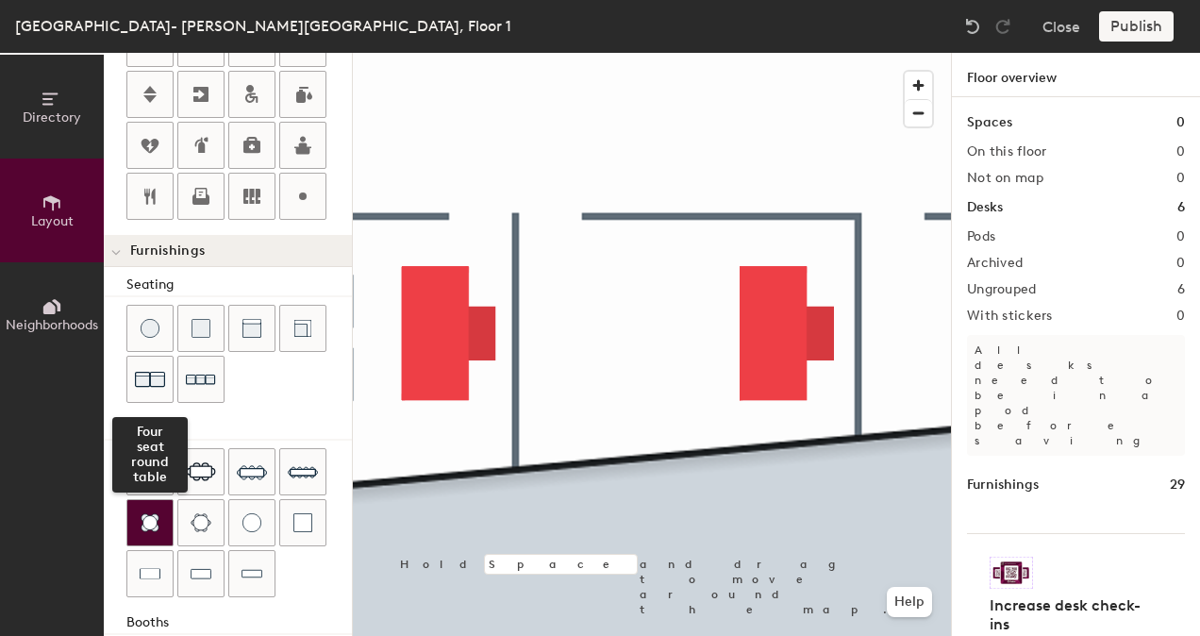
click at [158, 513] on img at bounding box center [150, 522] width 19 height 19
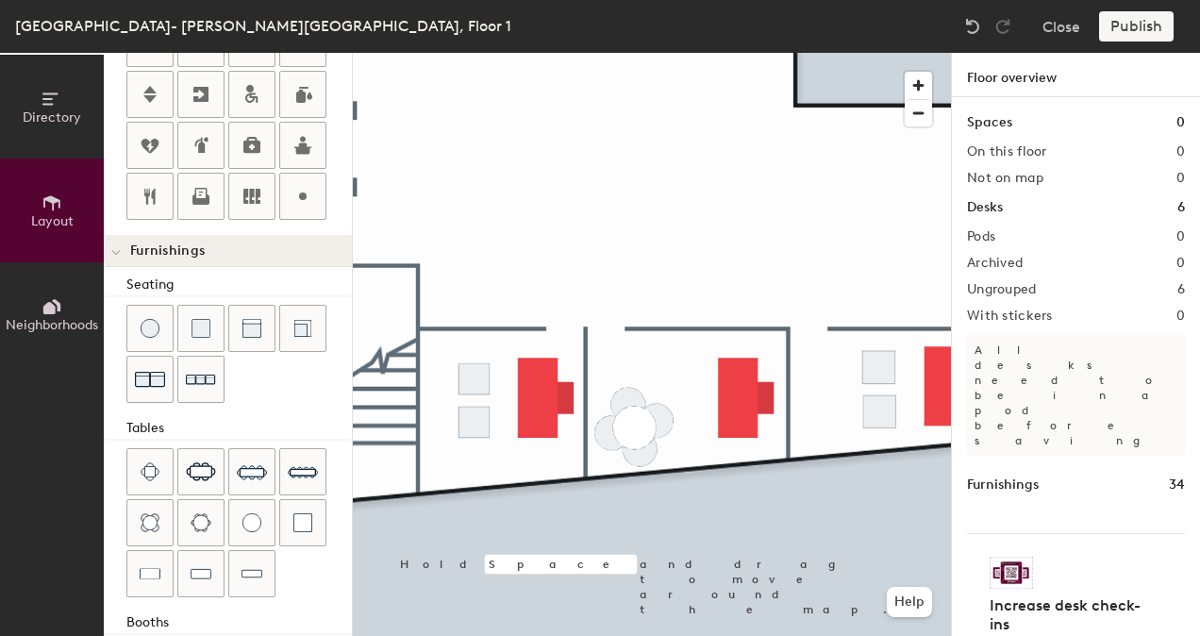
click at [533, 53] on div at bounding box center [652, 53] width 598 height 0
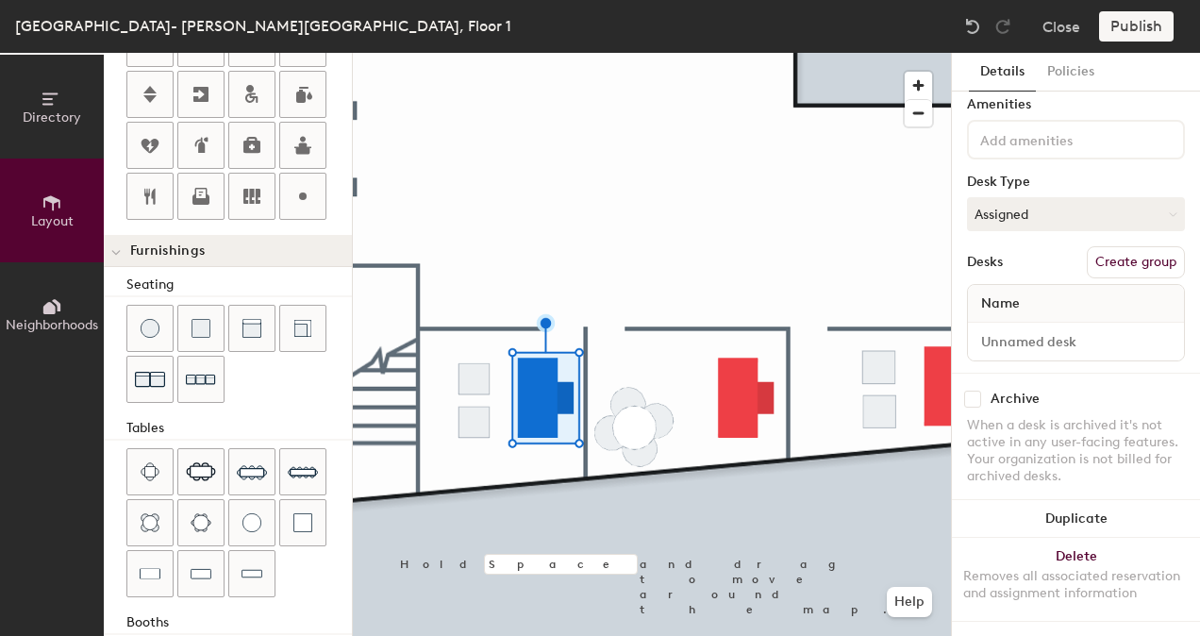
scroll to position [0, 0]
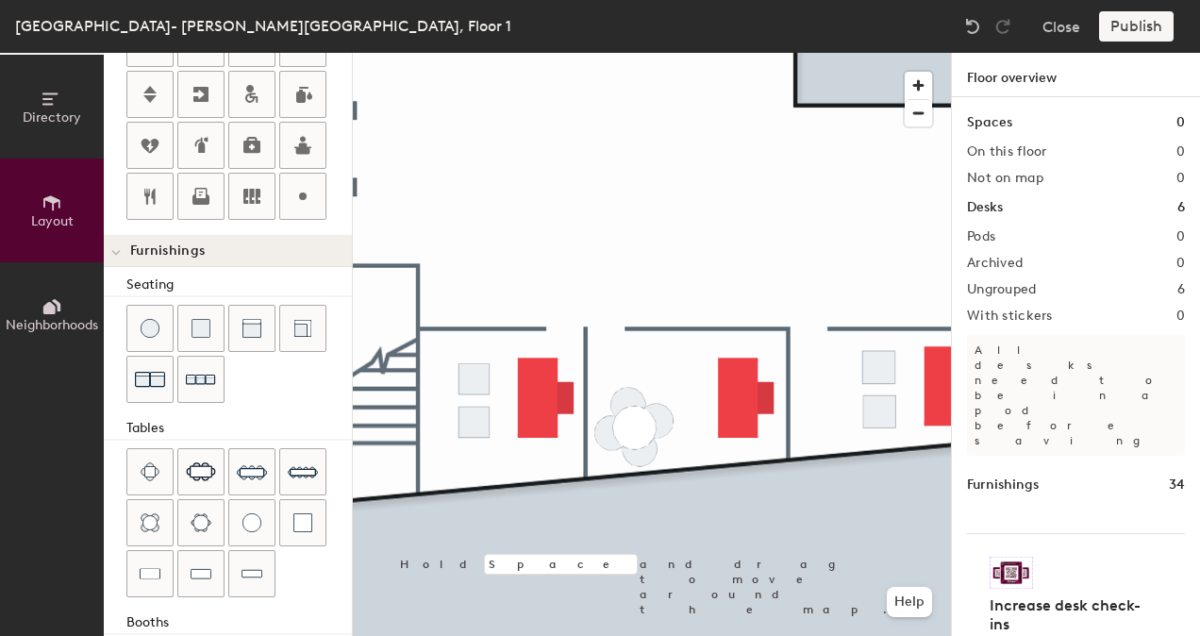
click at [217, 635] on html "Skip navigation Schedule Office People Analytics Manage AC [GEOGRAPHIC_DATA][PE…" at bounding box center [600, 318] width 1200 height 636
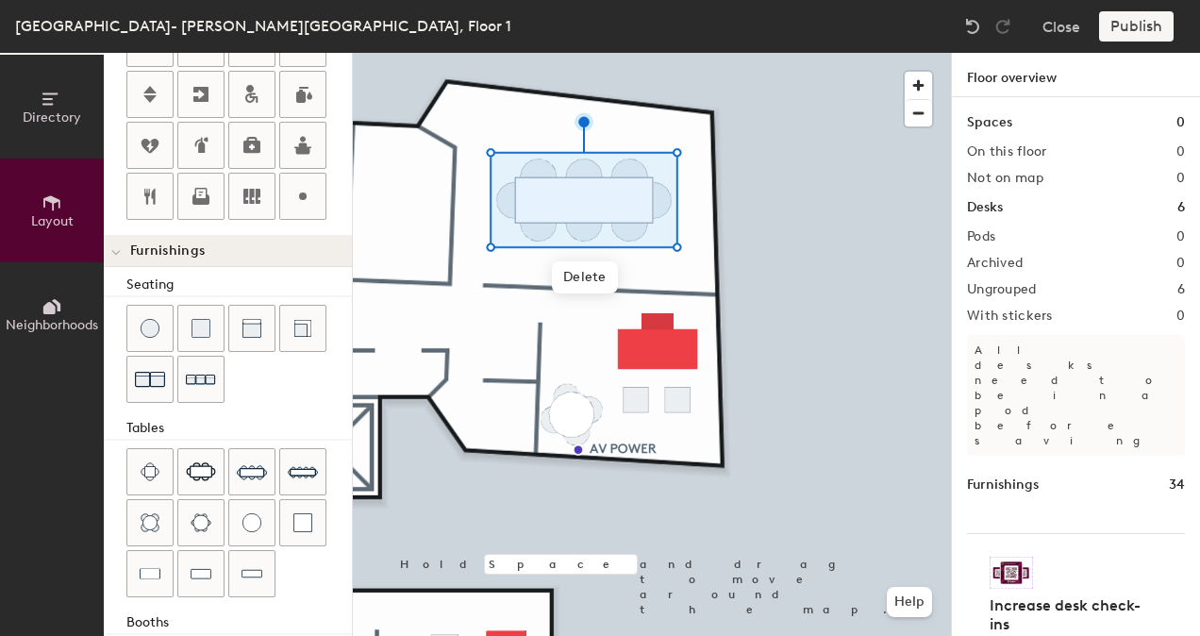
click at [732, 53] on div at bounding box center [652, 53] width 598 height 0
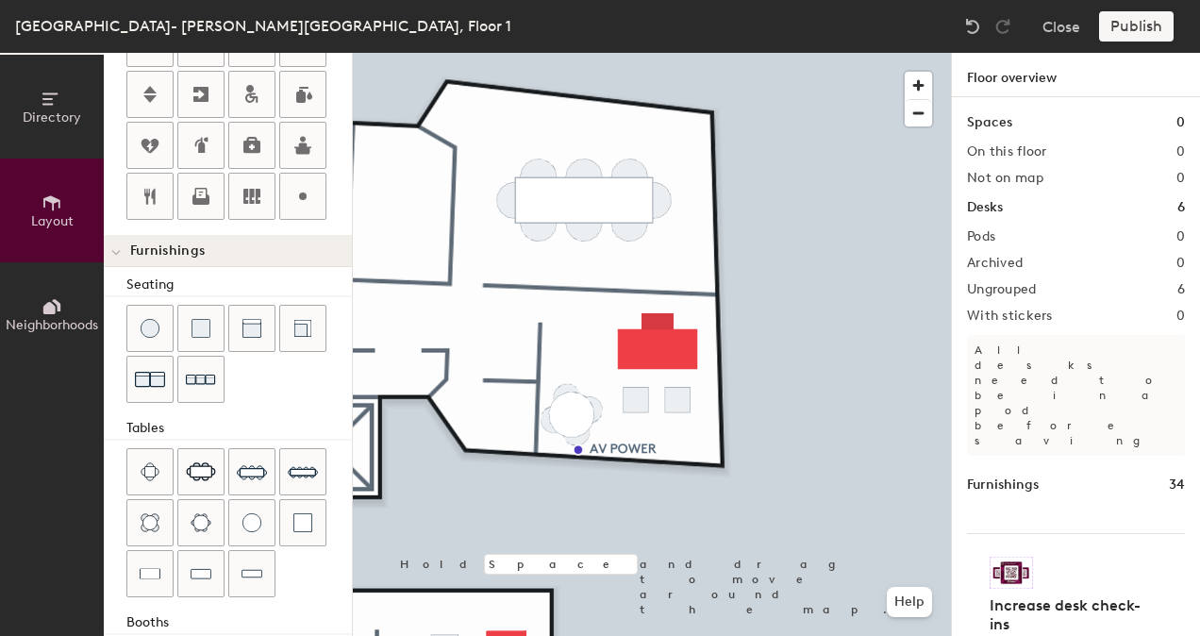
click at [670, 53] on div at bounding box center [652, 53] width 598 height 0
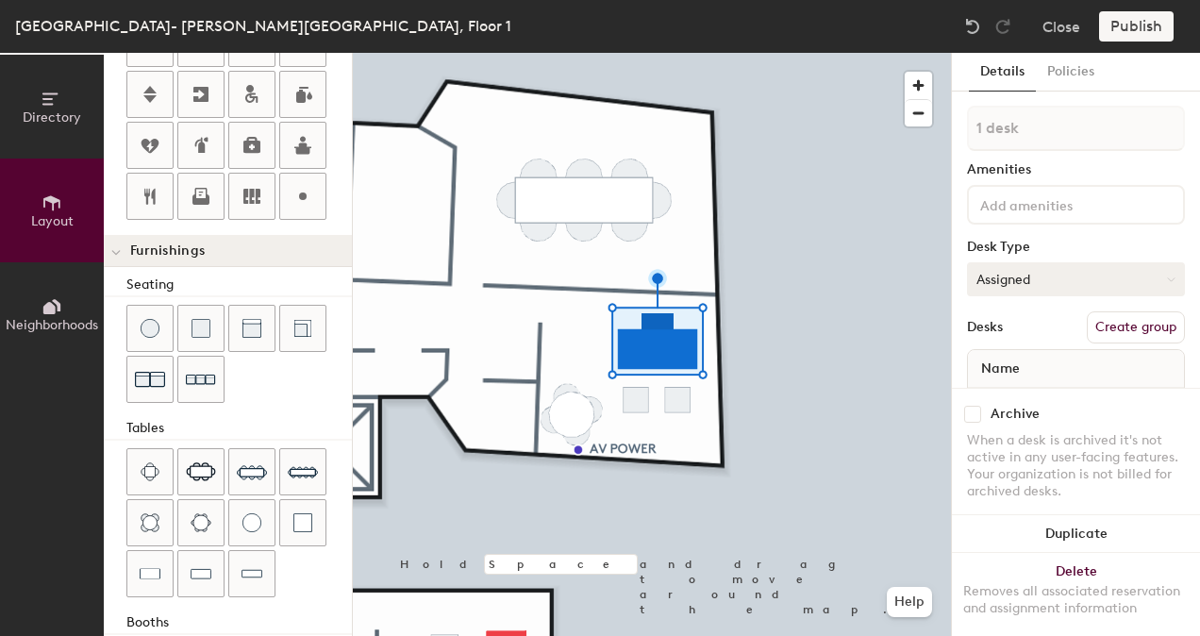
click at [1044, 278] on button "Assigned" at bounding box center [1076, 279] width 218 height 34
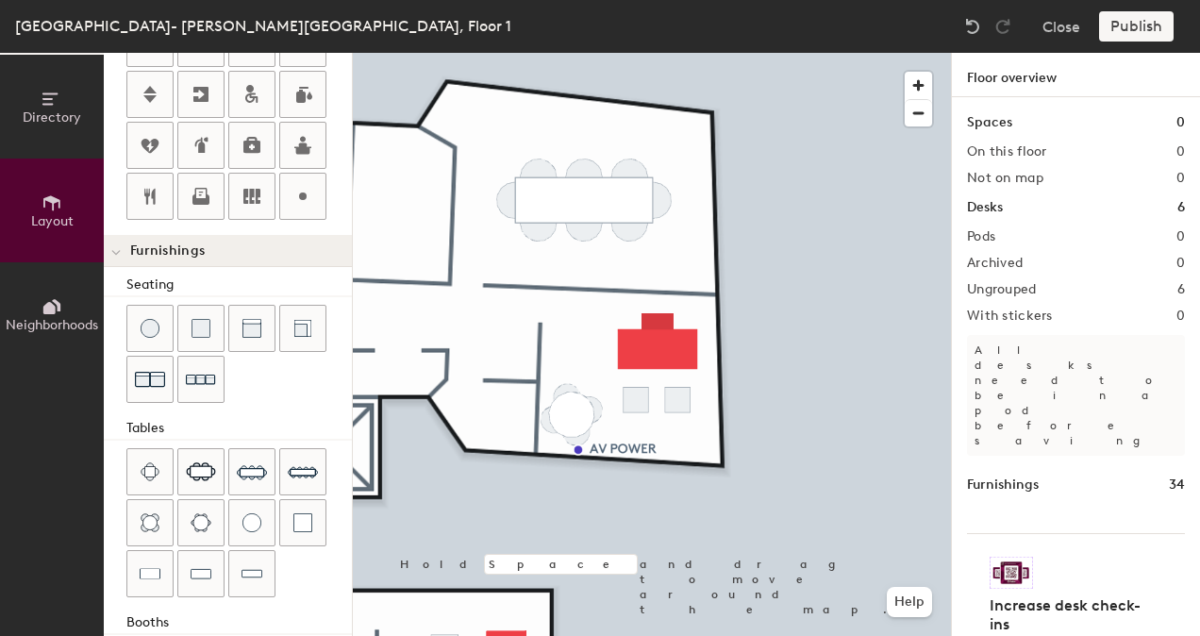
type input "240"
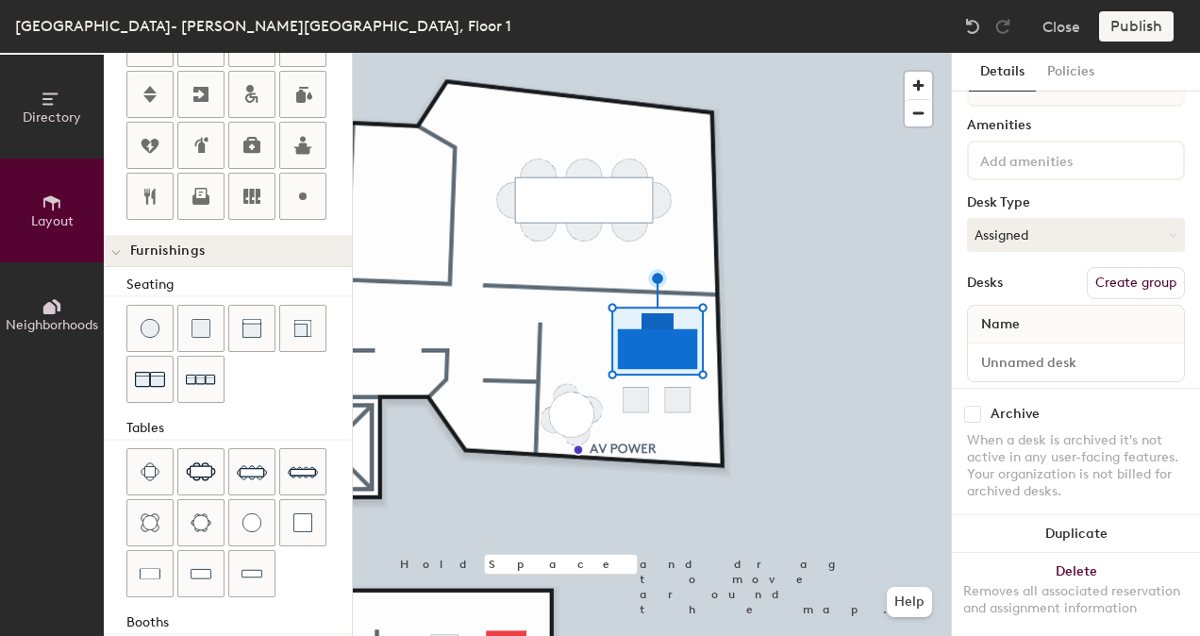
scroll to position [80, 0]
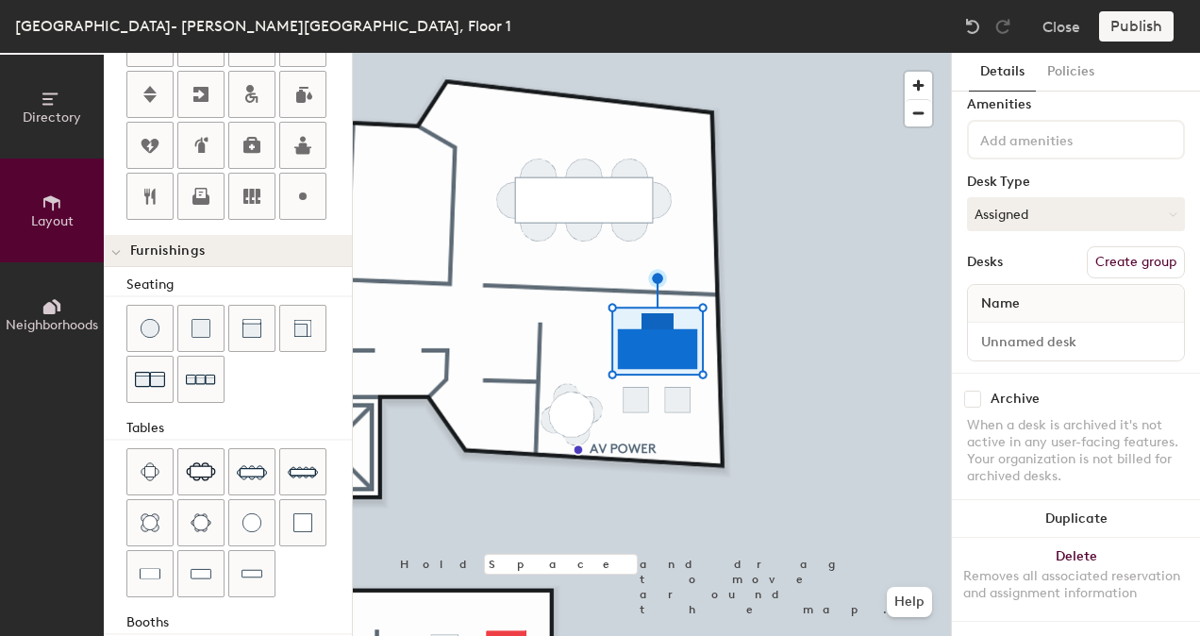
click at [1049, 287] on div "Name" at bounding box center [1076, 304] width 216 height 38
click at [1018, 328] on input at bounding box center [1076, 341] width 208 height 26
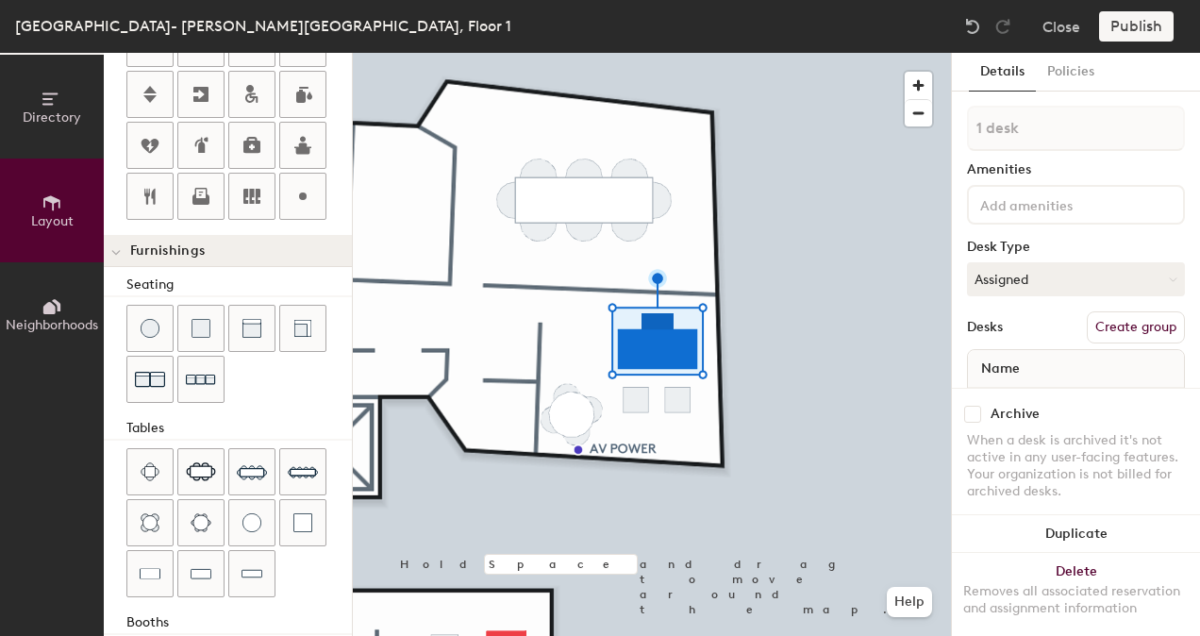
type input "Office 1"
click at [1031, 219] on div at bounding box center [1076, 205] width 218 height 40
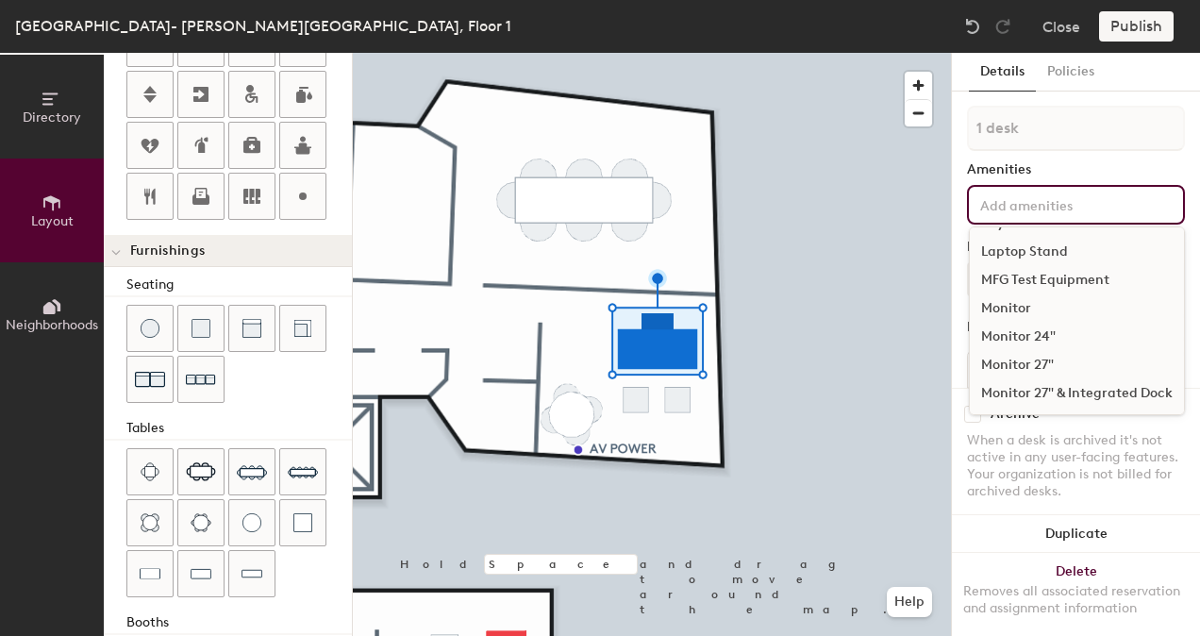
scroll to position [224, 0]
click at [879, 53] on div at bounding box center [652, 53] width 598 height 0
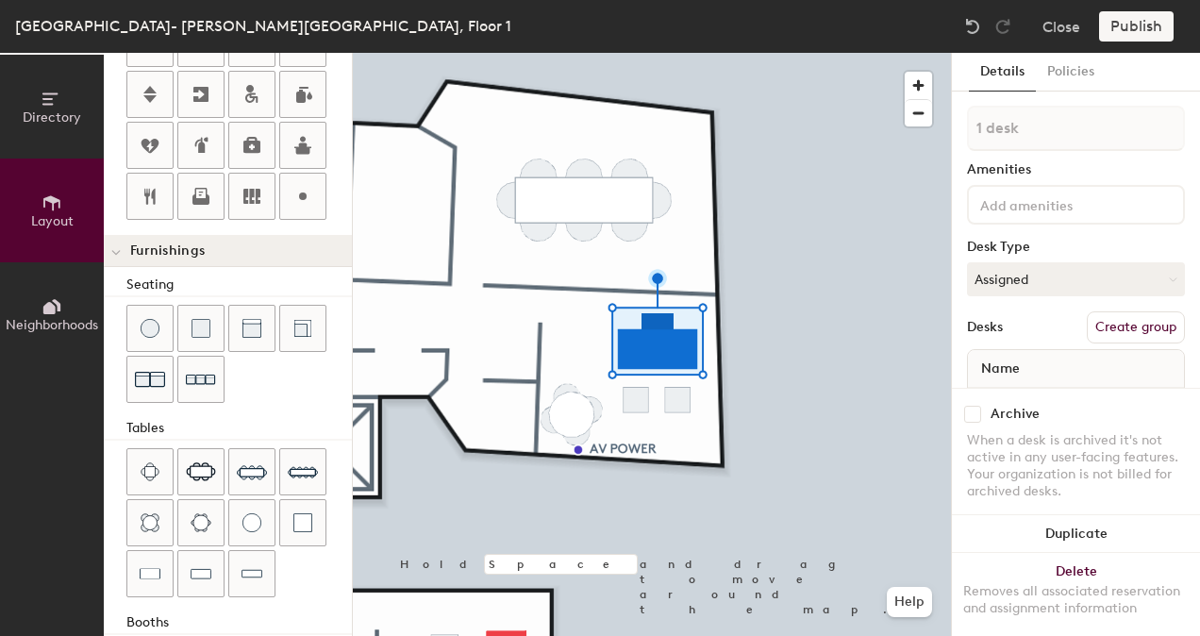
scroll to position [80, 0]
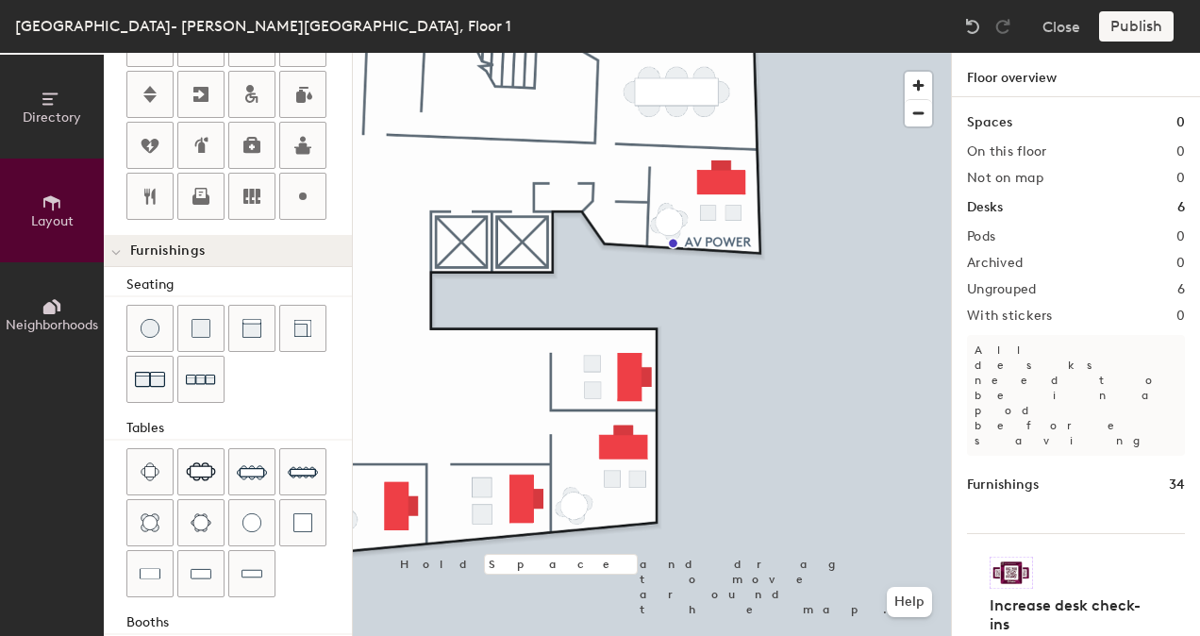
type input "240"
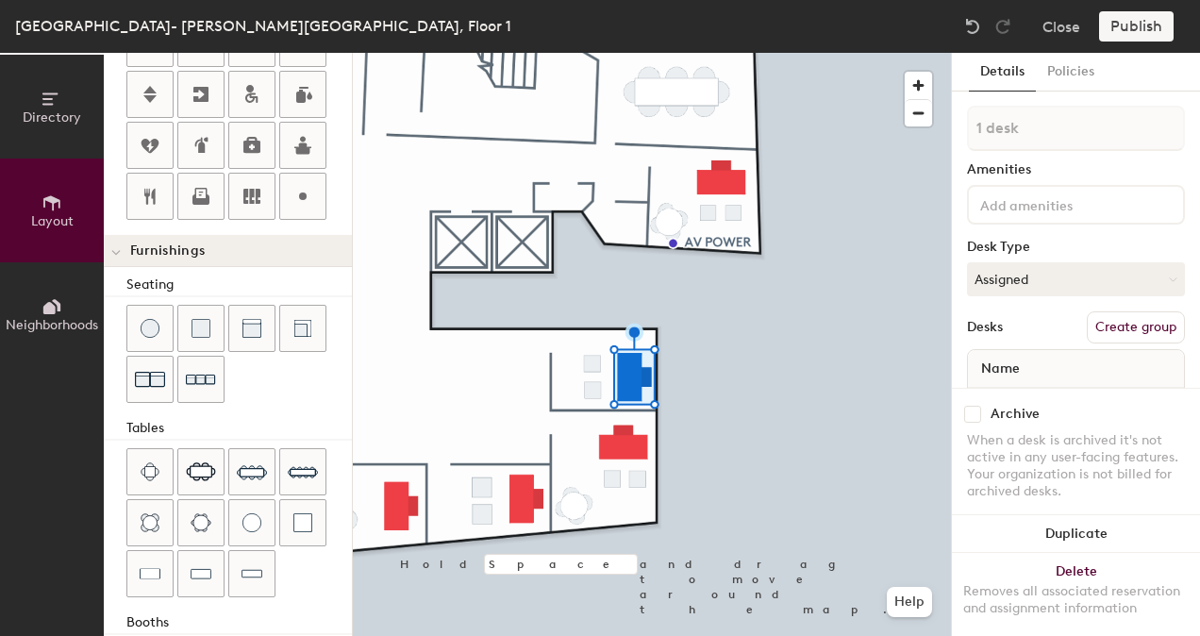
click at [1058, 358] on div "Name" at bounding box center [1076, 369] width 216 height 38
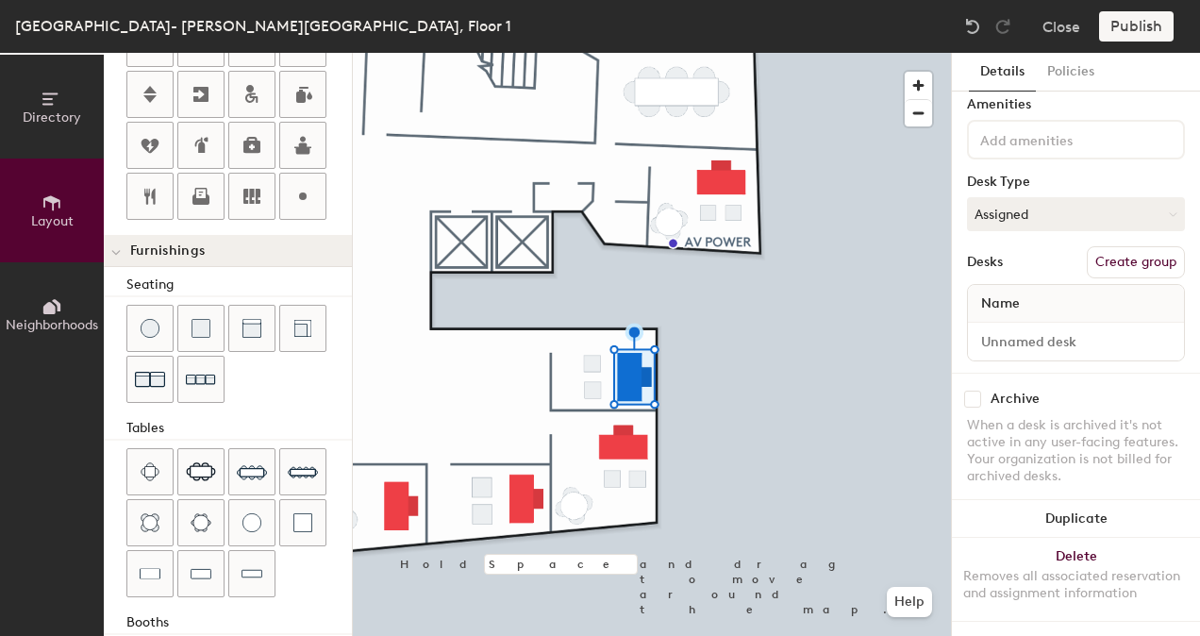
click at [1055, 323] on div at bounding box center [1076, 342] width 216 height 38
click at [1056, 328] on input at bounding box center [1076, 341] width 208 height 26
type input "Office 2"
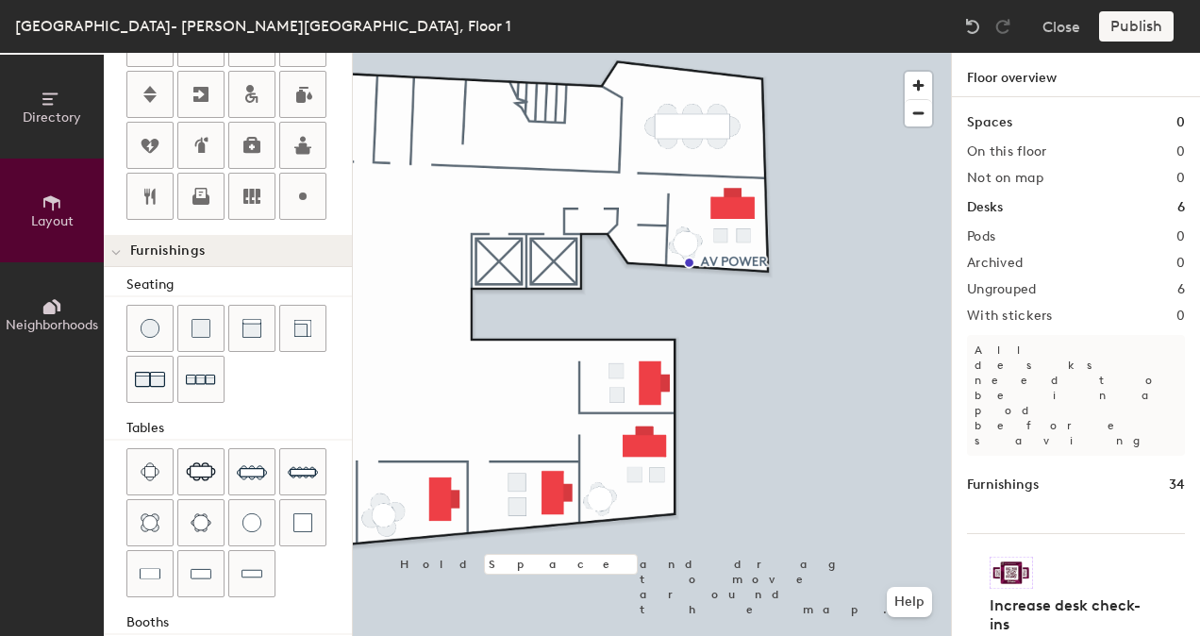
type input "240"
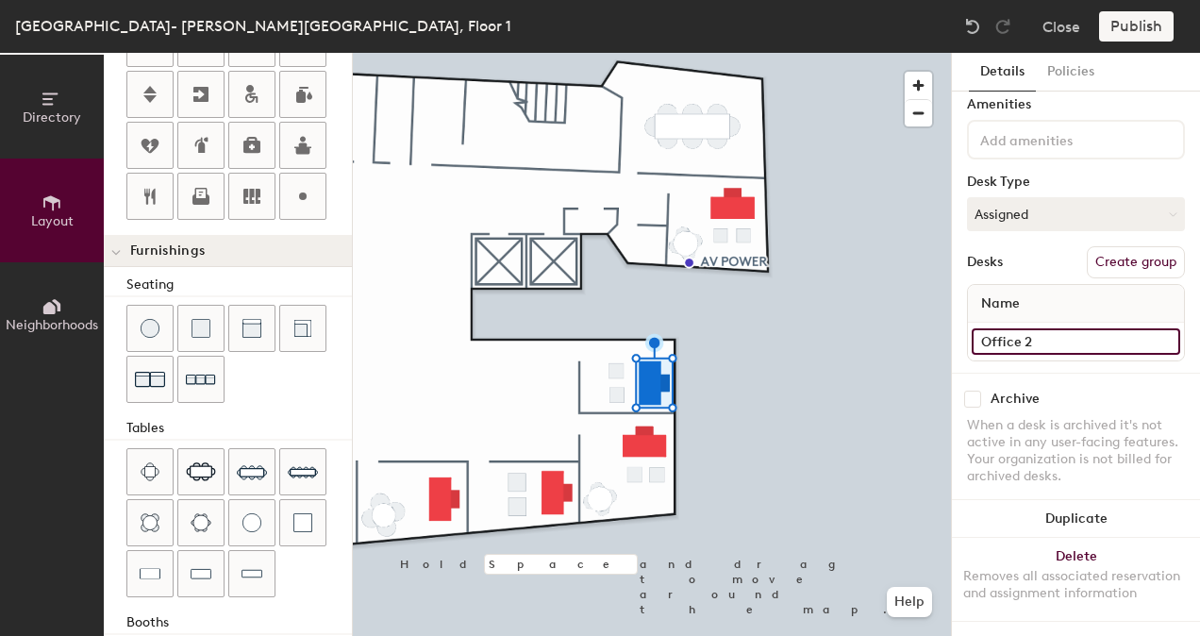
click at [1050, 328] on input "Office 2" at bounding box center [1076, 341] width 208 height 26
click at [1041, 333] on input "Office 2" at bounding box center [1076, 341] width 208 height 26
click at [1041, 332] on input "Office 2" at bounding box center [1076, 341] width 208 height 26
click at [1032, 328] on input "Office 2" at bounding box center [1076, 341] width 208 height 26
type input "Office 1"
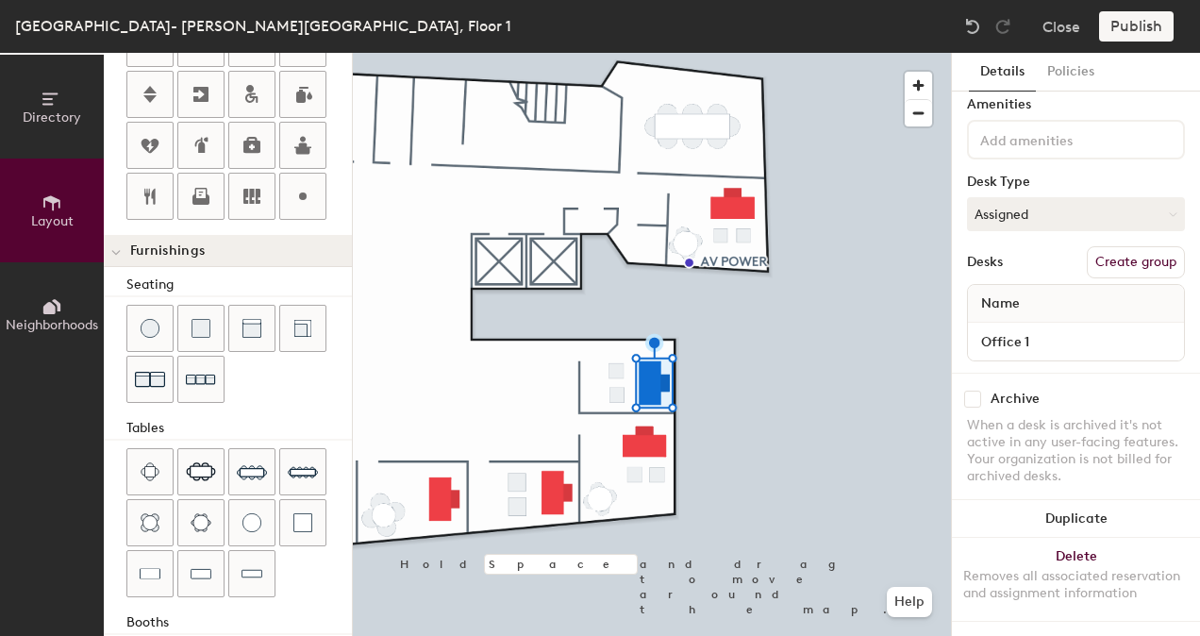
click at [617, 53] on div at bounding box center [652, 53] width 598 height 0
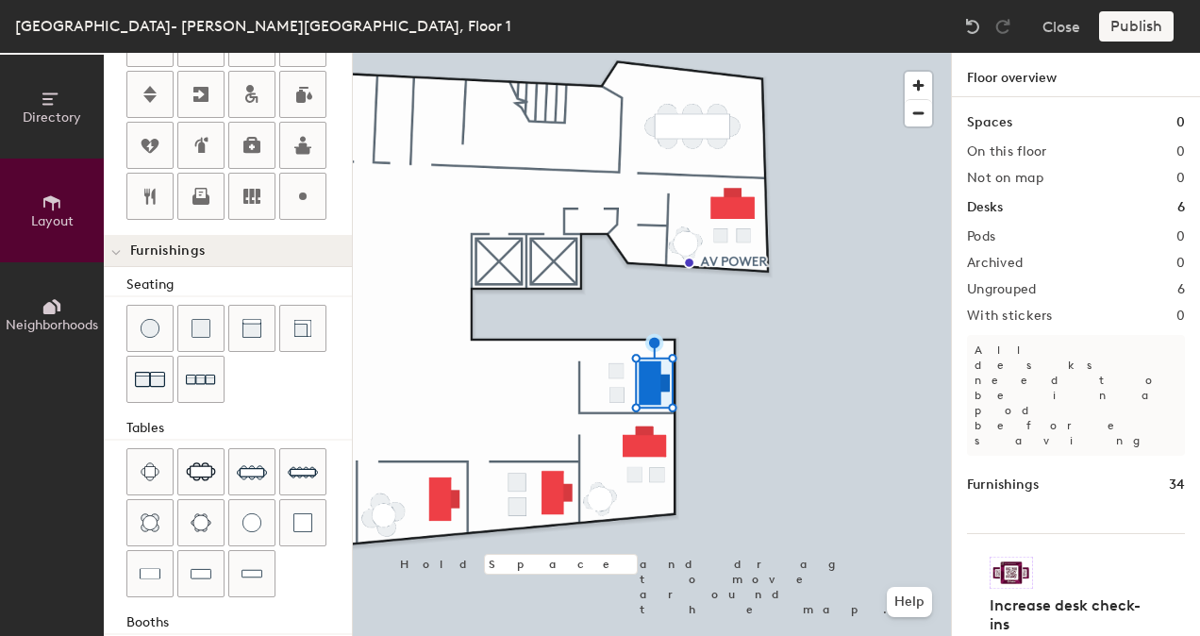
type input "240"
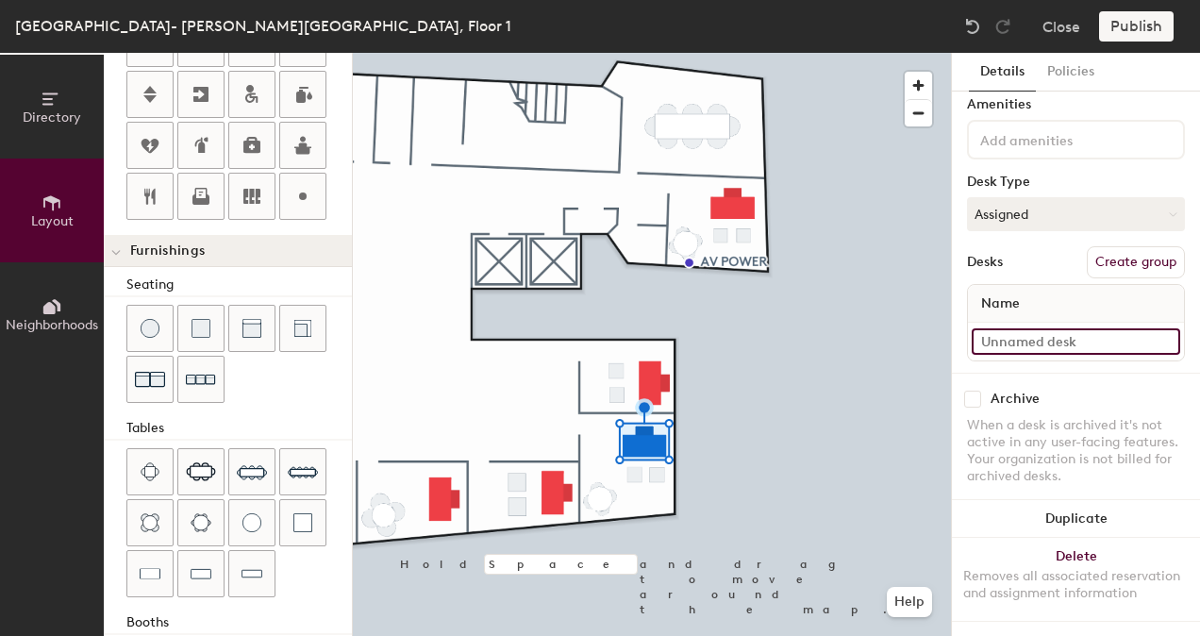
click at [1084, 328] on input at bounding box center [1076, 341] width 208 height 26
type input "Office 2"
click at [1043, 328] on input "Office 1" at bounding box center [1076, 341] width 208 height 26
click at [1049, 328] on input "Office 1" at bounding box center [1076, 341] width 208 height 26
type input "Office 6"
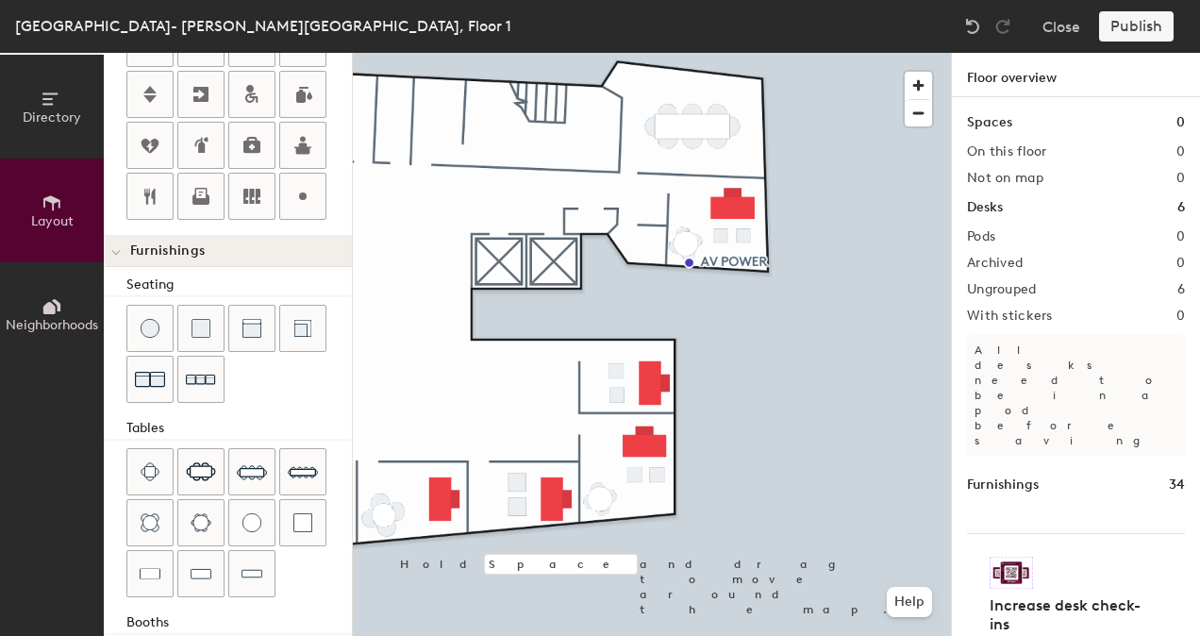
type input "240"
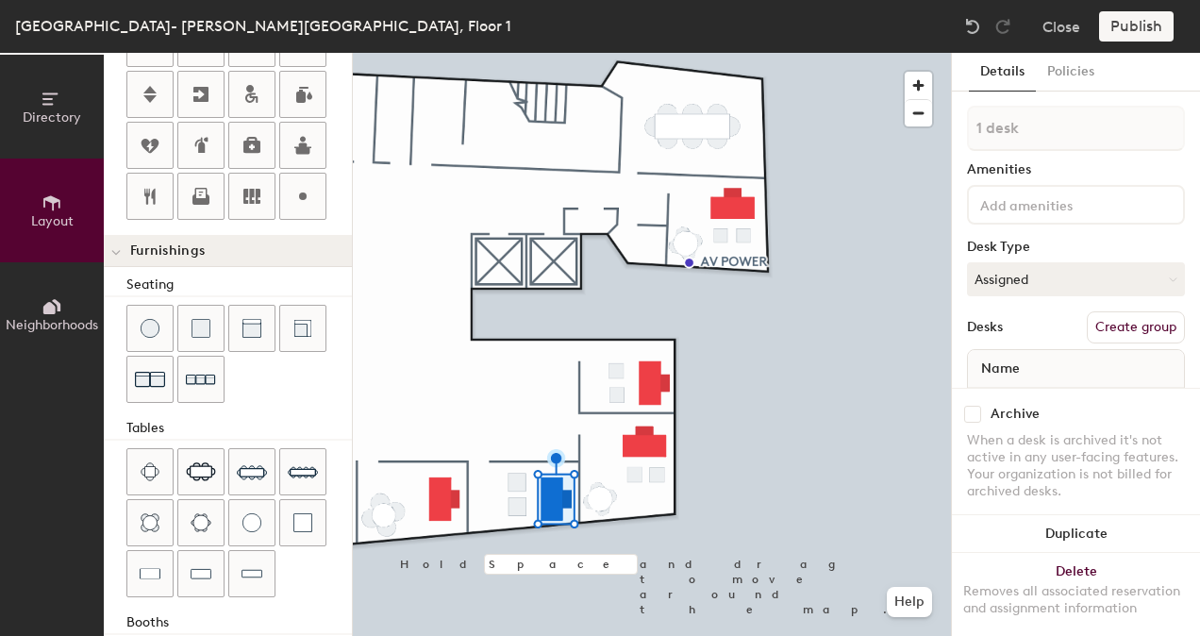
scroll to position [80, 0]
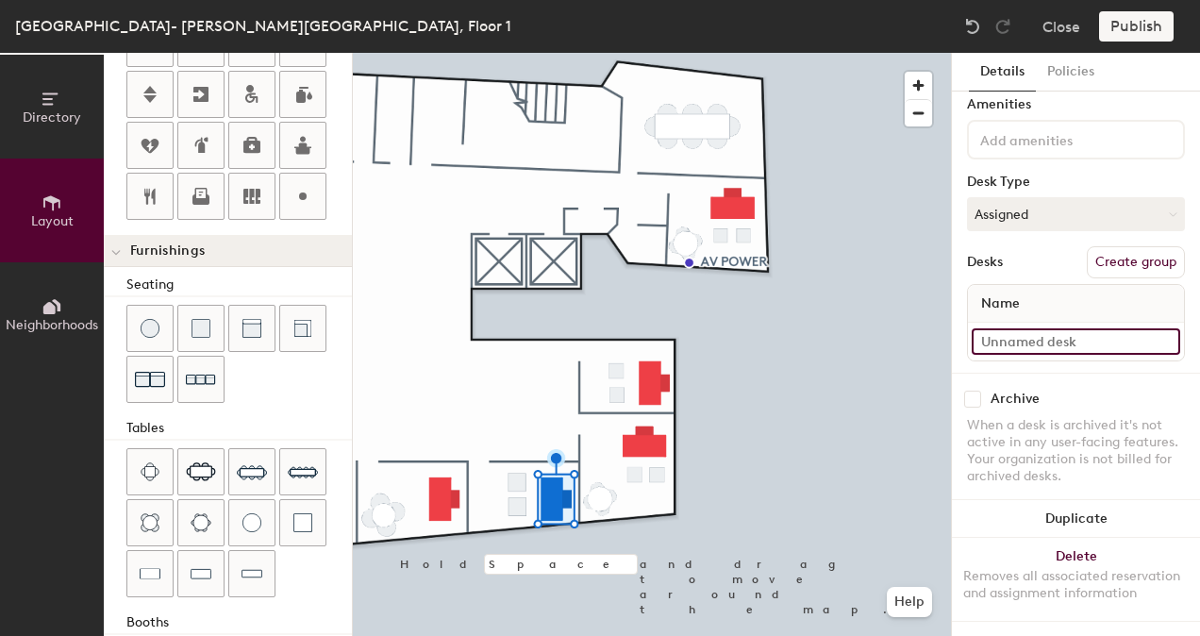
click at [1067, 328] on input at bounding box center [1076, 341] width 208 height 26
type input "Office 3"
click at [757, 53] on div at bounding box center [652, 53] width 598 height 0
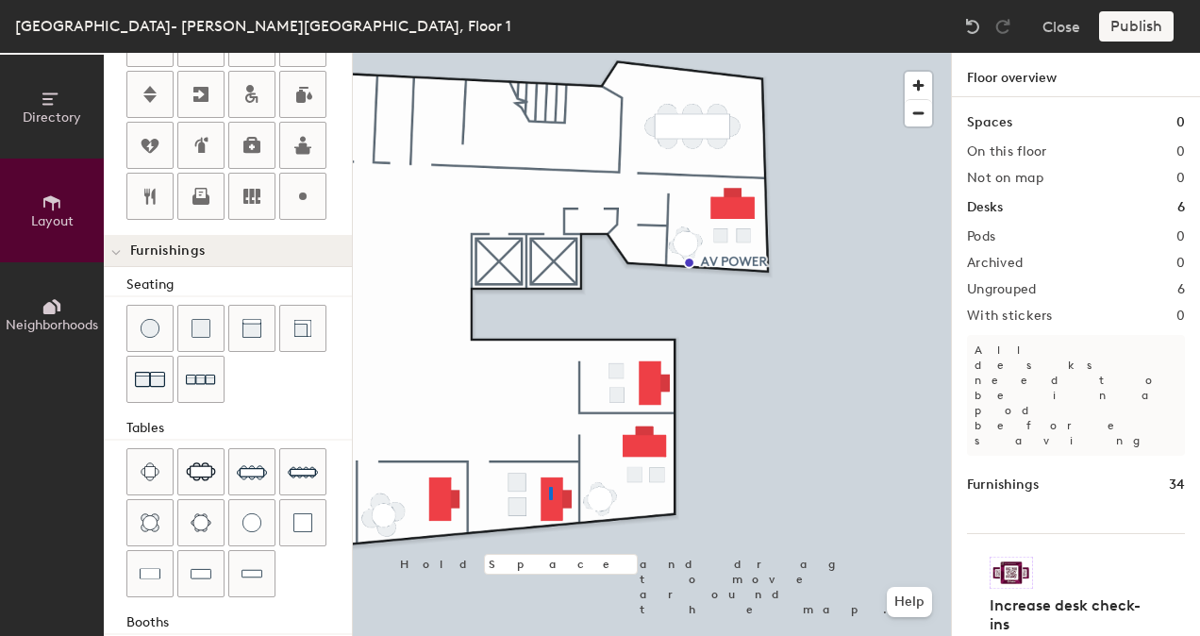
click at [549, 53] on div at bounding box center [652, 53] width 598 height 0
type input "240"
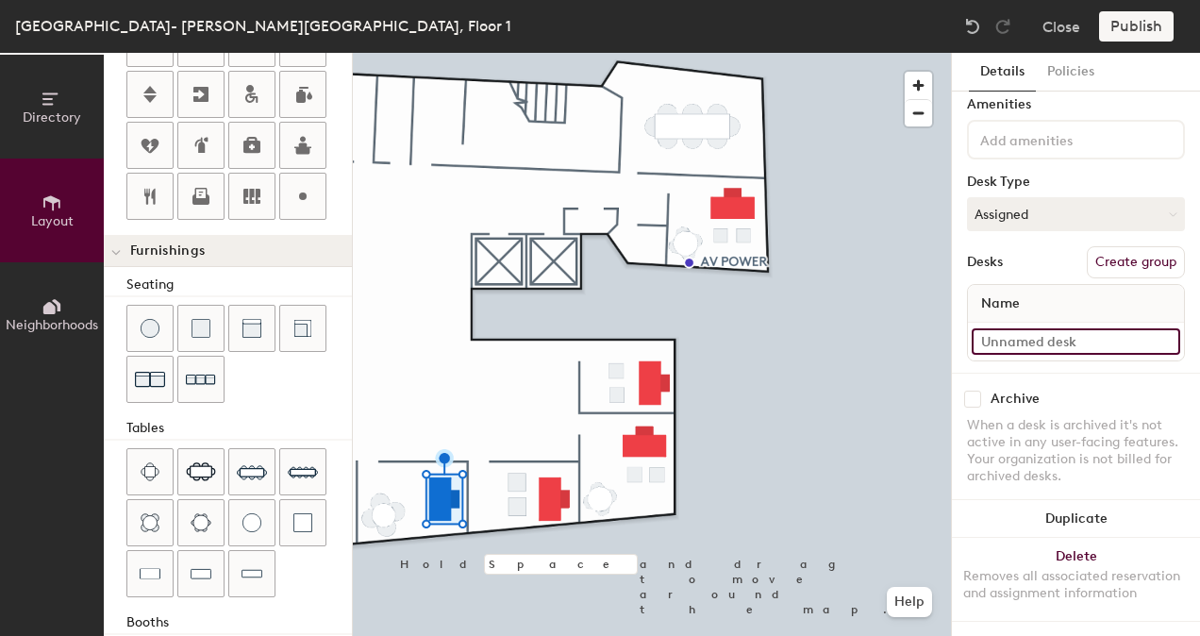
click at [1055, 328] on input at bounding box center [1076, 341] width 208 height 26
type input "Office 4"
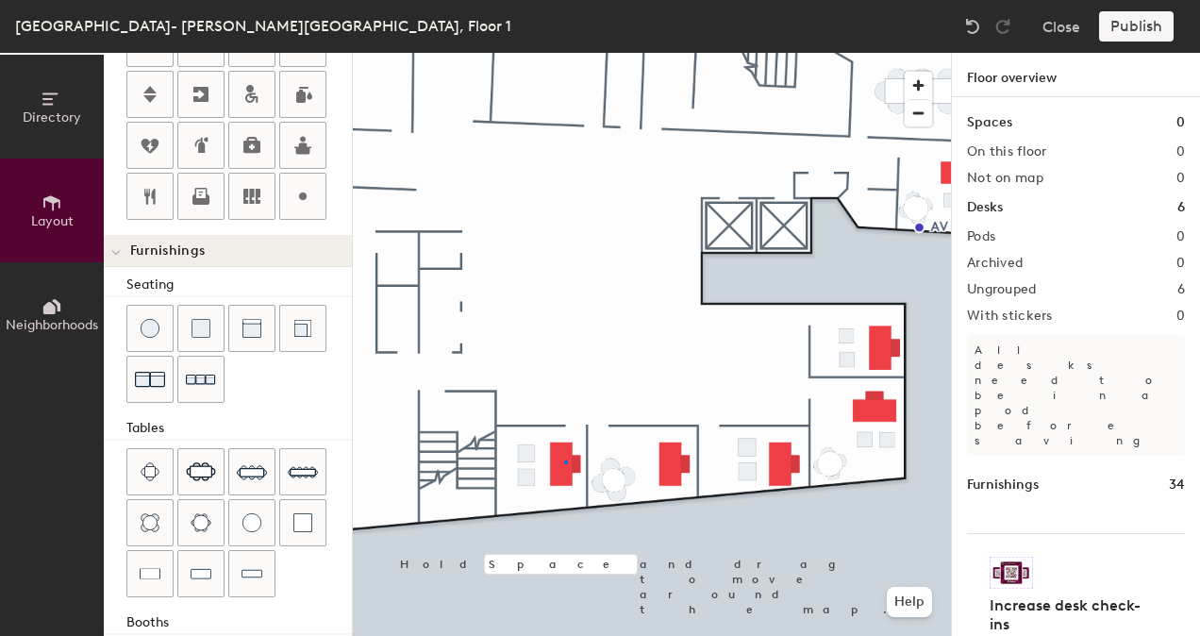
click at [565, 53] on div at bounding box center [652, 53] width 598 height 0
type input "240"
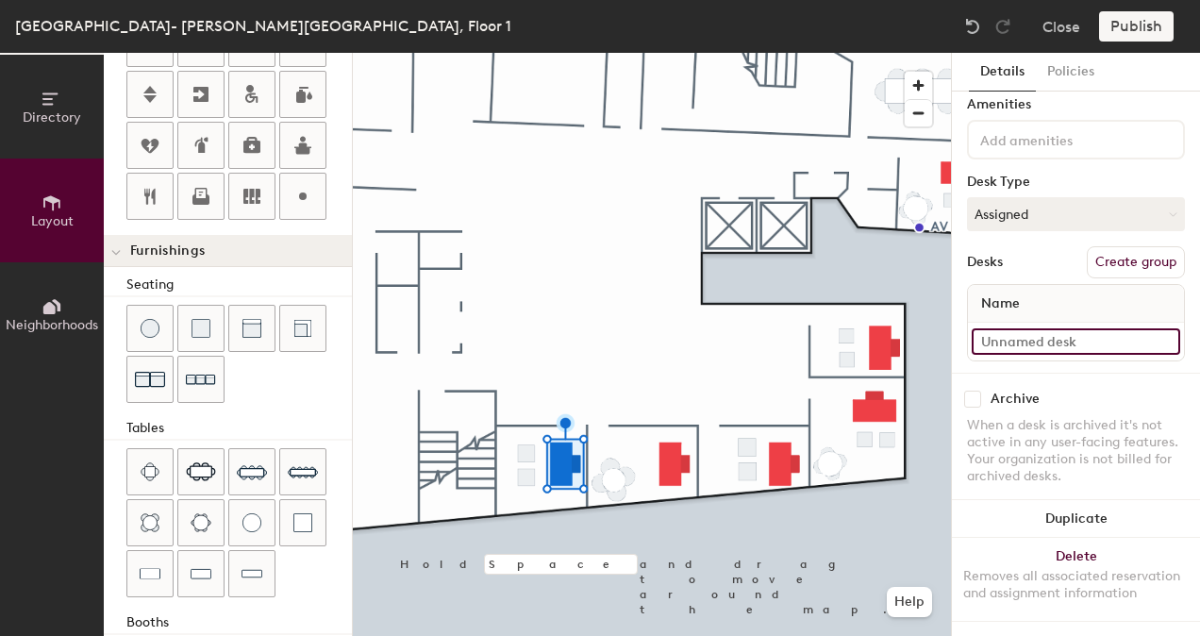
click at [1047, 328] on input at bounding box center [1076, 341] width 208 height 26
type input "Office 5"
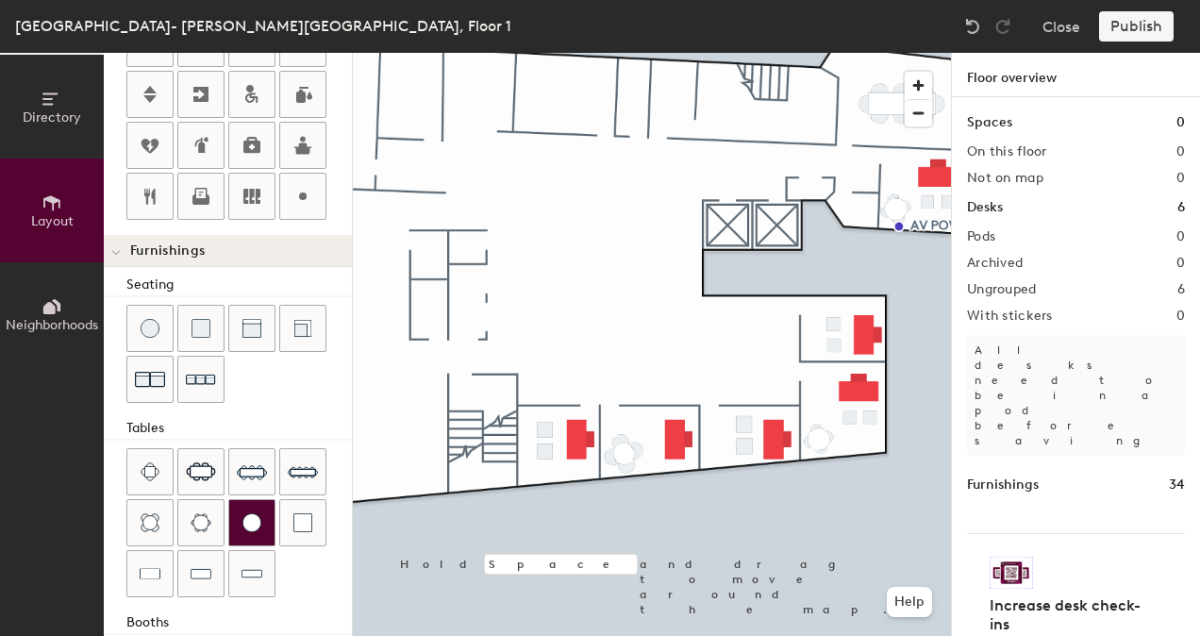
scroll to position [546, 0]
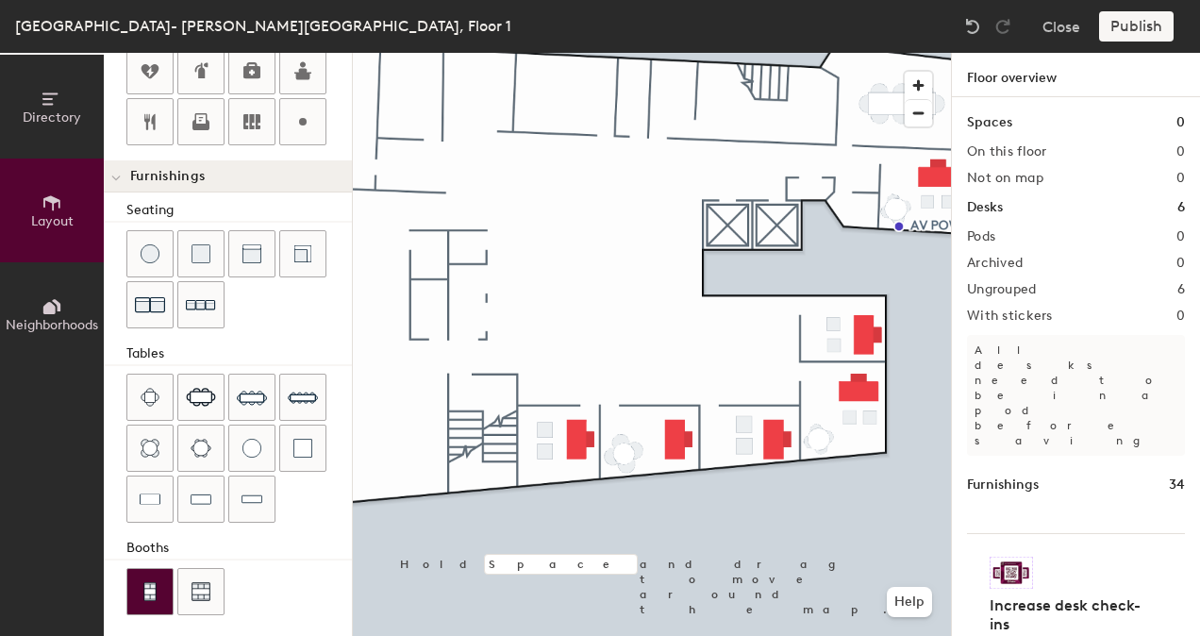
click at [152, 587] on img at bounding box center [149, 591] width 17 height 19
type input "100"
